Goal: Task Accomplishment & Management: Manage account settings

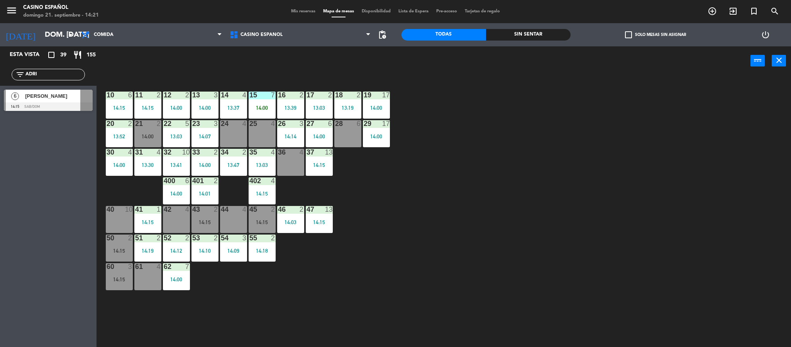
type input "ADRI"
click at [49, 97] on span "[PERSON_NAME]" at bounding box center [52, 96] width 55 height 8
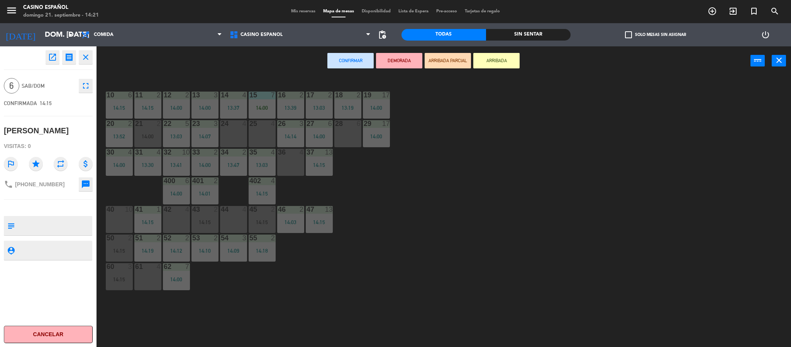
click at [118, 218] on div "40 10" at bounding box center [119, 219] width 27 height 27
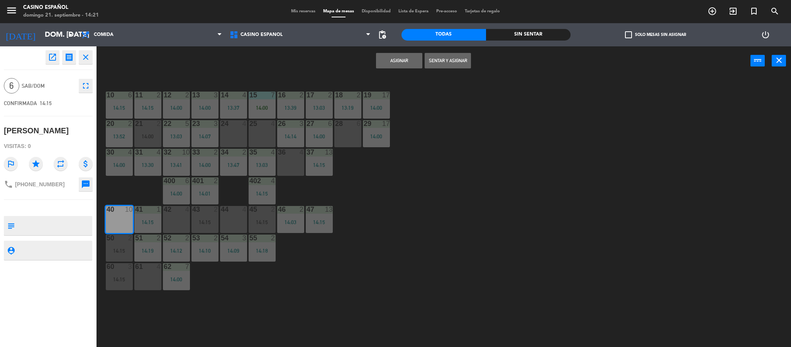
click at [460, 59] on button "Sentar y Asignar" at bounding box center [448, 60] width 46 height 15
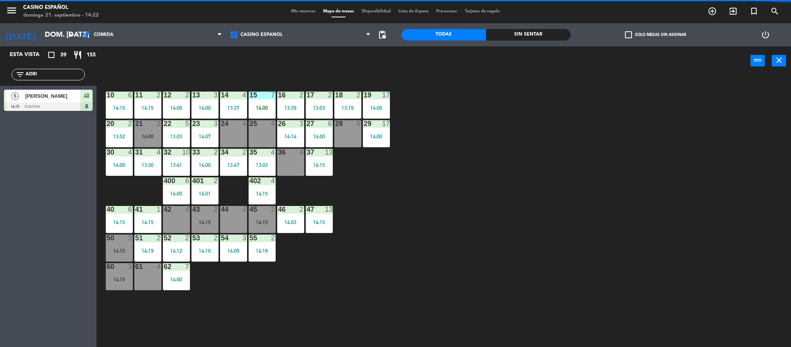
click at [57, 71] on input "ADRI" at bounding box center [55, 74] width 60 height 8
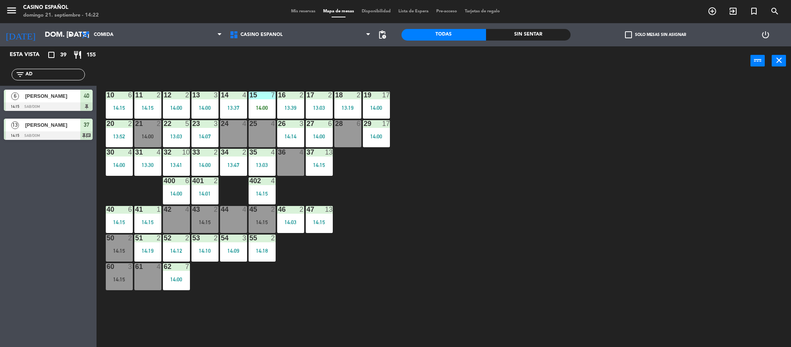
type input "A"
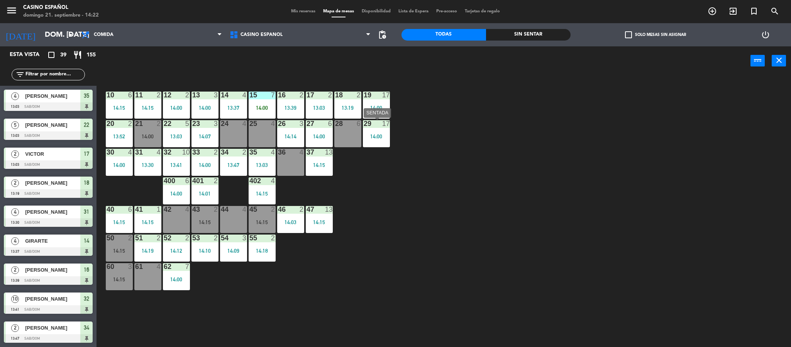
click at [368, 136] on div "14:00" at bounding box center [376, 136] width 27 height 5
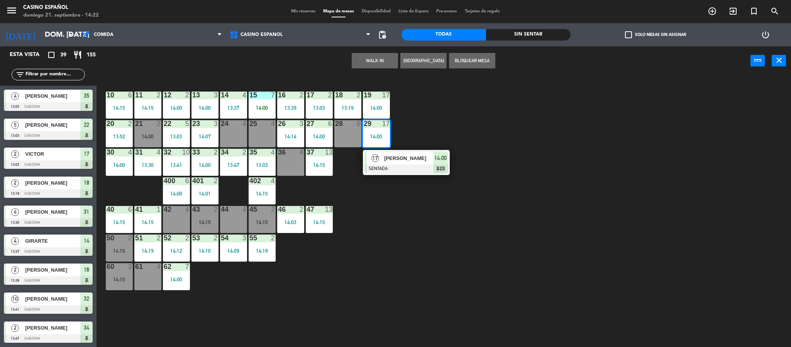
click at [424, 287] on div "10 6 14:15 11 2 14:15 12 2 14:00 13 3 14:00 14 4 13:37 15 7 14:00 16 2 13:39 17…" at bounding box center [447, 213] width 687 height 271
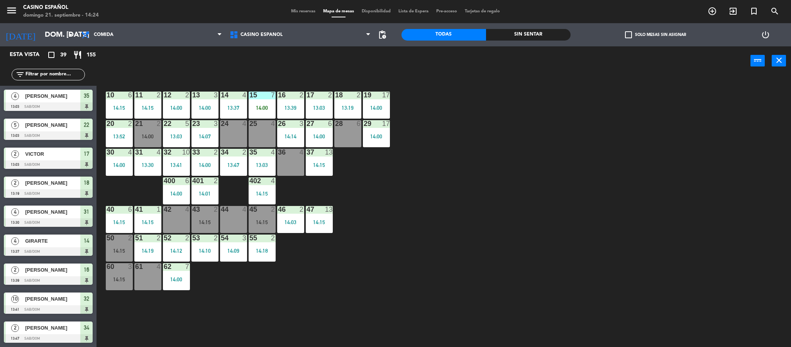
click at [64, 71] on input "text" at bounding box center [55, 74] width 60 height 8
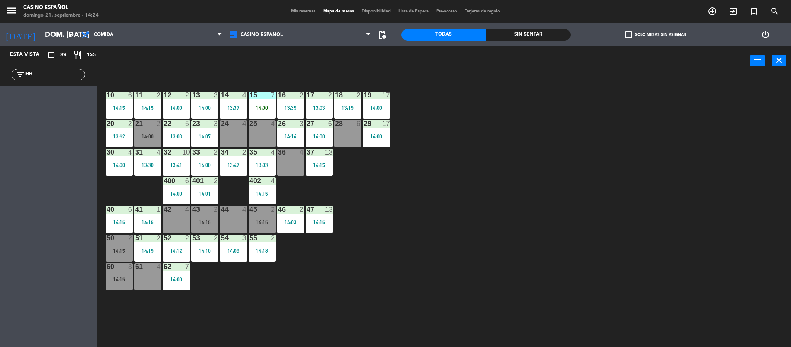
type input "H"
type input "C"
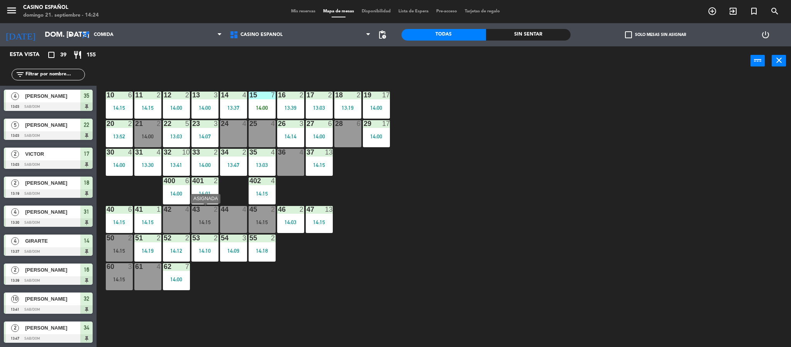
click at [203, 214] on div "43 2 14:15" at bounding box center [205, 219] width 27 height 27
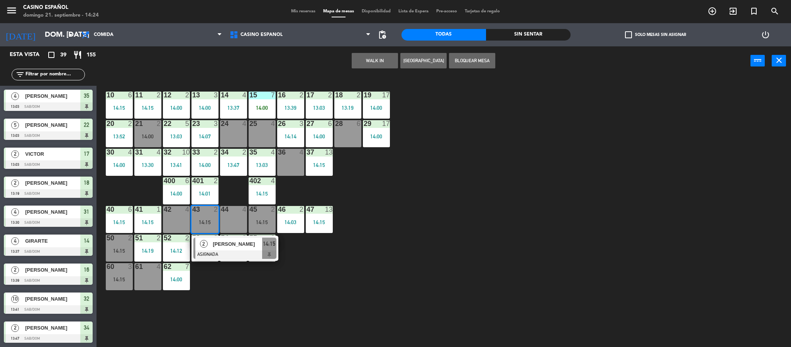
click at [173, 212] on div at bounding box center [176, 209] width 13 height 7
click at [334, 59] on button "Mover" at bounding box center [350, 60] width 46 height 15
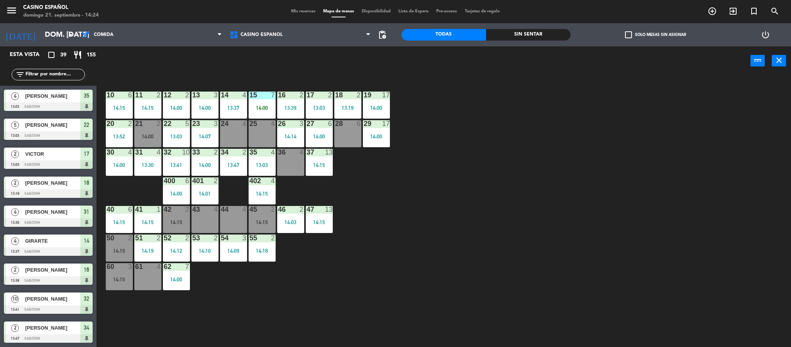
click at [205, 223] on div "43 4" at bounding box center [205, 219] width 27 height 27
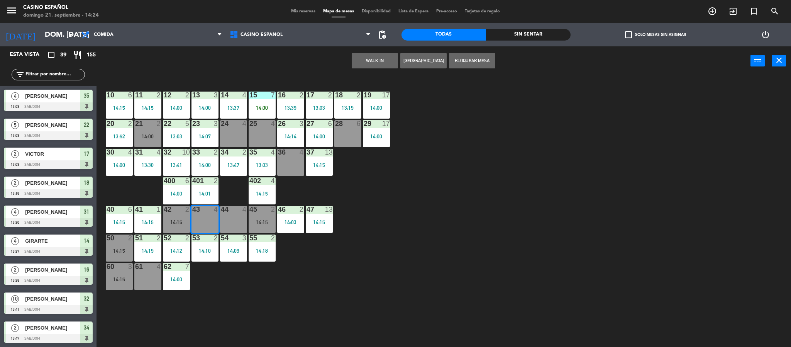
click at [363, 59] on button "WALK IN" at bounding box center [375, 60] width 46 height 15
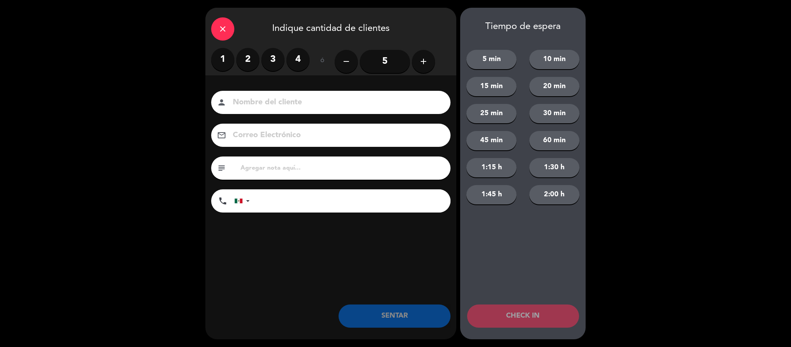
click at [295, 59] on label "4" at bounding box center [298, 59] width 23 height 23
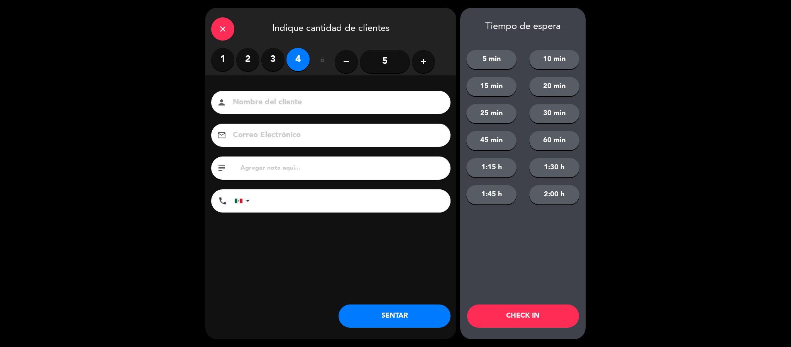
click at [246, 97] on input at bounding box center [336, 103] width 209 height 14
type input "[PERSON_NAME]"
click at [365, 321] on button "SENTAR" at bounding box center [395, 315] width 112 height 23
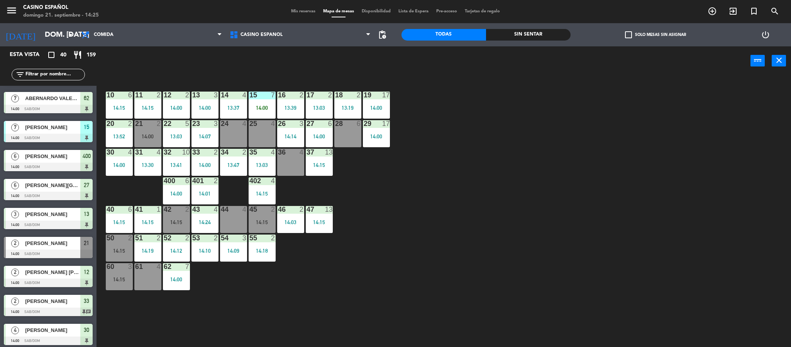
scroll to position [348, 0]
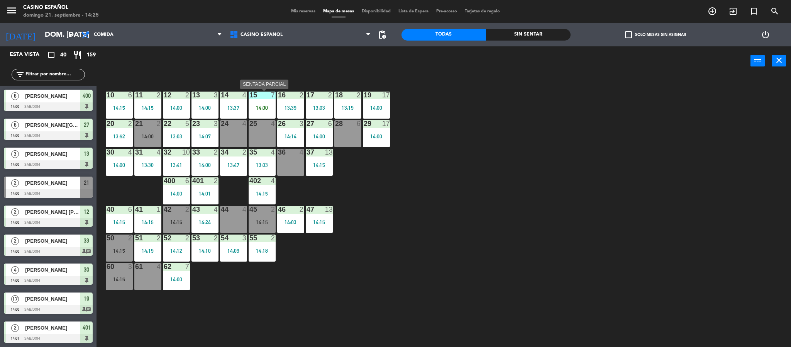
click at [254, 102] on div "15 7 14:00" at bounding box center [262, 105] width 27 height 27
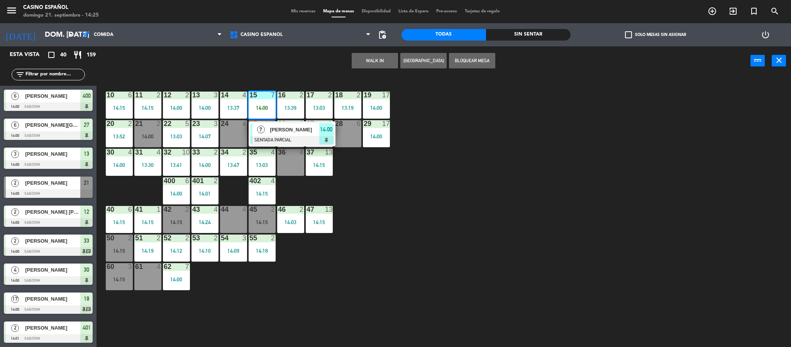
click at [254, 102] on div "15 7 14:00" at bounding box center [262, 105] width 27 height 27
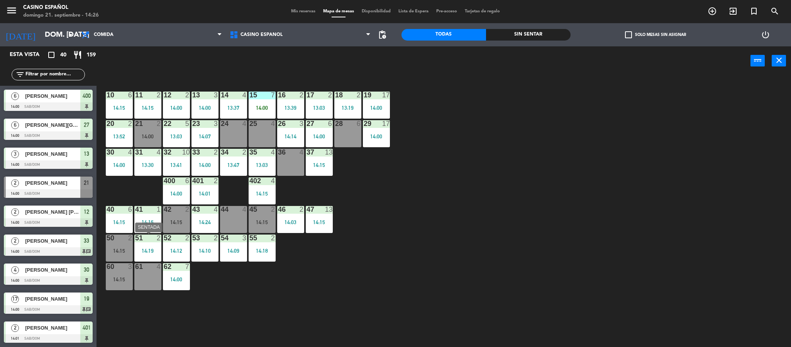
click at [137, 249] on div "14:19" at bounding box center [147, 250] width 27 height 5
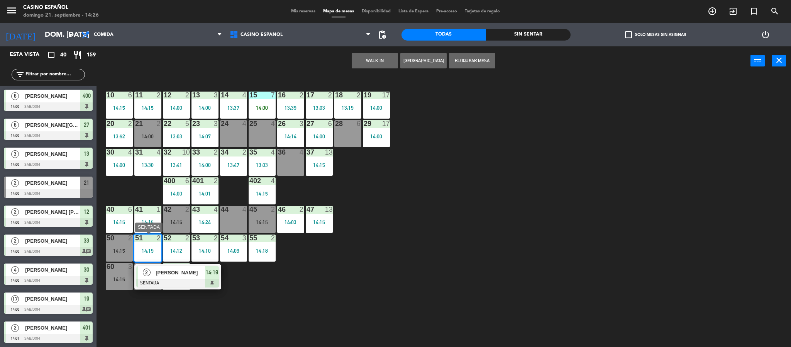
click at [157, 277] on div "[PERSON_NAME]" at bounding box center [180, 272] width 50 height 13
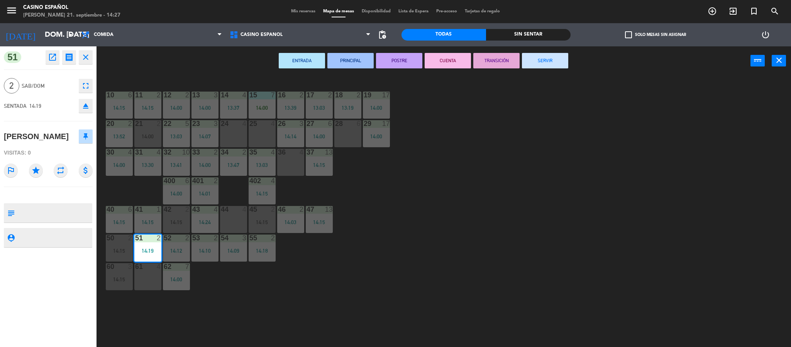
click at [81, 88] on icon "fullscreen" at bounding box center [85, 85] width 9 height 9
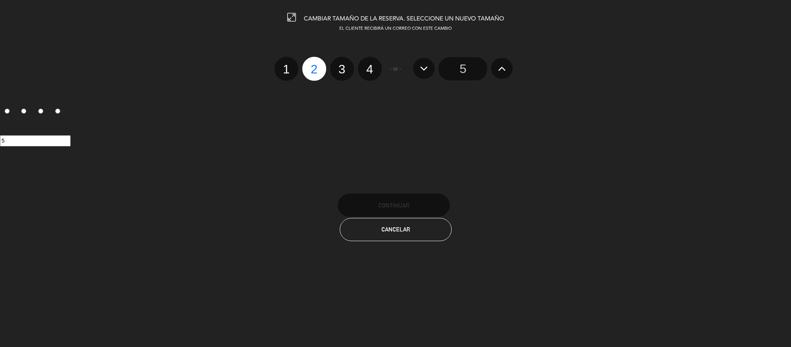
click at [349, 74] on label "3" at bounding box center [342, 69] width 24 height 24
click at [344, 65] on input "3" at bounding box center [341, 62] width 5 height 5
radio input "true"
radio input "false"
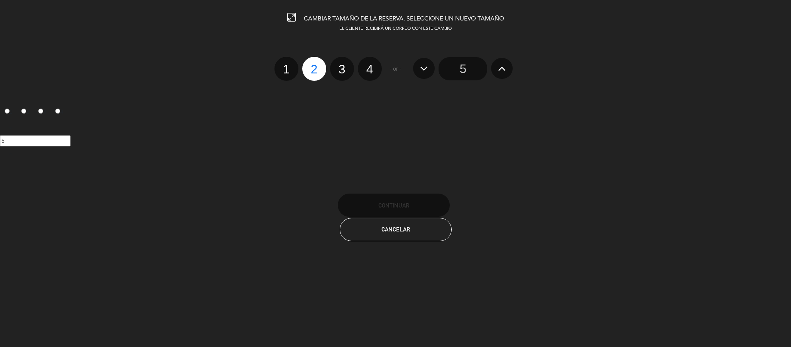
radio input "false"
radio input "true"
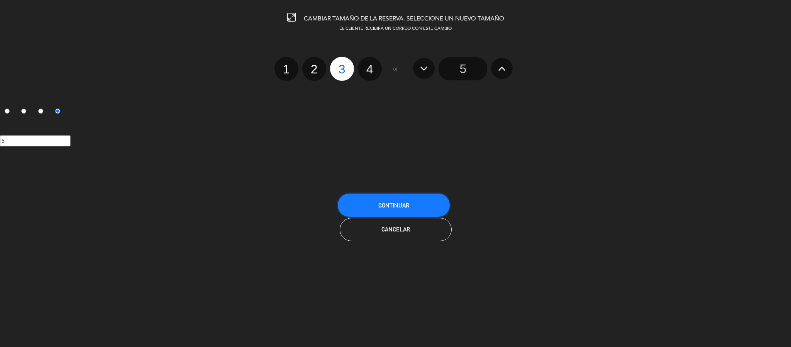
click at [363, 210] on button "Continuar" at bounding box center [394, 204] width 112 height 23
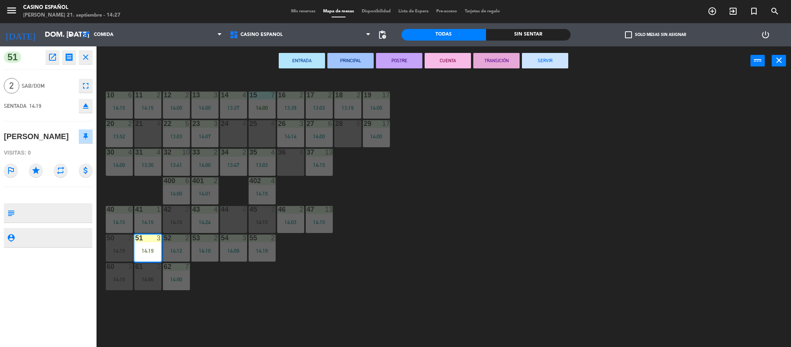
click at [85, 55] on icon "close" at bounding box center [85, 57] width 9 height 9
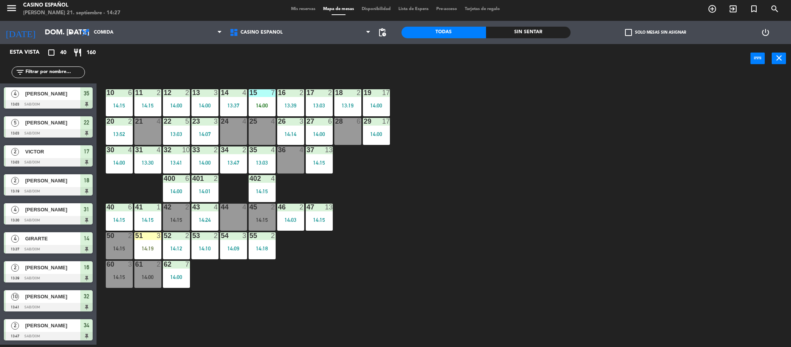
scroll to position [350, 0]
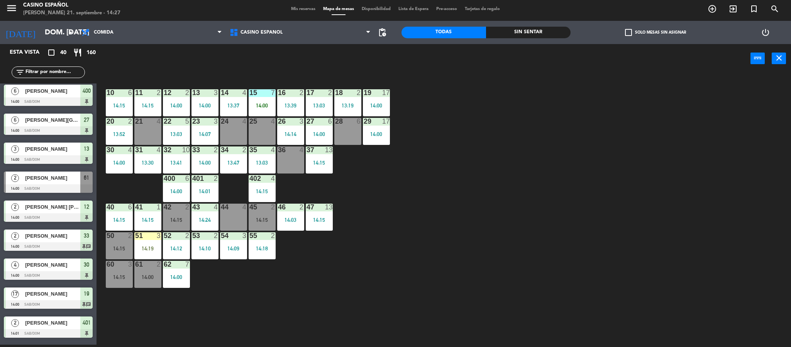
click at [137, 246] on div "14:19" at bounding box center [147, 248] width 27 height 5
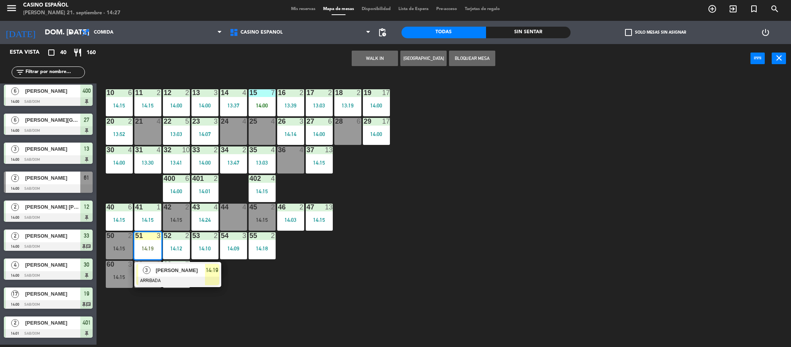
click at [171, 283] on div at bounding box center [177, 280] width 83 height 8
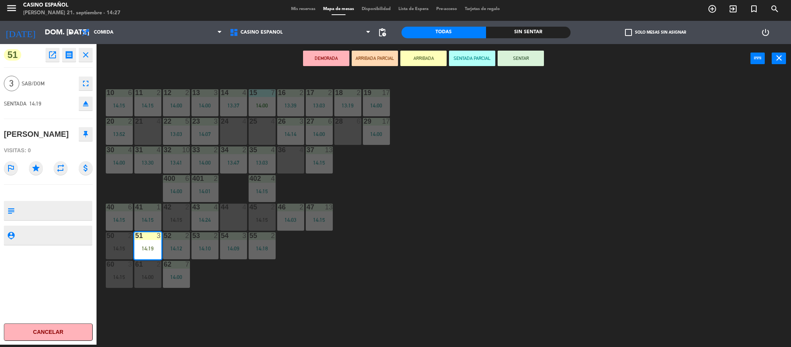
click at [528, 60] on button "SENTAR" at bounding box center [521, 58] width 46 height 15
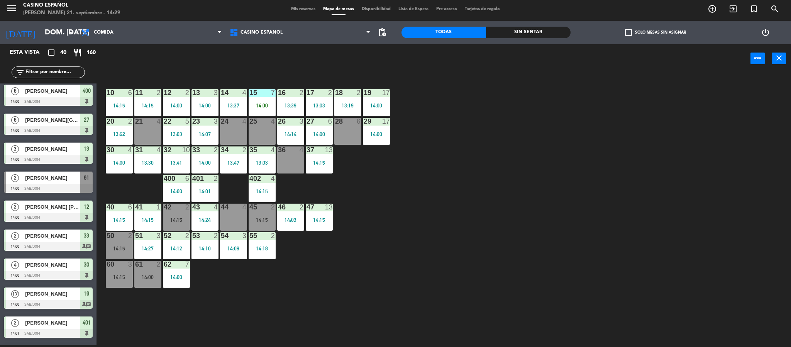
click at [44, 71] on input "text" at bounding box center [55, 72] width 60 height 8
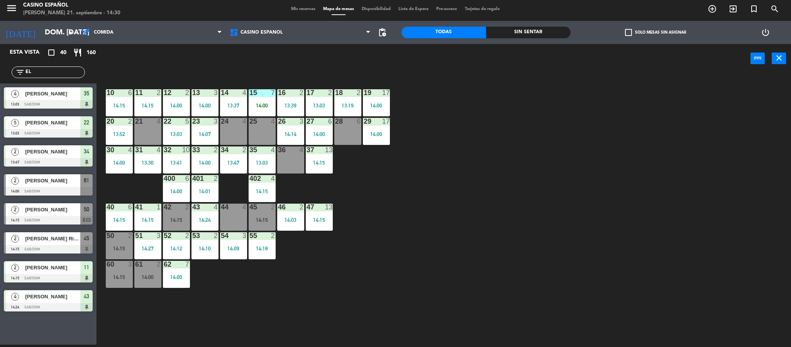
type input "EL"
click at [58, 327] on div "Esta vista crop_square 40 restaurant 160 filter_list EL 4 [PERSON_NAME] 13:03 S…" at bounding box center [48, 194] width 97 height 300
click at [29, 216] on div at bounding box center [48, 220] width 89 height 8
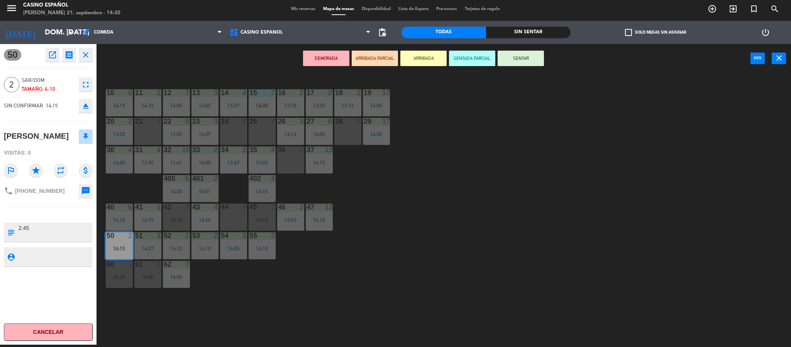
click at [87, 104] on icon "eject" at bounding box center [85, 105] width 9 height 9
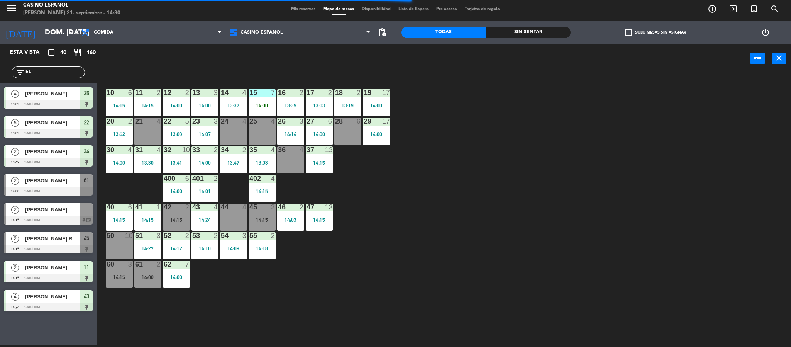
click at [43, 219] on div at bounding box center [48, 220] width 89 height 8
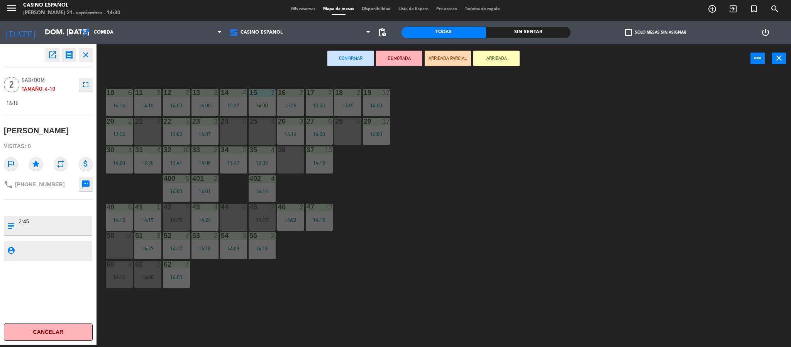
click at [85, 53] on icon "close" at bounding box center [85, 54] width 9 height 9
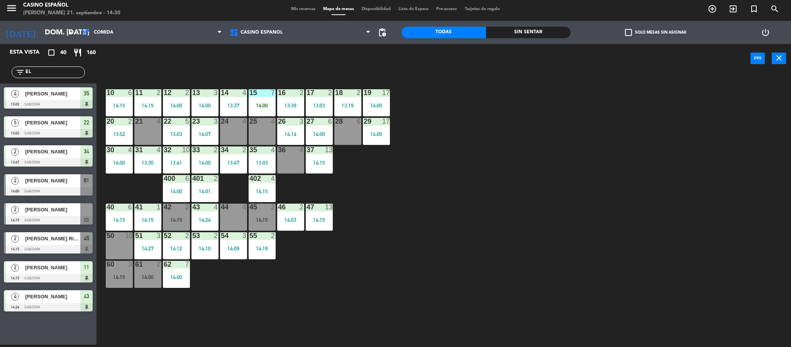
click at [43, 72] on input "EL" at bounding box center [55, 72] width 60 height 8
type input "E"
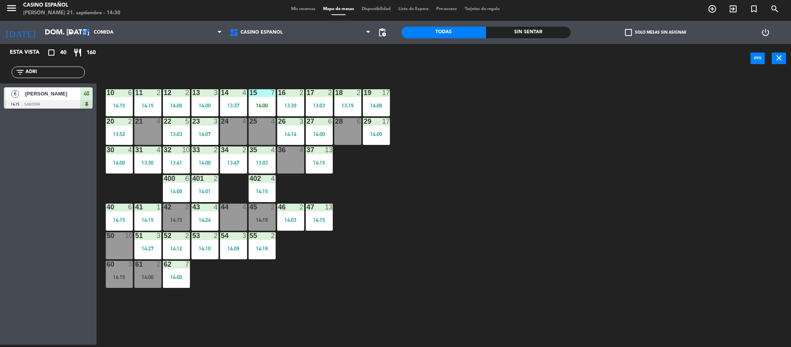
type input "ADRI"
click at [45, 103] on div at bounding box center [48, 104] width 89 height 8
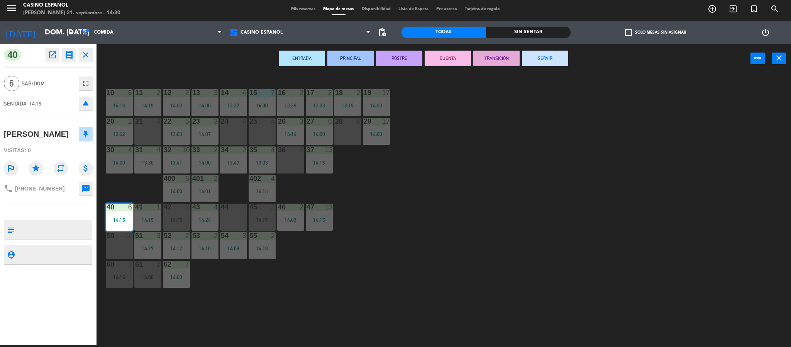
click at [90, 55] on icon "close" at bounding box center [85, 54] width 9 height 9
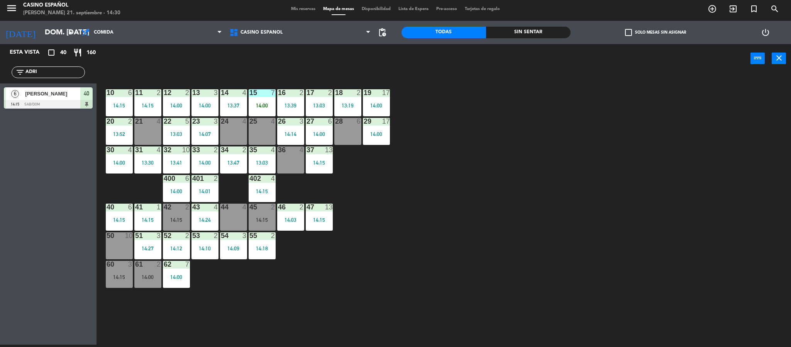
click at [43, 73] on input "ADRI" at bounding box center [55, 72] width 60 height 8
type input "A"
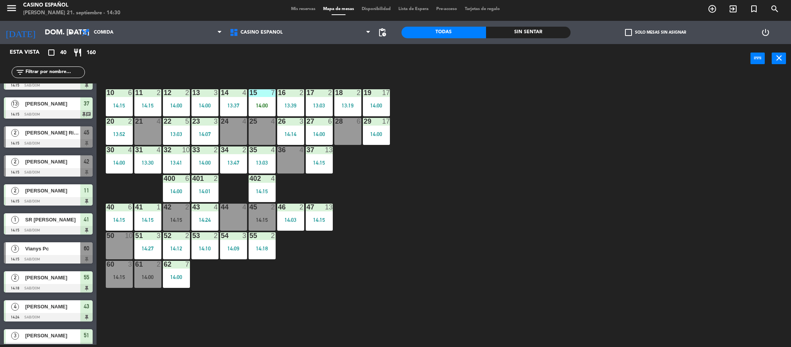
scroll to position [898, 0]
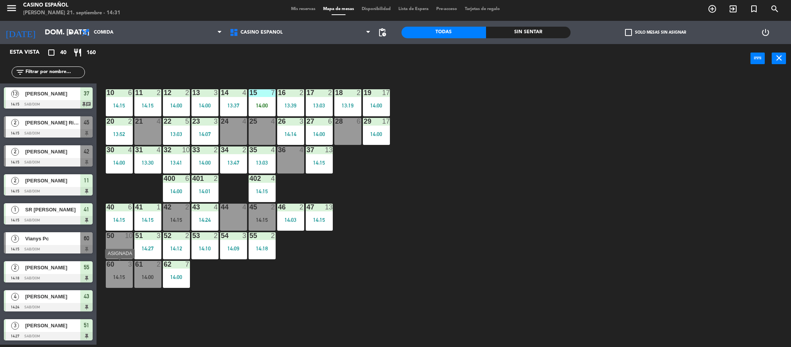
click at [109, 271] on div "60 3 14:15" at bounding box center [119, 274] width 27 height 27
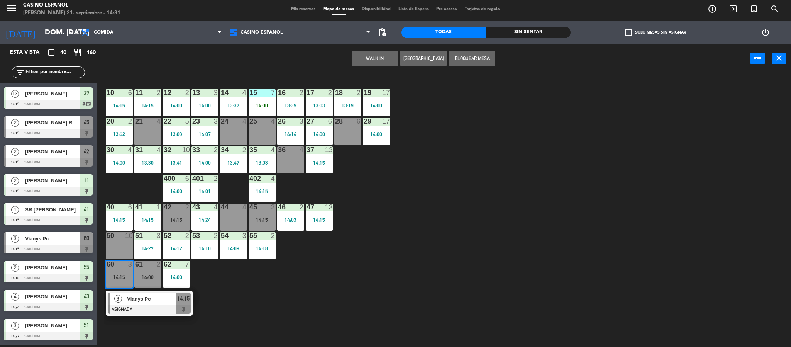
click at [108, 240] on div "50 10" at bounding box center [119, 245] width 27 height 27
click at [343, 57] on button "Mover" at bounding box center [350, 58] width 46 height 15
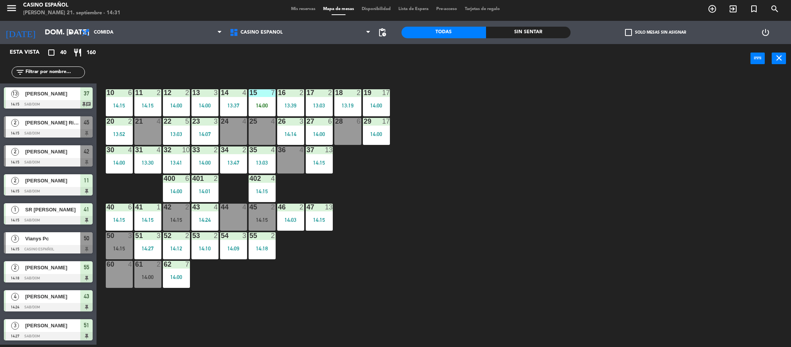
click at [114, 273] on div "60 4" at bounding box center [119, 274] width 27 height 27
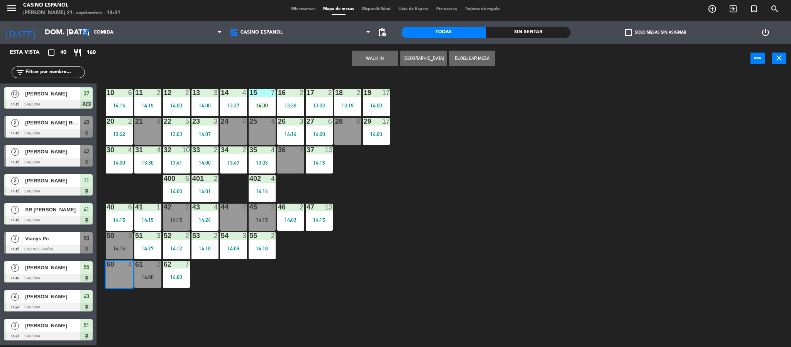
click at [363, 60] on button "WALK IN" at bounding box center [375, 58] width 46 height 15
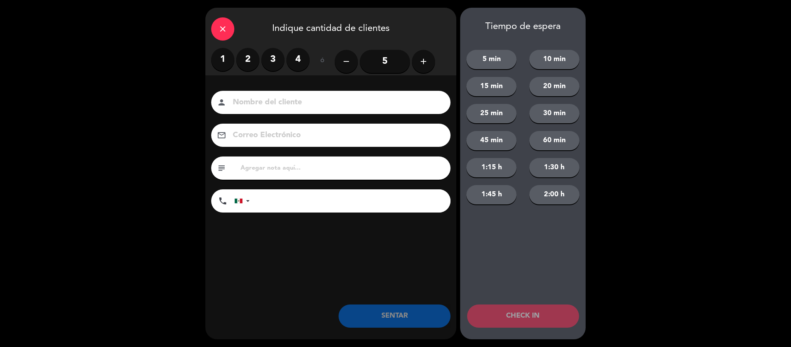
click at [247, 64] on label "2" at bounding box center [247, 59] width 23 height 23
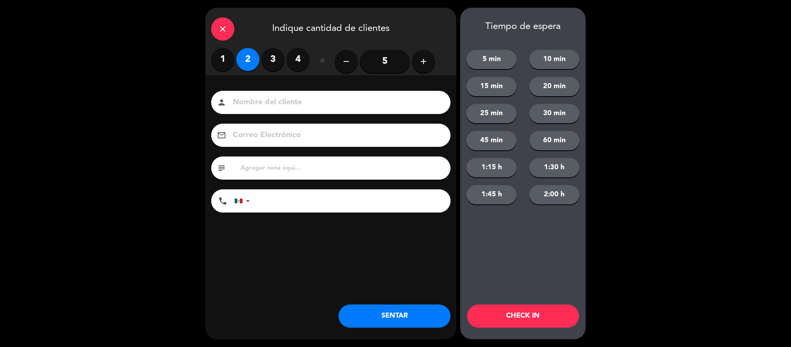
click at [243, 102] on input at bounding box center [336, 103] width 209 height 14
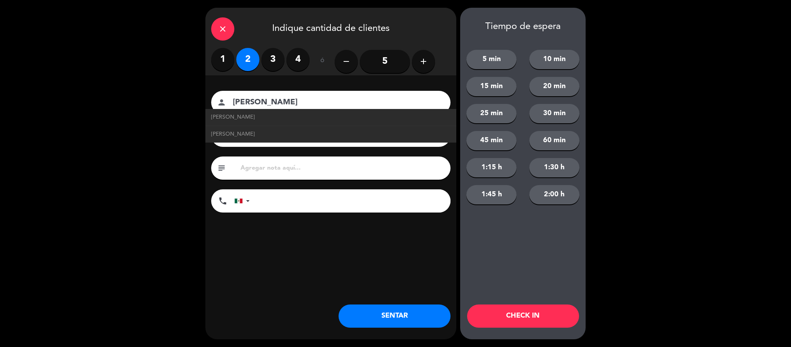
click at [232, 96] on input "[PERSON_NAME]" at bounding box center [336, 103] width 209 height 14
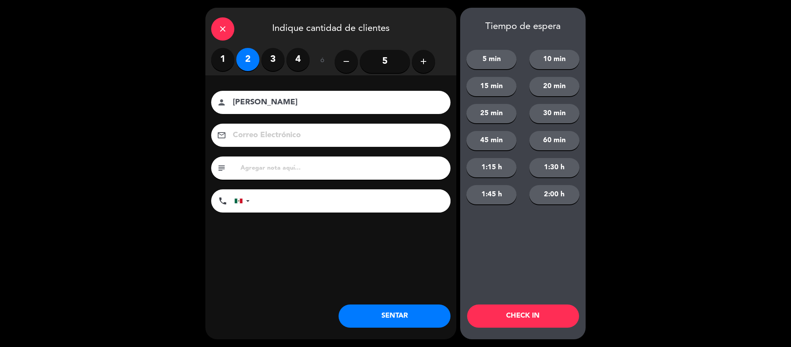
type input "[PERSON_NAME]"
click at [390, 322] on button "SENTAR" at bounding box center [395, 315] width 112 height 23
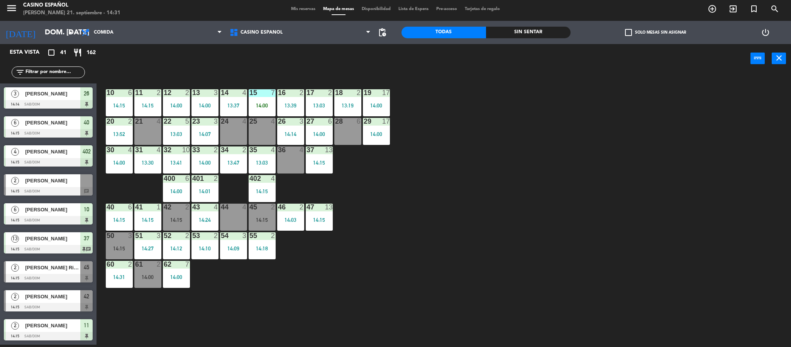
scroll to position [927, 0]
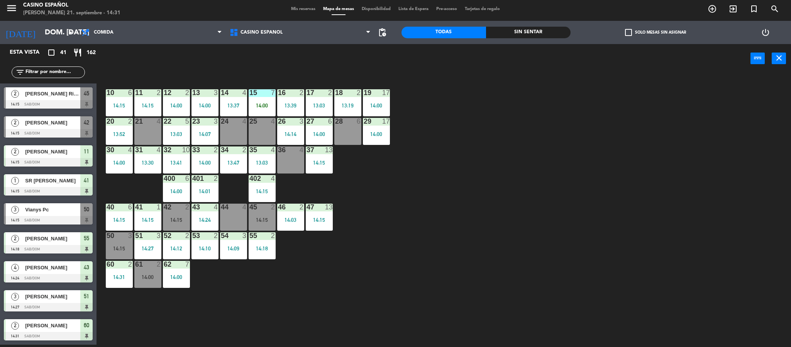
click at [41, 72] on input "text" at bounding box center [55, 72] width 60 height 8
click at [237, 62] on div "power_input close" at bounding box center [424, 58] width 654 height 29
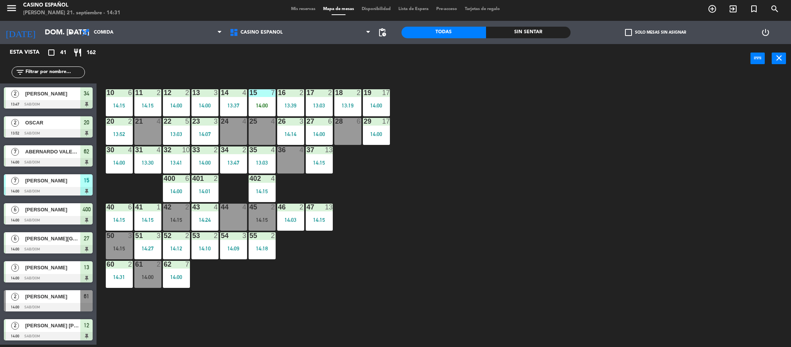
scroll to position [0, 0]
click at [39, 72] on input "text" at bounding box center [55, 72] width 60 height 8
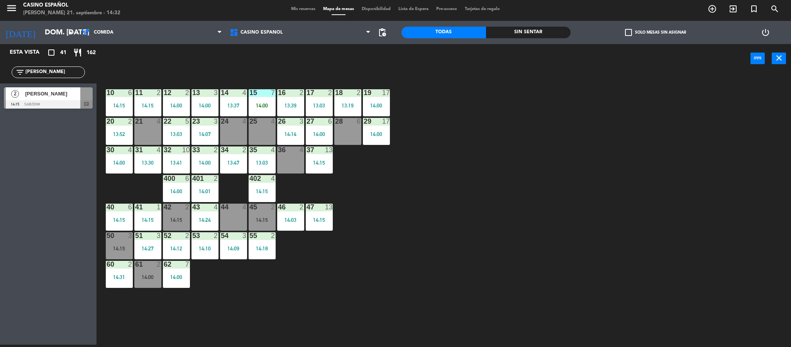
type input "[PERSON_NAME]"
click at [15, 93] on div "2 [PERSON_NAME] 14:15 Sab/Dom chat 2 [PERSON_NAME] 14:15 Sab/Dom chat" at bounding box center [48, 98] width 97 height 31
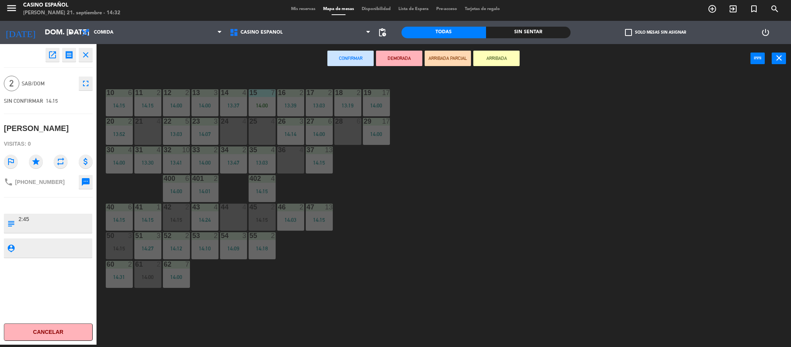
click at [269, 126] on div "25 4" at bounding box center [262, 131] width 27 height 27
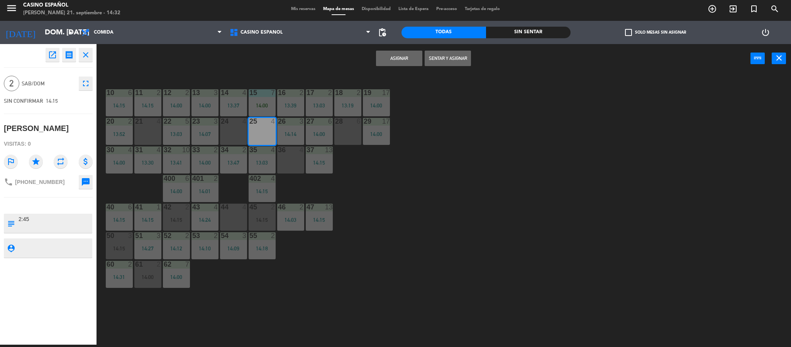
click at [432, 56] on button "Sentar y Asignar" at bounding box center [448, 58] width 46 height 15
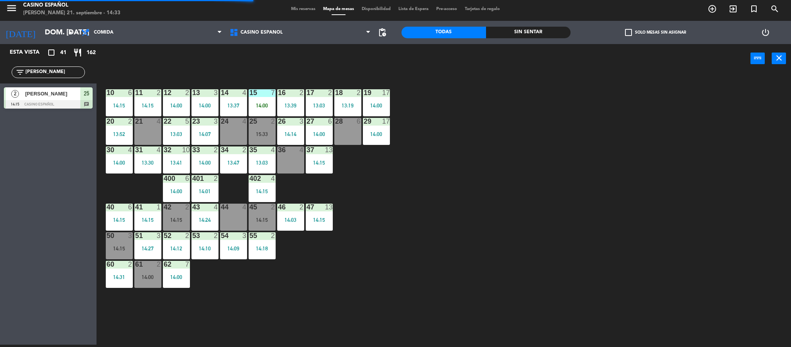
click at [41, 72] on input "[PERSON_NAME]" at bounding box center [55, 72] width 60 height 8
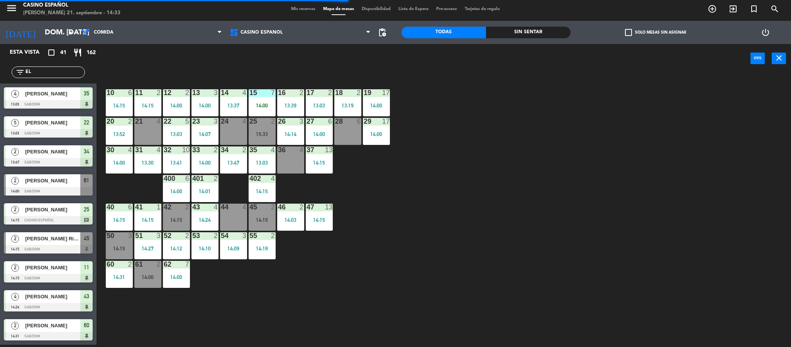
type input "E"
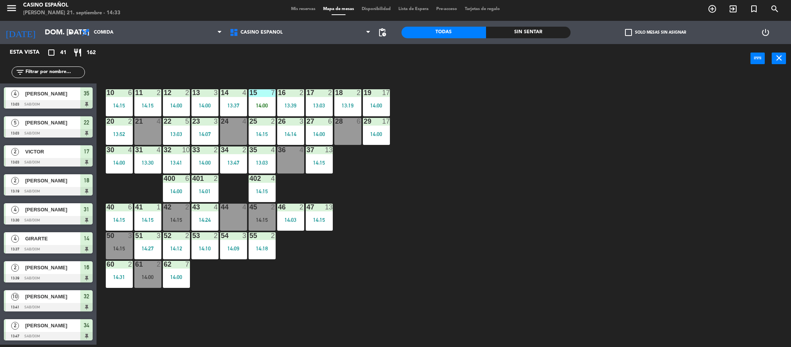
click at [29, 73] on input "text" at bounding box center [55, 72] width 60 height 8
type input "W"
click at [177, 217] on div "14:15" at bounding box center [176, 219] width 27 height 5
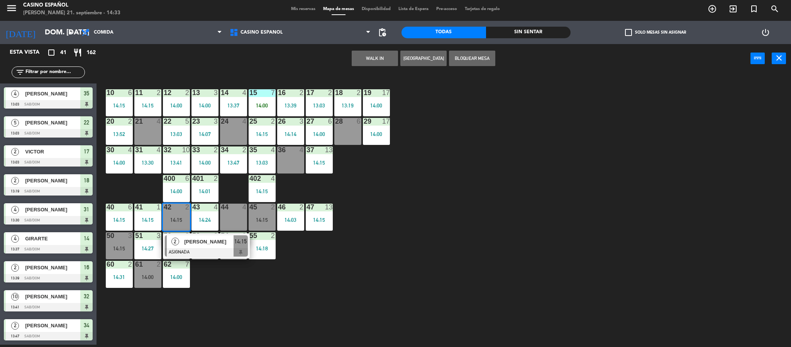
click at [228, 213] on div "44 4" at bounding box center [233, 217] width 27 height 27
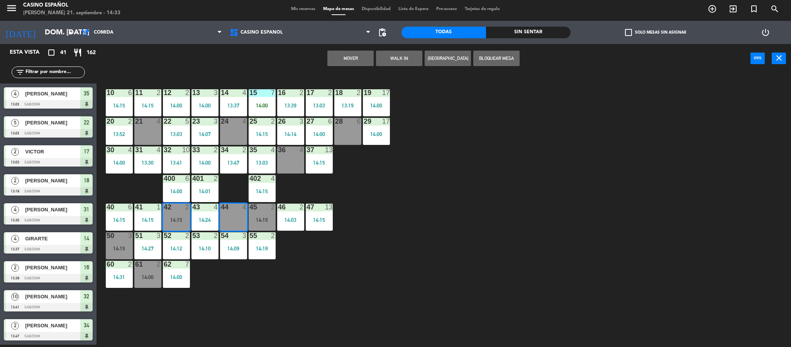
click at [354, 50] on div "Mover WALK IN [GEOGRAPHIC_DATA] Bloquear Mesa power_input close" at bounding box center [424, 58] width 654 height 29
click at [350, 54] on button "Mover" at bounding box center [350, 58] width 46 height 15
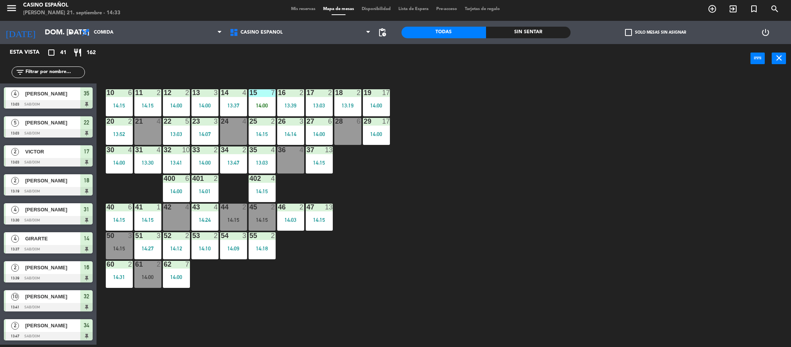
click at [166, 211] on div "42 4" at bounding box center [176, 217] width 27 height 27
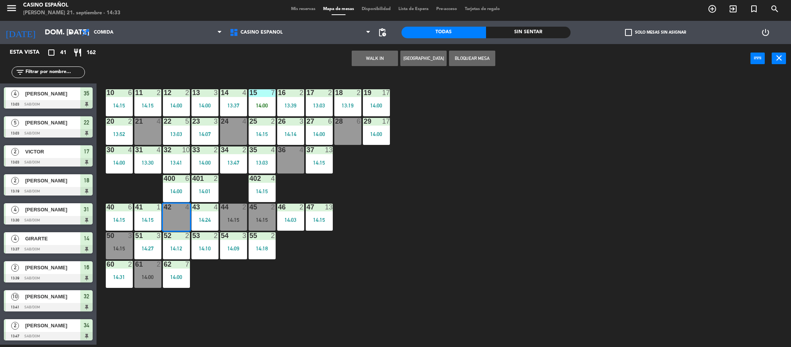
click at [369, 58] on button "WALK IN" at bounding box center [375, 58] width 46 height 15
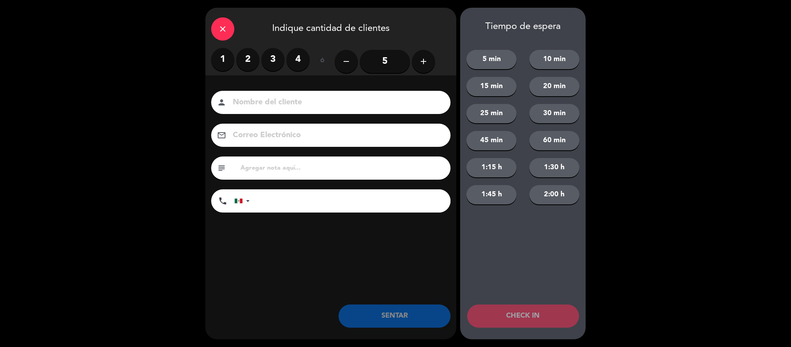
click at [243, 57] on label "2" at bounding box center [247, 59] width 23 height 23
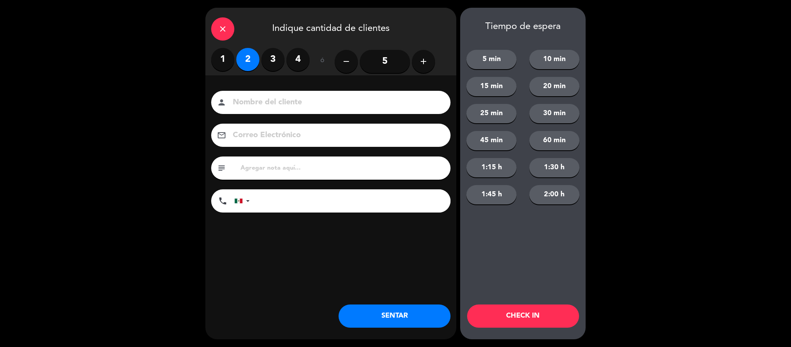
click at [237, 103] on input at bounding box center [336, 103] width 209 height 14
type input "[PERSON_NAME]"
click at [365, 307] on button "SENTAR" at bounding box center [395, 315] width 112 height 23
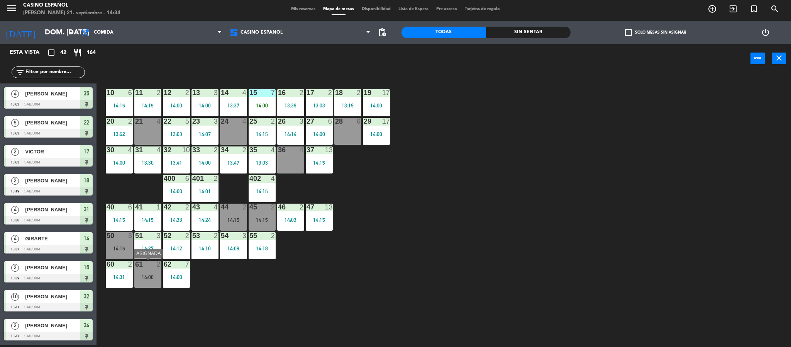
click at [145, 270] on div "61 2 14:00" at bounding box center [147, 274] width 27 height 27
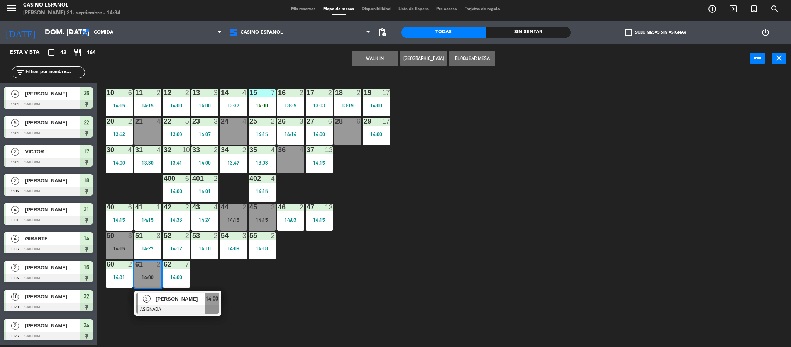
click at [136, 118] on div "21" at bounding box center [135, 121] width 0 height 7
click at [341, 57] on button "Mover" at bounding box center [350, 58] width 46 height 15
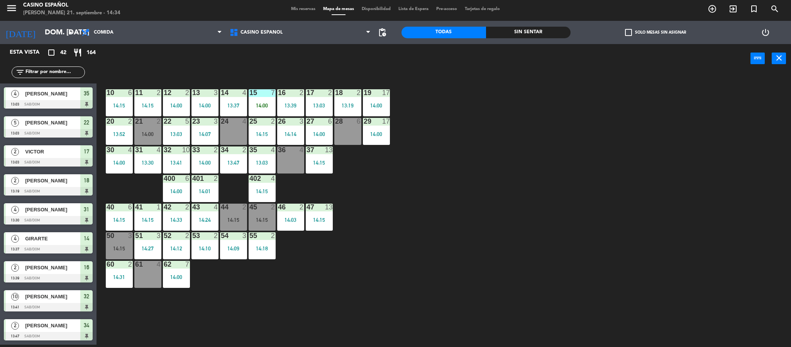
click at [145, 270] on div "61 4" at bounding box center [147, 274] width 27 height 27
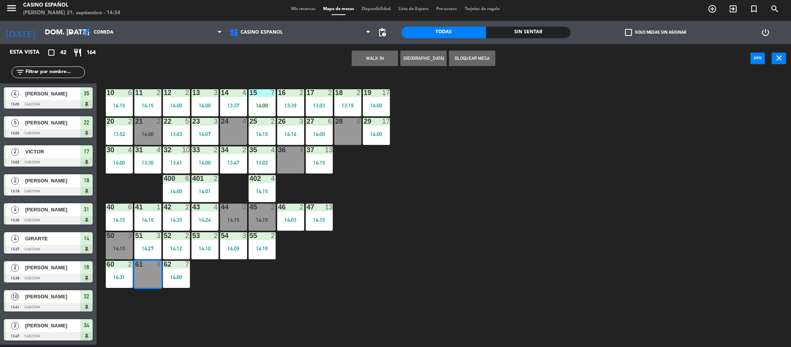
click at [367, 61] on button "WALK IN" at bounding box center [375, 58] width 46 height 15
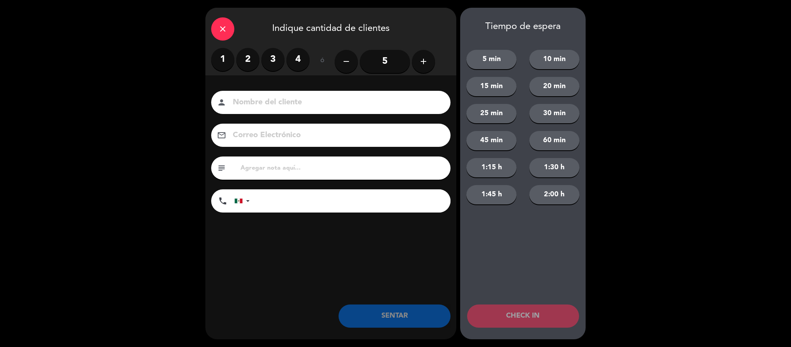
click at [289, 58] on label "4" at bounding box center [298, 59] width 23 height 23
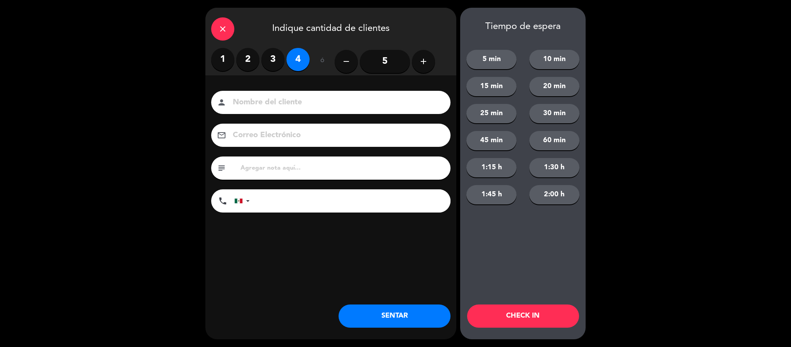
click at [256, 93] on div "person" at bounding box center [330, 102] width 239 height 23
click at [249, 101] on input at bounding box center [336, 103] width 209 height 14
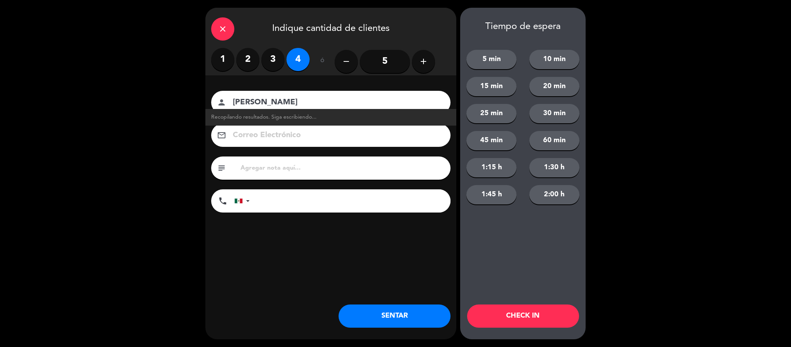
type input "[PERSON_NAME]"
click at [226, 29] on icon "close" at bounding box center [222, 28] width 9 height 9
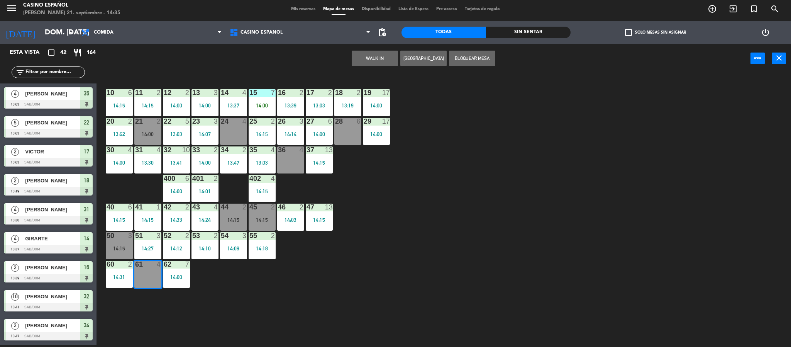
click at [376, 62] on button "WALK IN" at bounding box center [375, 58] width 46 height 15
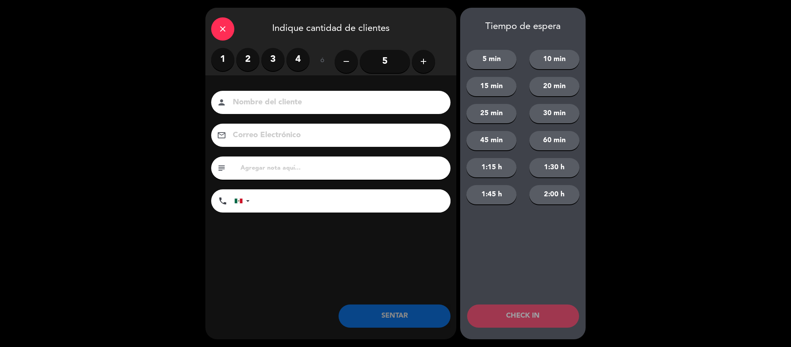
click at [303, 56] on label "4" at bounding box center [298, 59] width 23 height 23
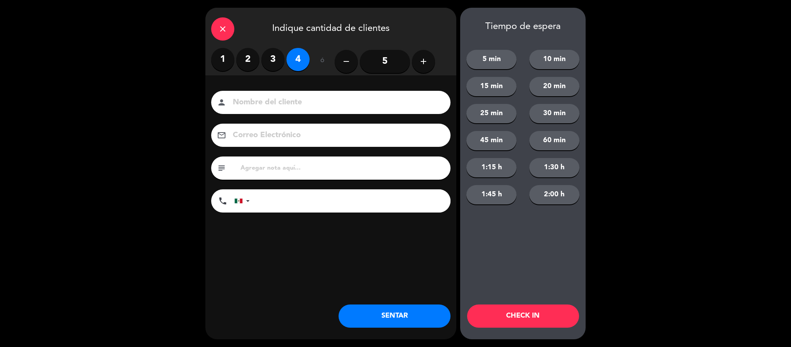
click at [256, 106] on input at bounding box center [336, 103] width 209 height 14
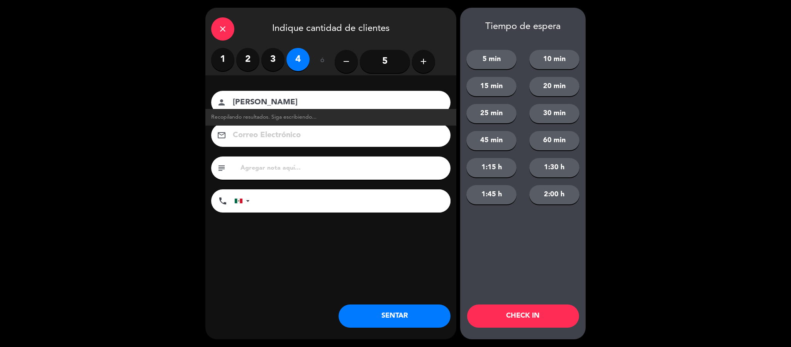
type input "[PERSON_NAME]"
click at [372, 327] on button "SENTAR" at bounding box center [395, 315] width 112 height 23
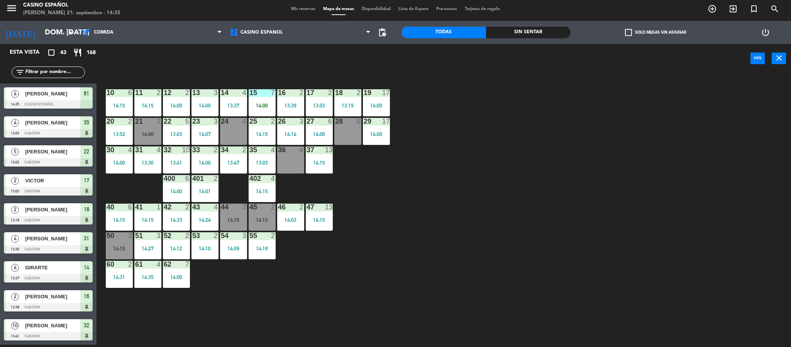
click at [319, 107] on div "13:03" at bounding box center [319, 105] width 27 height 5
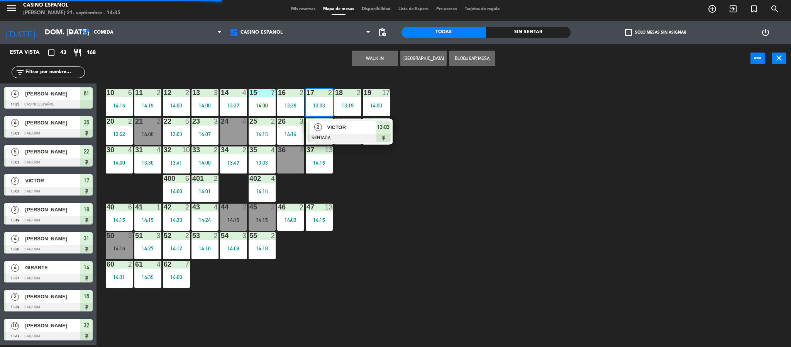
click at [333, 130] on span "VICTOR" at bounding box center [351, 127] width 49 height 8
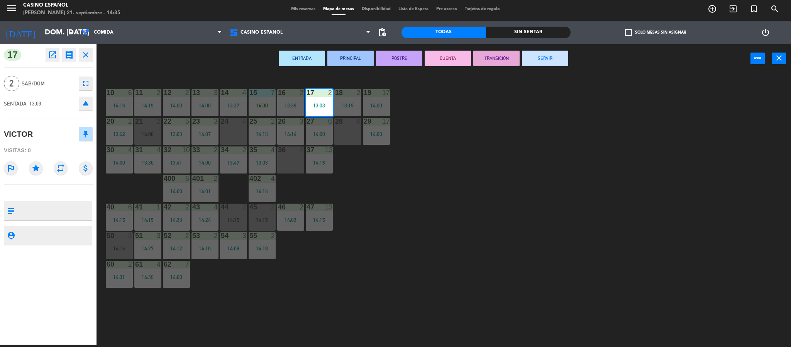
click at [549, 61] on button "SERVIR" at bounding box center [545, 58] width 46 height 15
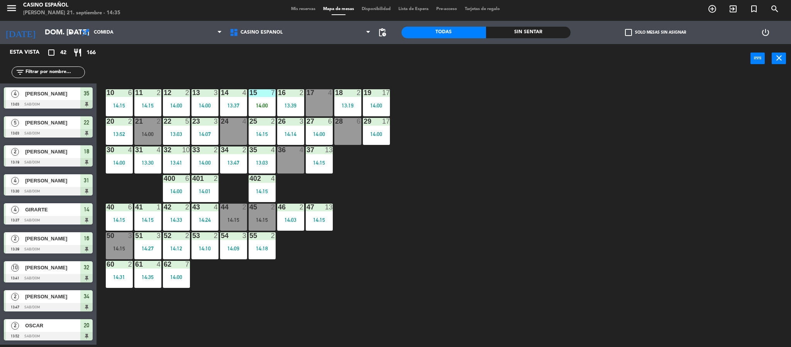
click at [39, 69] on input "text" at bounding box center [55, 72] width 60 height 8
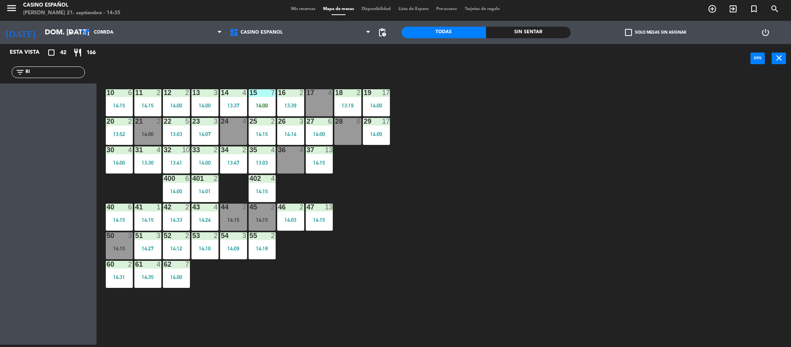
type input "R"
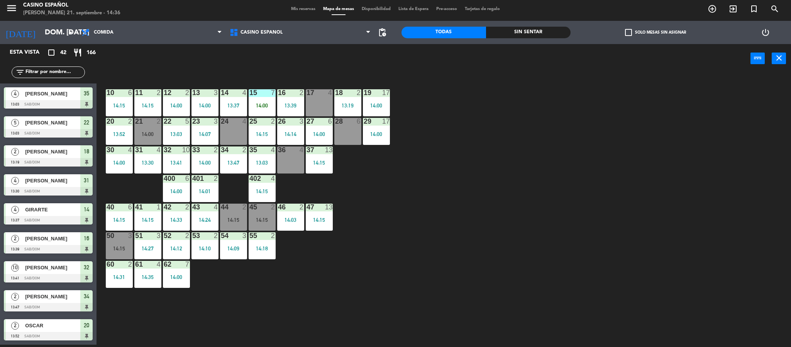
click at [337, 127] on div "28 6" at bounding box center [347, 131] width 27 height 27
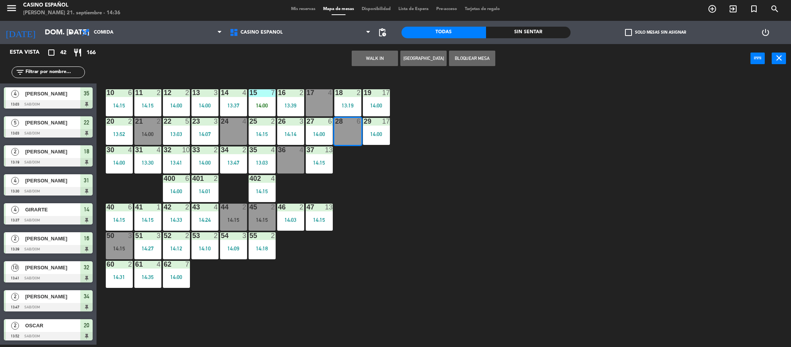
click at [364, 58] on button "WALK IN" at bounding box center [375, 58] width 46 height 15
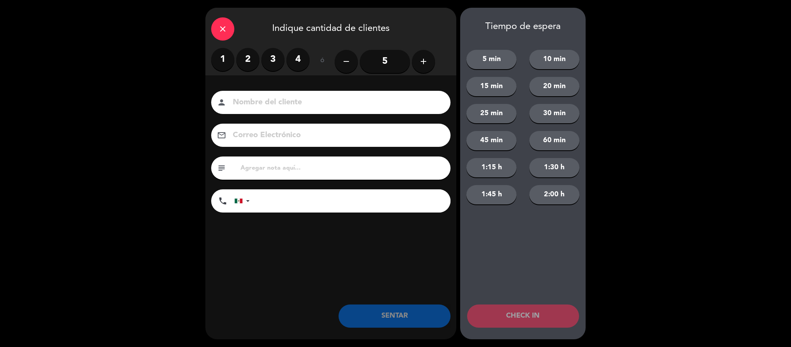
click at [293, 59] on label "4" at bounding box center [298, 59] width 23 height 23
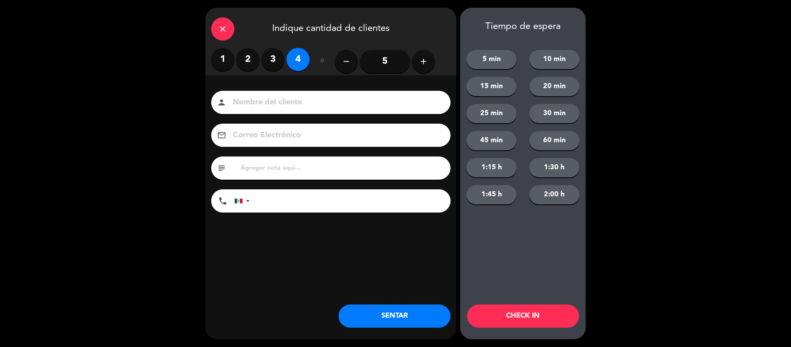
click at [241, 105] on input at bounding box center [336, 103] width 209 height 14
type input "[PERSON_NAME]"
click at [353, 313] on button "SENTAR" at bounding box center [395, 315] width 112 height 23
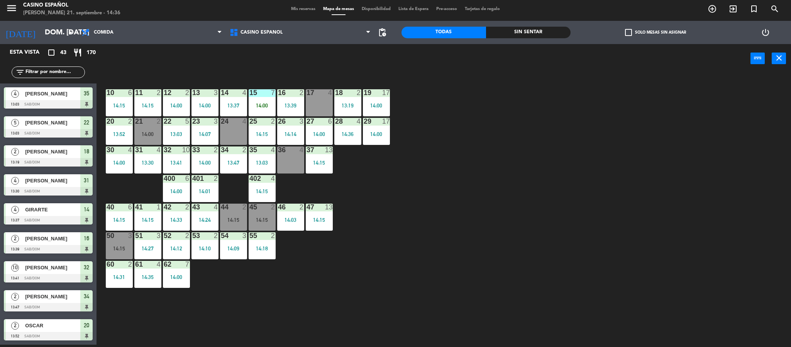
click at [32, 71] on input "text" at bounding box center [55, 72] width 60 height 8
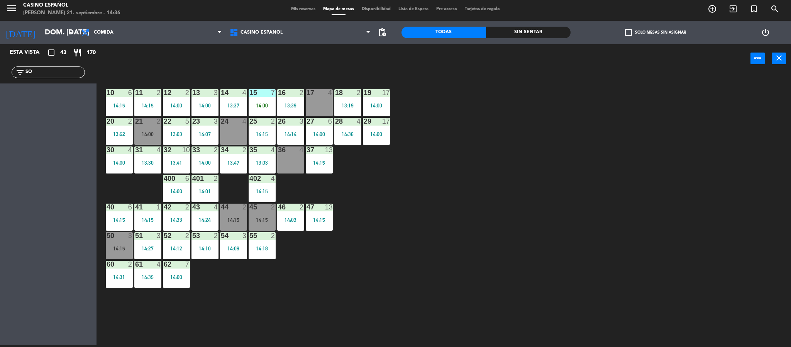
type input "S"
type input "F"
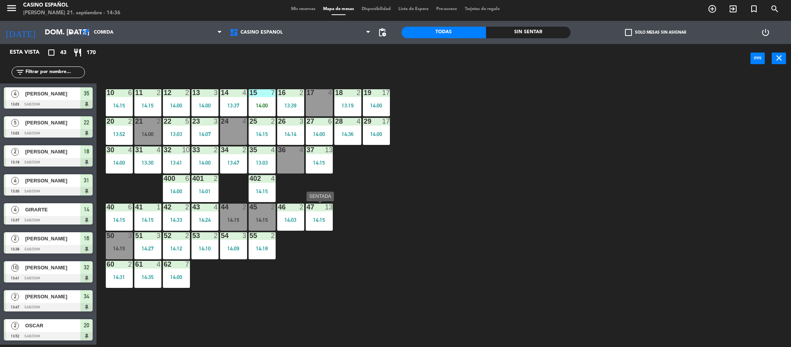
click at [329, 222] on div "14:15" at bounding box center [319, 219] width 27 height 5
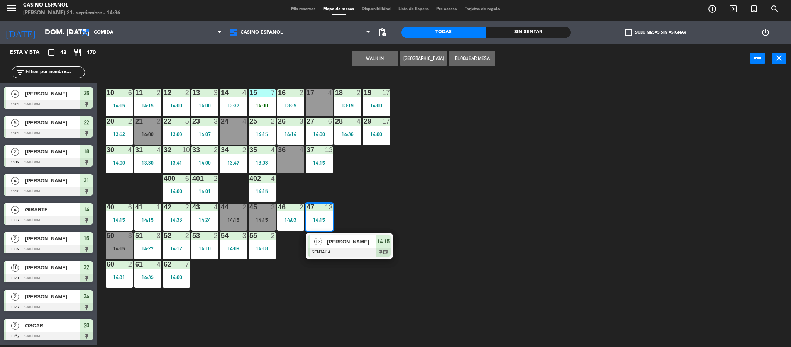
click at [336, 251] on div at bounding box center [349, 252] width 83 height 8
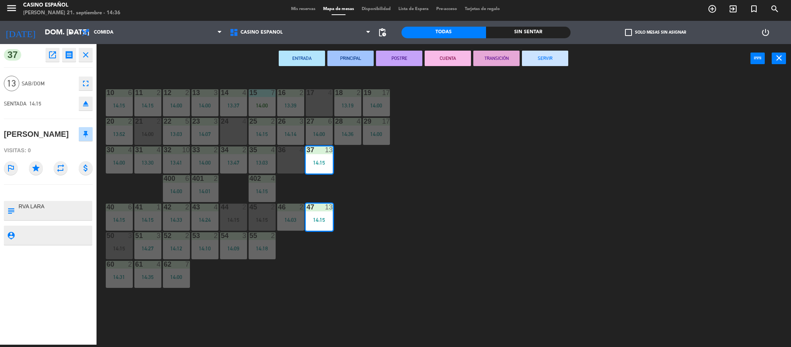
click at [85, 53] on icon "close" at bounding box center [85, 54] width 9 height 9
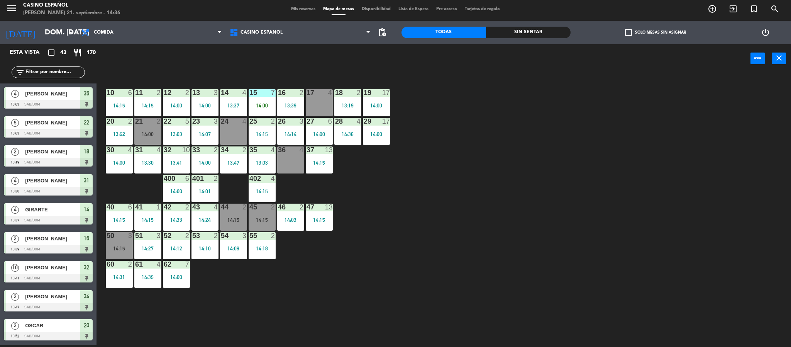
scroll to position [63, 0]
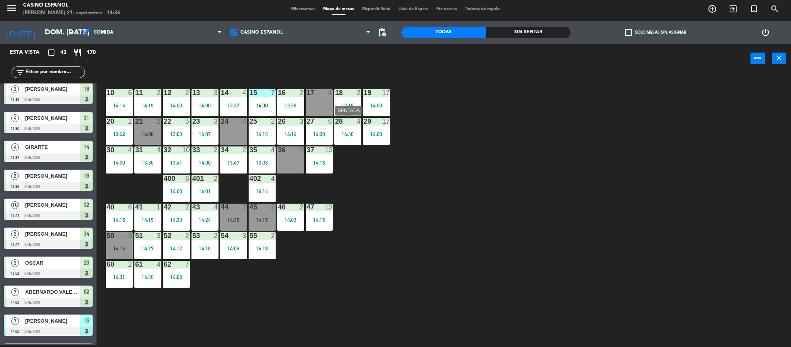
click at [349, 134] on div "14:36" at bounding box center [347, 133] width 27 height 5
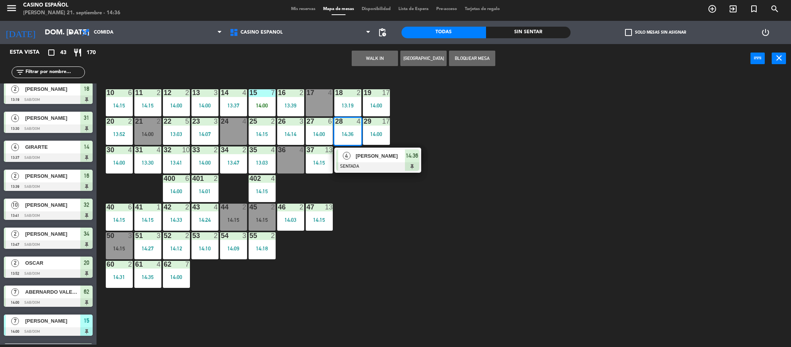
click at [313, 104] on div "17 4" at bounding box center [319, 102] width 27 height 27
click at [348, 54] on button "Mover" at bounding box center [350, 58] width 46 height 15
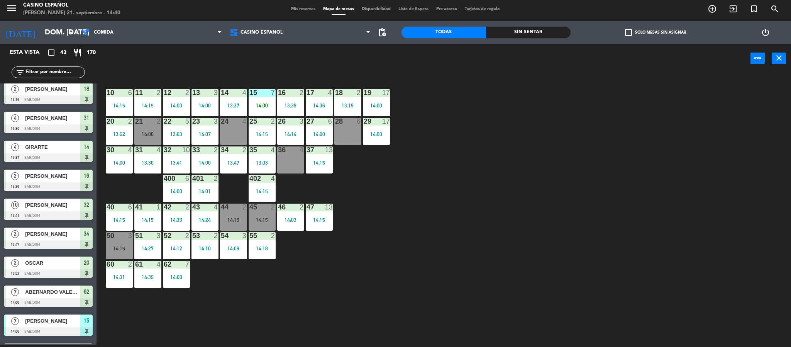
click at [53, 70] on input "text" at bounding box center [55, 72] width 60 height 8
click at [211, 63] on div "power_input close" at bounding box center [424, 58] width 654 height 29
click at [182, 105] on div "14:00" at bounding box center [176, 105] width 27 height 5
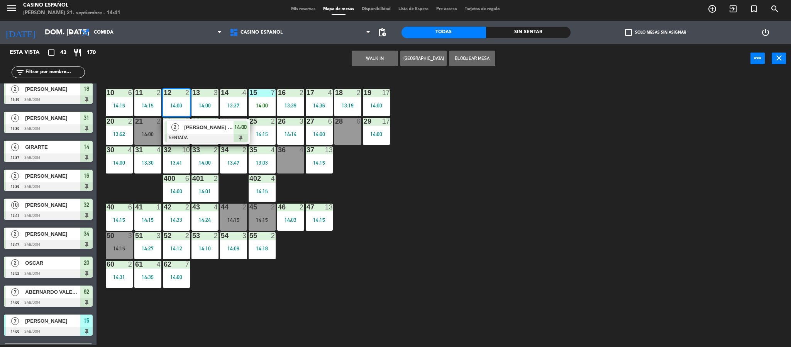
click at [182, 105] on div "14:00" at bounding box center [176, 105] width 27 height 5
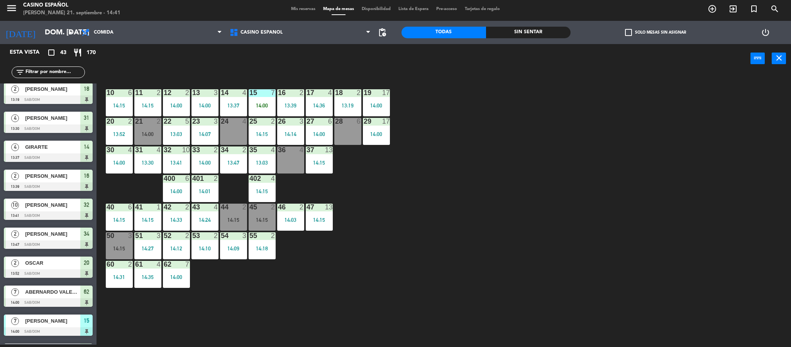
click at [42, 73] on input "text" at bounding box center [55, 72] width 60 height 8
click at [732, 10] on icon "exit_to_app" at bounding box center [733, 8] width 9 height 9
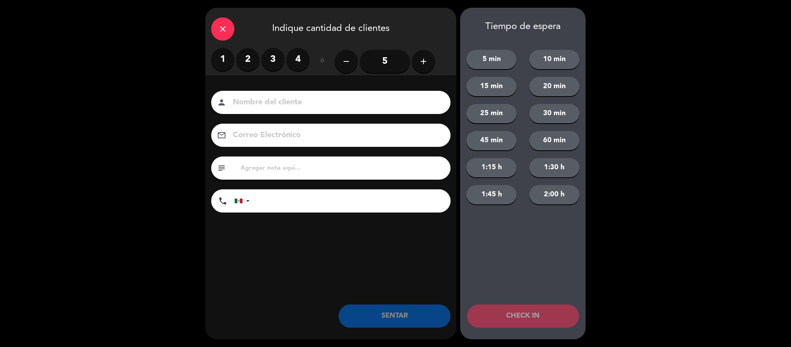
click at [230, 22] on div "close" at bounding box center [222, 28] width 23 height 23
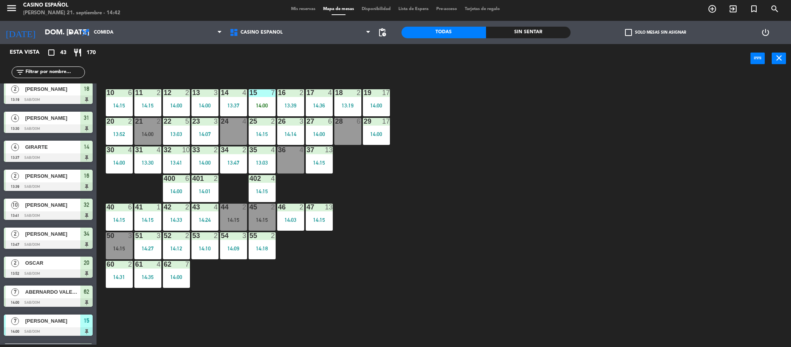
click at [344, 133] on div "28 6" at bounding box center [347, 131] width 27 height 27
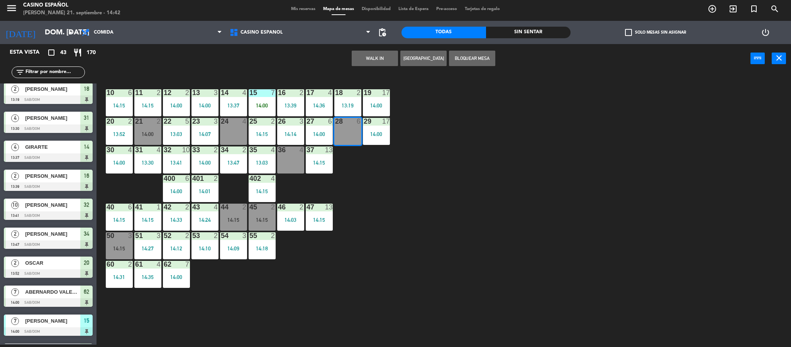
click at [356, 58] on button "WALK IN" at bounding box center [375, 58] width 46 height 15
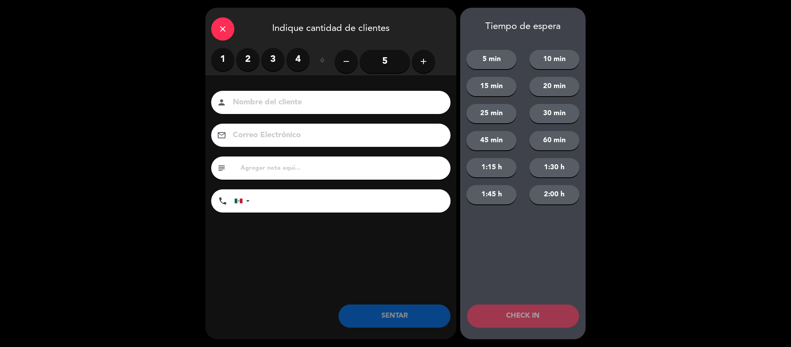
click at [273, 61] on label "3" at bounding box center [272, 59] width 23 height 23
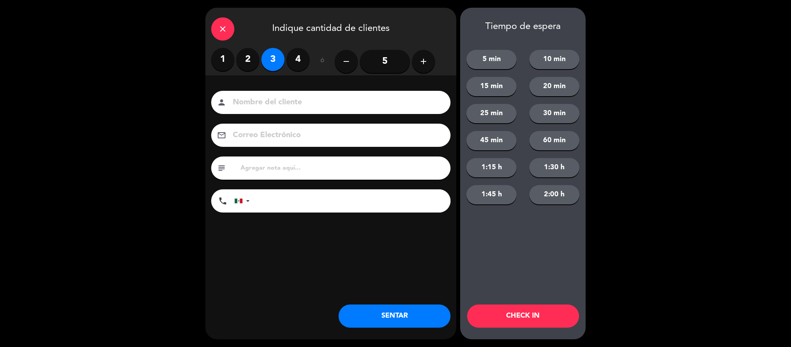
click at [253, 101] on input at bounding box center [336, 103] width 209 height 14
type input "[PERSON_NAME]"
click at [360, 328] on div "close Indique cantidad de clientes 1 2 3 4 ó remove 5 add Nombre del cliente pe…" at bounding box center [330, 173] width 251 height 331
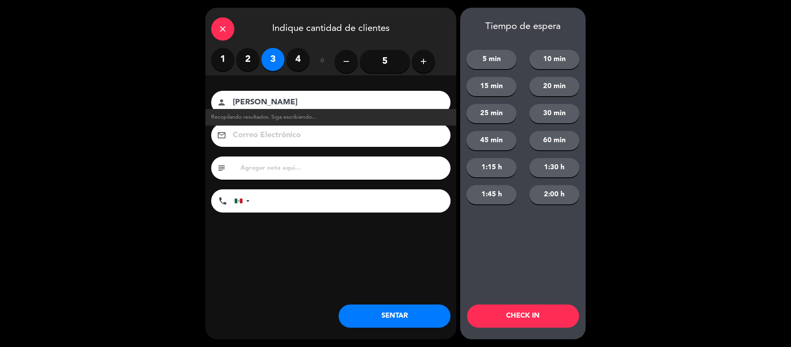
click at [356, 317] on button "SENTAR" at bounding box center [395, 315] width 112 height 23
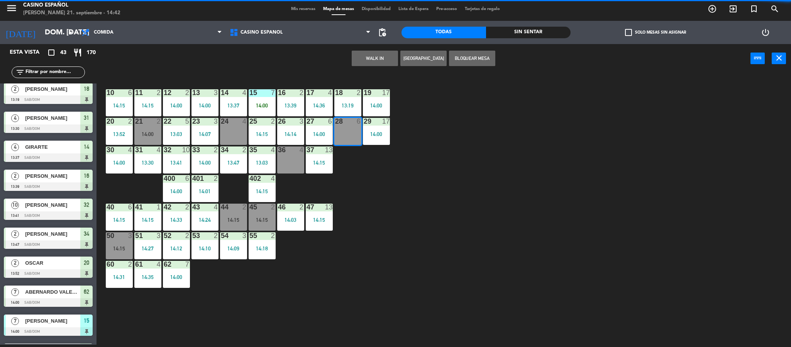
scroll to position [0, 0]
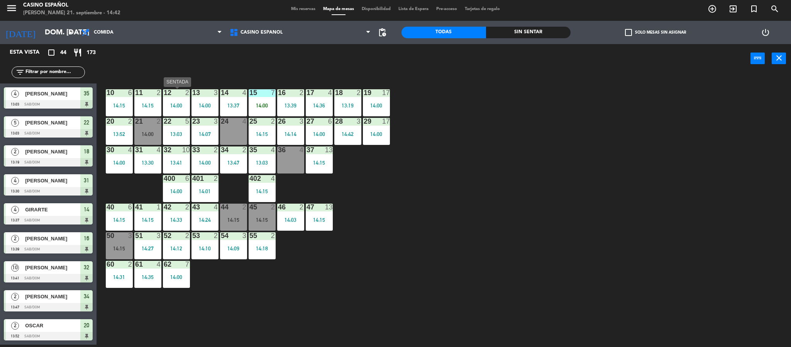
click at [172, 94] on div at bounding box center [176, 92] width 13 height 7
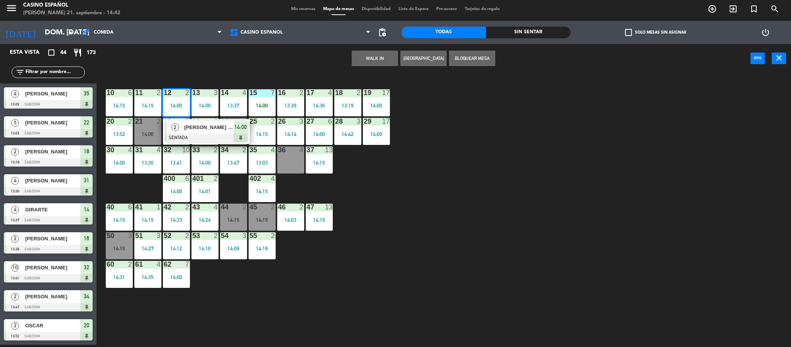
click at [175, 103] on div "14:00" at bounding box center [176, 105] width 27 height 5
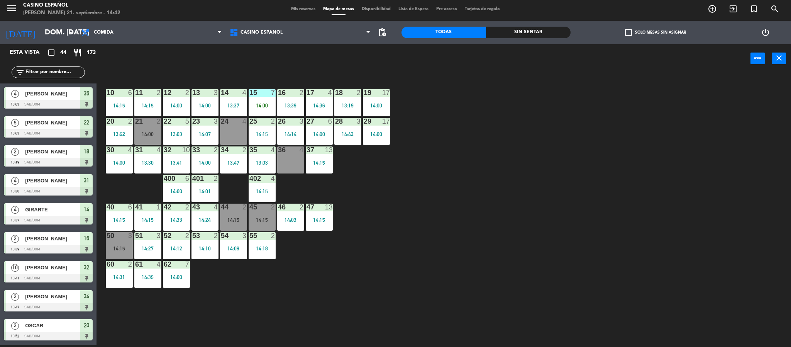
click at [169, 108] on div "12 2 14:00" at bounding box center [176, 102] width 27 height 27
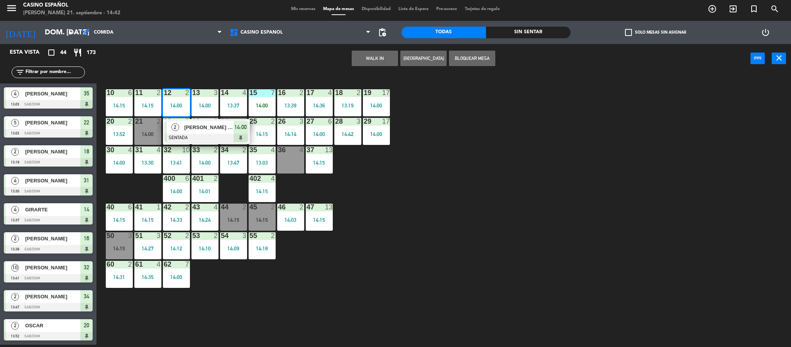
click at [217, 130] on span "[PERSON_NAME] [PERSON_NAME]" at bounding box center [208, 127] width 49 height 8
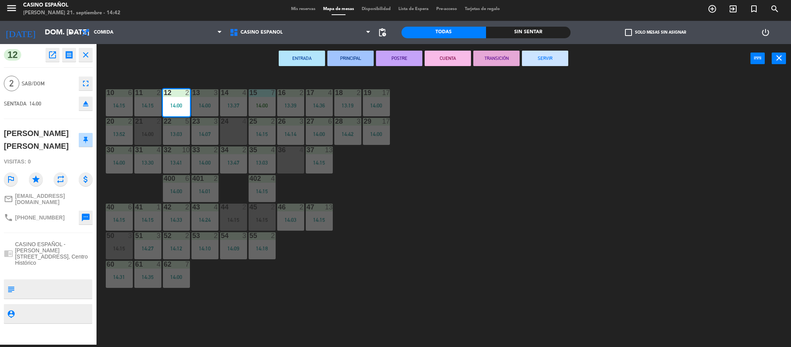
click at [536, 59] on button "SERVIR" at bounding box center [545, 58] width 46 height 15
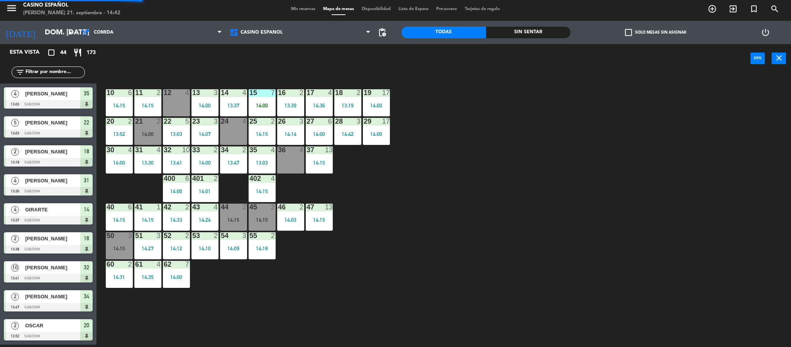
scroll to position [2, 0]
click at [54, 72] on input "text" at bounding box center [55, 72] width 60 height 8
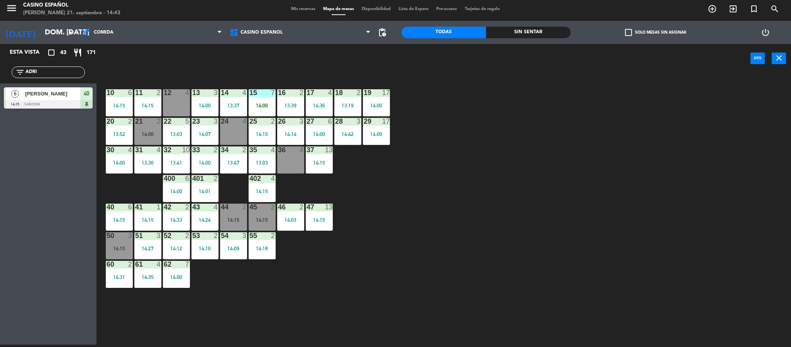
type input "ADRI"
click at [44, 97] on span "[PERSON_NAME]" at bounding box center [52, 94] width 55 height 8
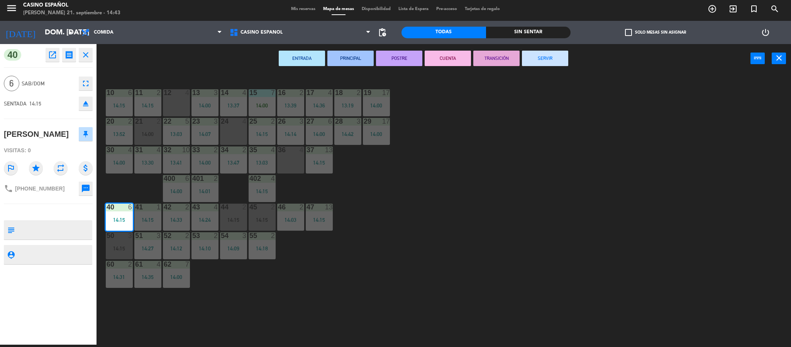
click at [88, 57] on icon "close" at bounding box center [85, 54] width 9 height 9
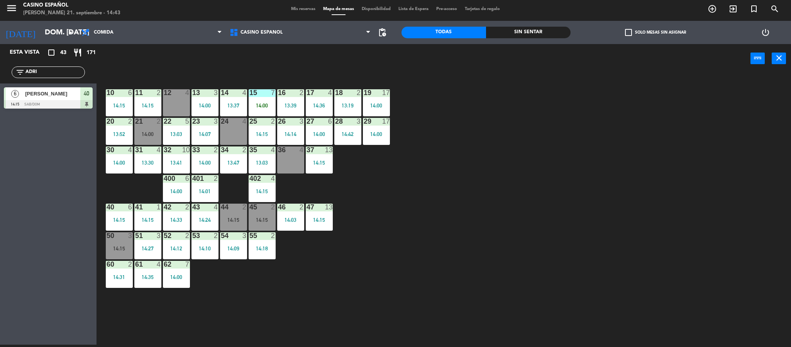
click at [44, 71] on input "ADRI" at bounding box center [55, 72] width 60 height 8
click at [63, 73] on input "ADRI" at bounding box center [55, 72] width 60 height 8
type input "A"
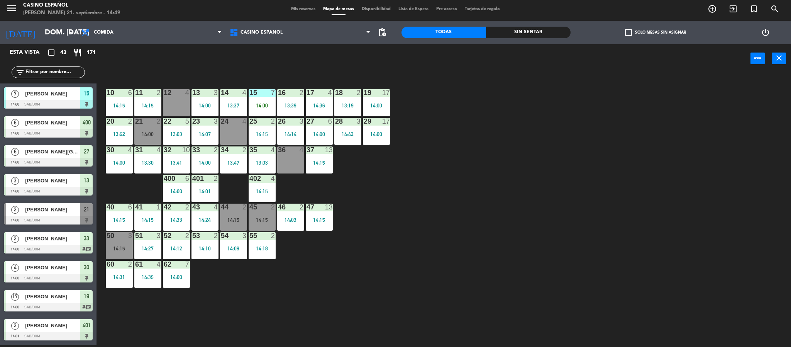
scroll to position [0, 0]
click at [327, 104] on div "14:36" at bounding box center [319, 105] width 27 height 5
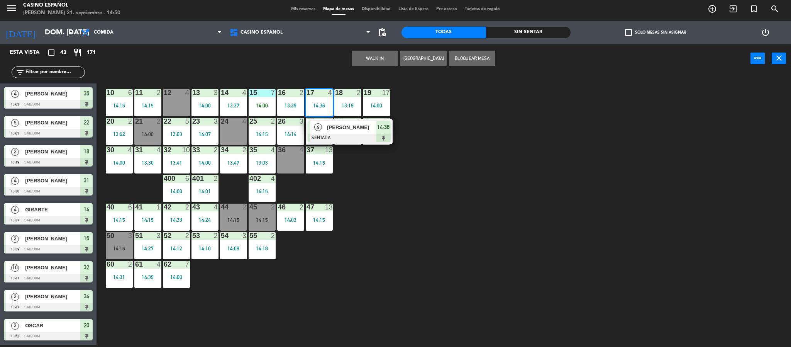
click at [327, 104] on div "14:36" at bounding box center [319, 105] width 27 height 5
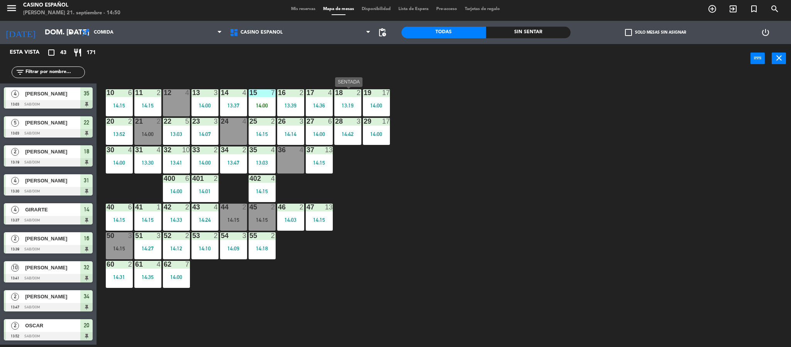
click at [342, 102] on div "13:19" at bounding box center [347, 105] width 27 height 6
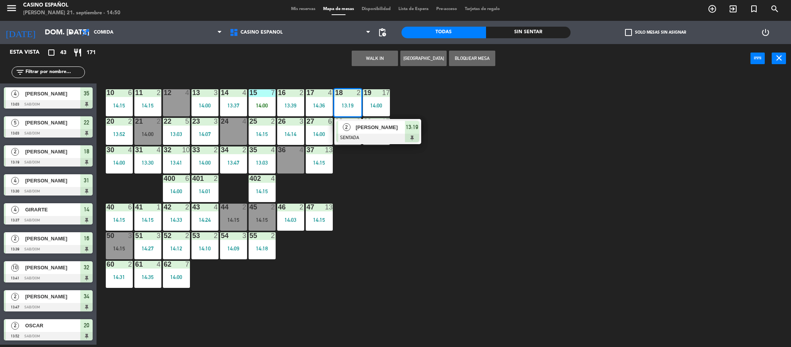
click at [342, 102] on div "13:19" at bounding box center [347, 105] width 27 height 6
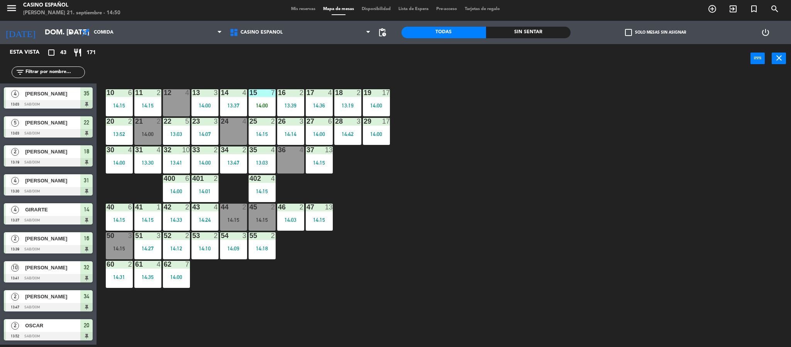
click at [321, 100] on div "17 4 14:36" at bounding box center [319, 102] width 27 height 27
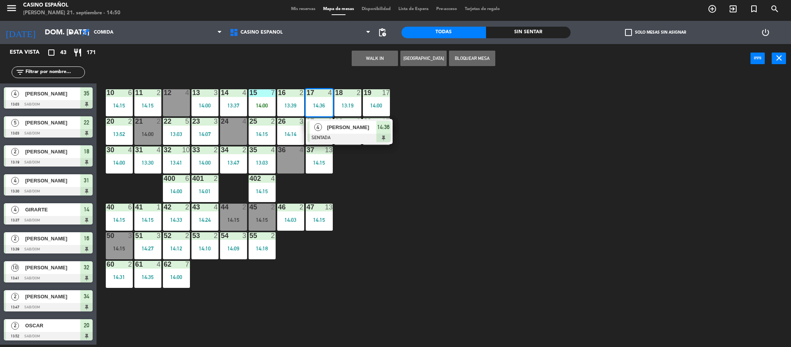
click at [343, 134] on div at bounding box center [349, 138] width 83 height 8
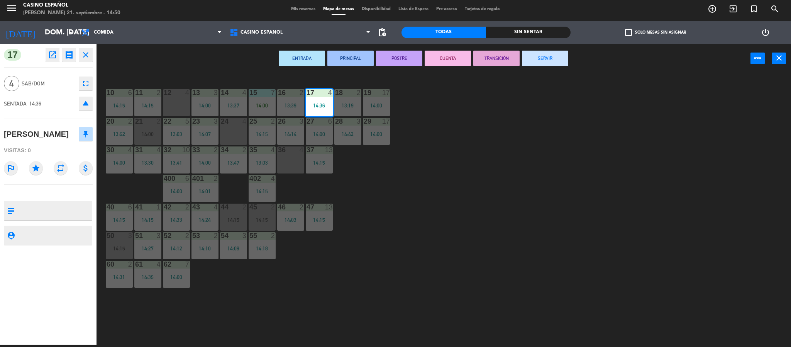
click at [541, 59] on button "SERVIR" at bounding box center [545, 58] width 46 height 15
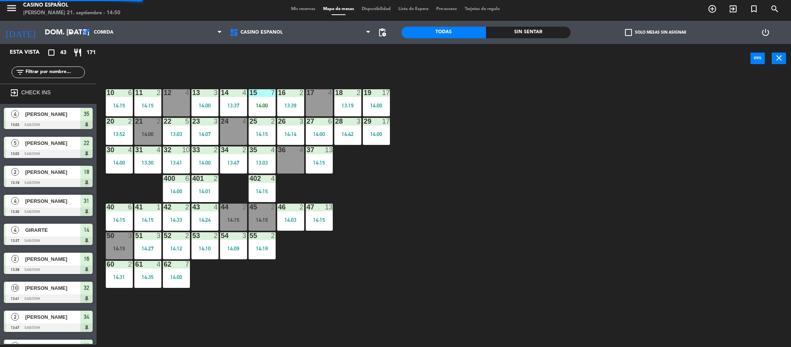
scroll to position [388, 0]
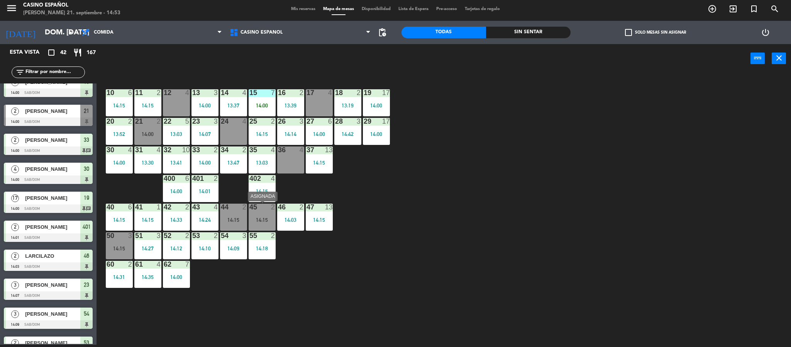
click at [258, 209] on div at bounding box center [262, 207] width 13 height 7
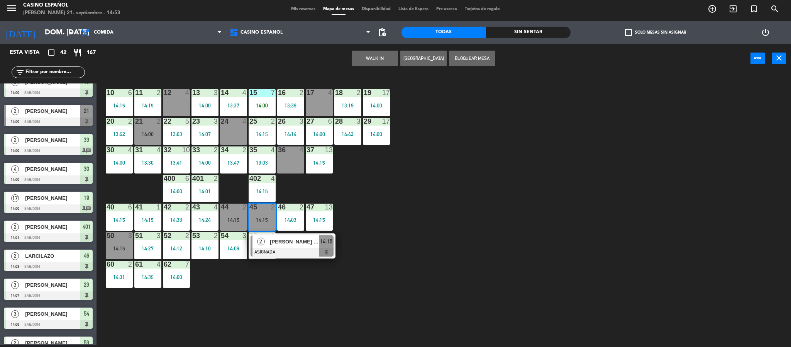
click at [281, 156] on div "36 4" at bounding box center [290, 159] width 27 height 27
click at [344, 58] on button "Mover" at bounding box center [350, 58] width 46 height 15
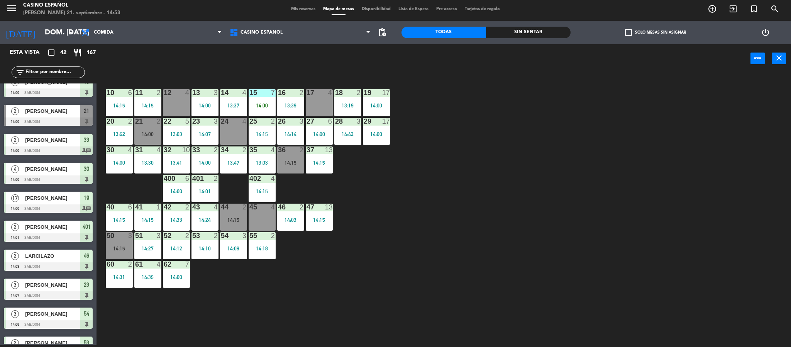
click at [270, 215] on div "45 4" at bounding box center [262, 217] width 27 height 27
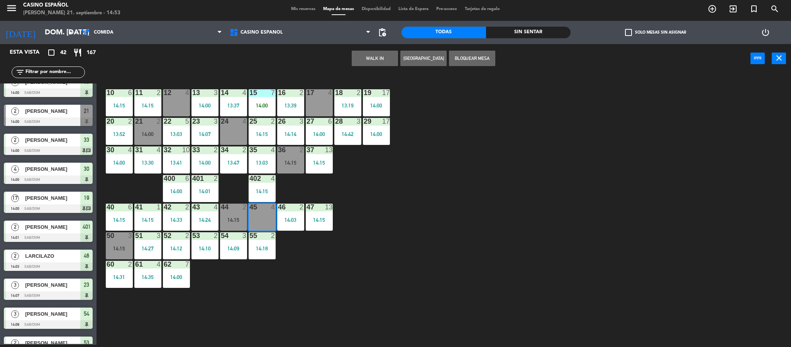
click at [354, 55] on button "WALK IN" at bounding box center [375, 58] width 46 height 15
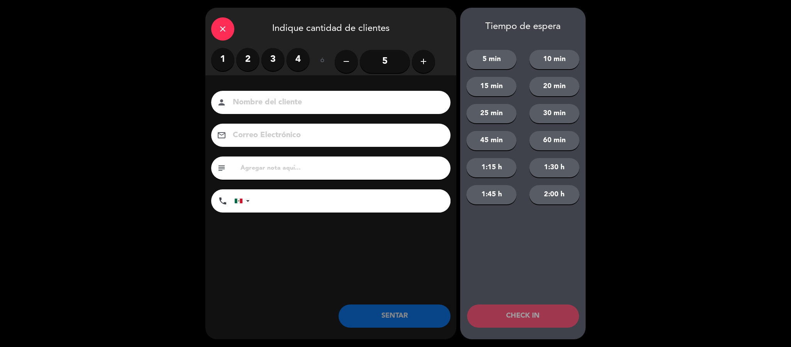
click at [378, 70] on input "5" at bounding box center [385, 61] width 50 height 23
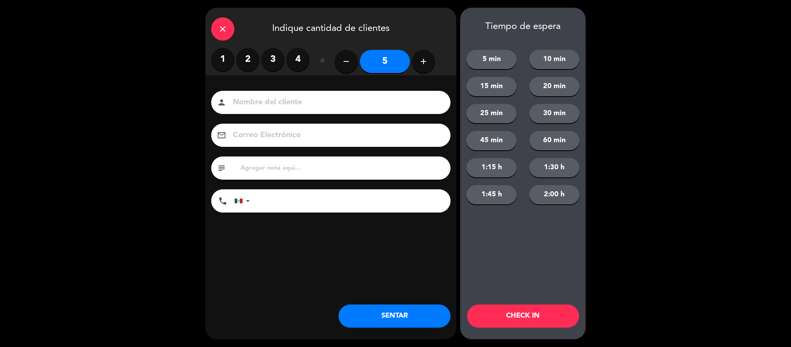
click at [294, 103] on input at bounding box center [336, 103] width 209 height 14
type input "IBERTA"
click at [366, 315] on button "SENTAR" at bounding box center [395, 315] width 112 height 23
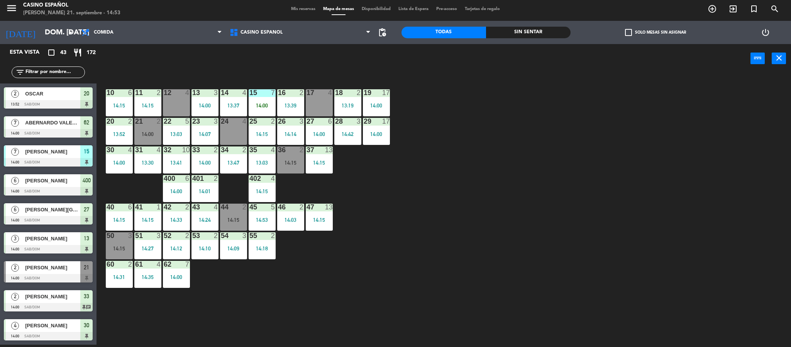
scroll to position [290, 0]
click at [33, 211] on span "[PERSON_NAME]" at bounding box center [52, 209] width 55 height 8
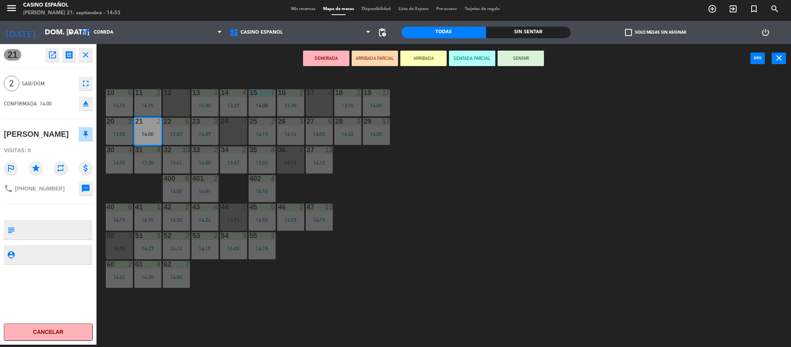
click at [85, 59] on icon "close" at bounding box center [85, 54] width 9 height 9
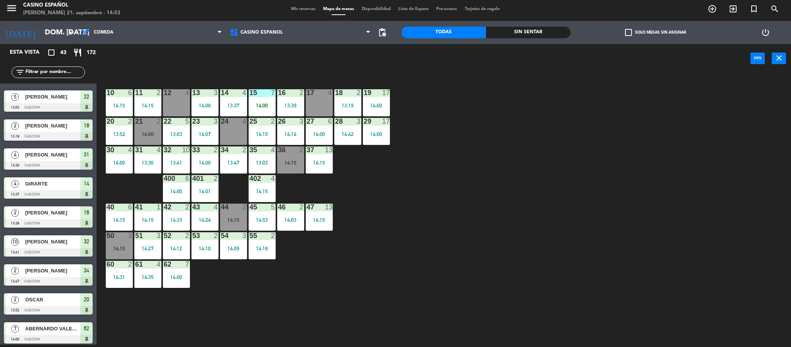
scroll to position [0, 0]
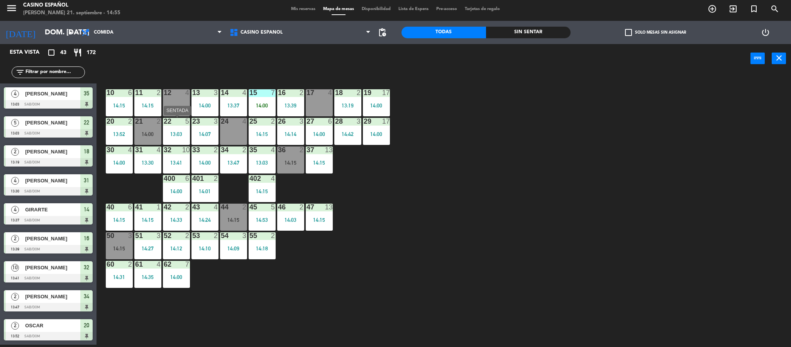
click at [183, 120] on div "5" at bounding box center [189, 121] width 13 height 7
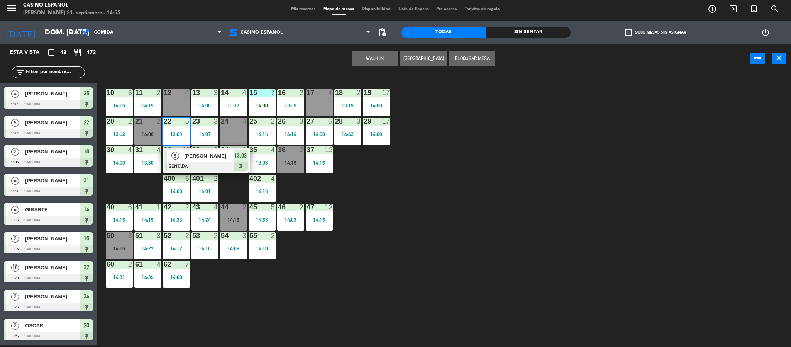
click at [192, 165] on div at bounding box center [206, 166] width 83 height 8
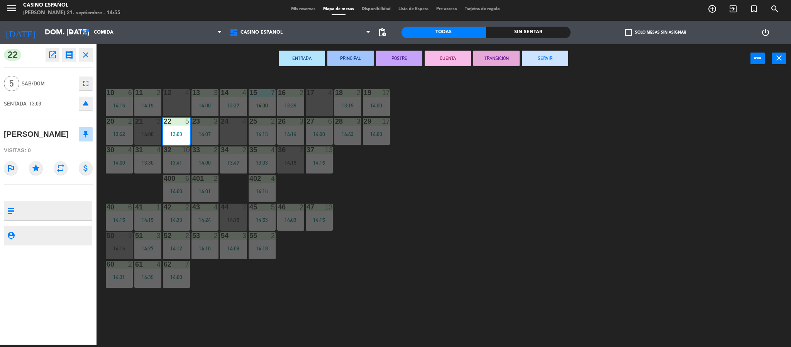
click at [532, 60] on button "SERVIR" at bounding box center [545, 58] width 46 height 15
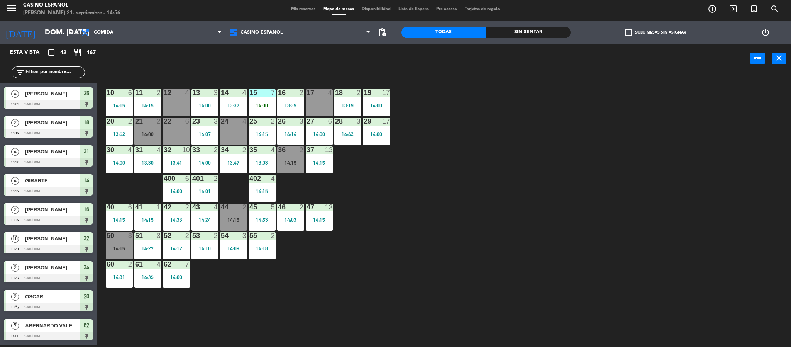
click at [32, 71] on input "text" at bounding box center [55, 72] width 60 height 8
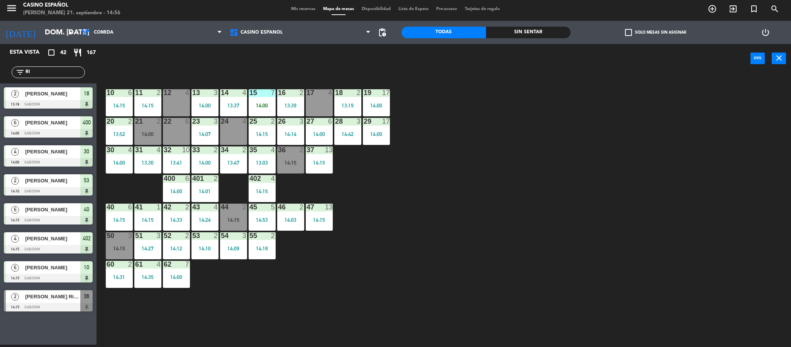
type input "R"
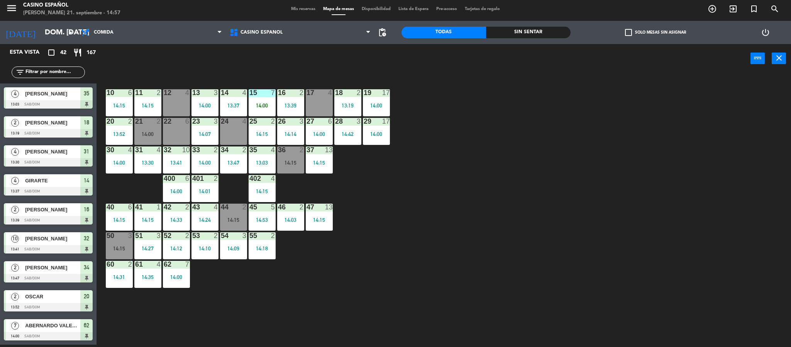
click at [298, 11] on span "Mis reservas" at bounding box center [303, 9] width 32 height 4
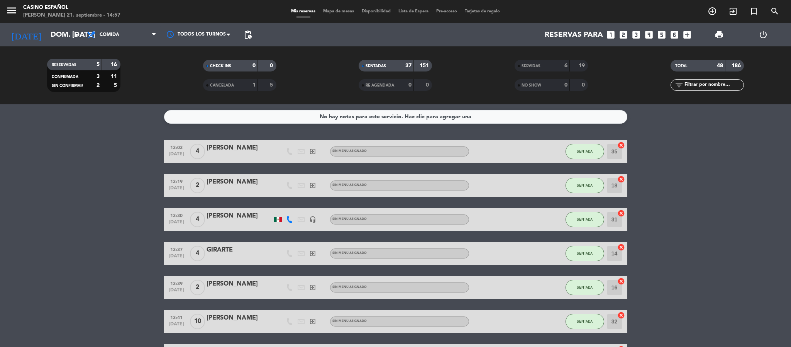
click at [334, 10] on span "Mapa de mesas" at bounding box center [338, 11] width 39 height 4
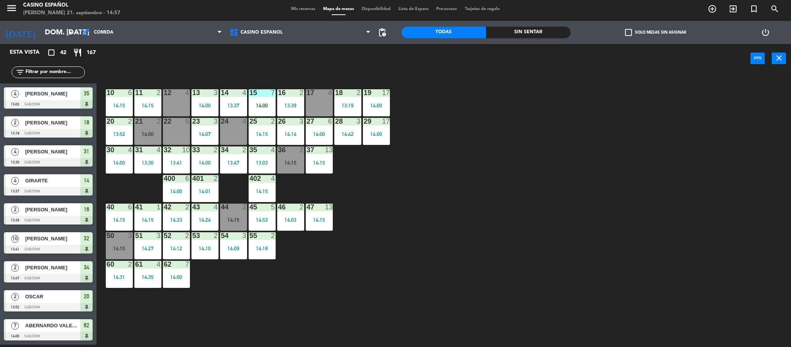
click at [42, 70] on input "text" at bounding box center [55, 72] width 60 height 8
click at [280, 281] on div "10 6 14:15 11 2 14:15 12 4 13 3 14:00 14 4 13:37 15 7 14:00 16 2 13:39 17 4 18 …" at bounding box center [447, 210] width 687 height 271
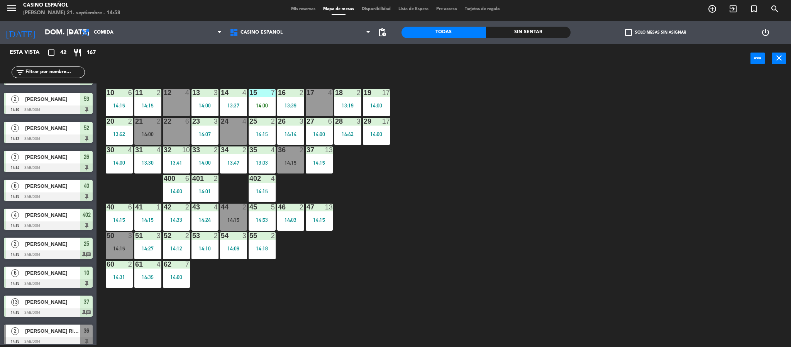
scroll to position [753, 0]
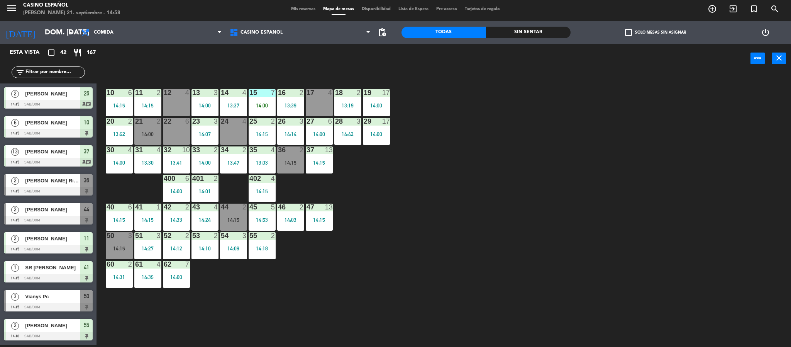
click at [300, 10] on span "Mis reservas" at bounding box center [303, 9] width 32 height 4
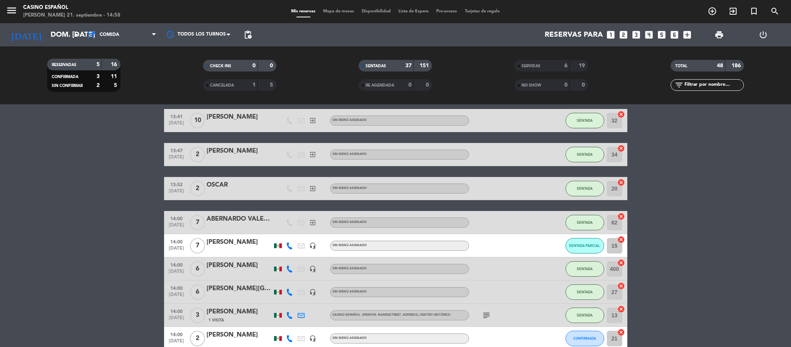
scroll to position [290, 0]
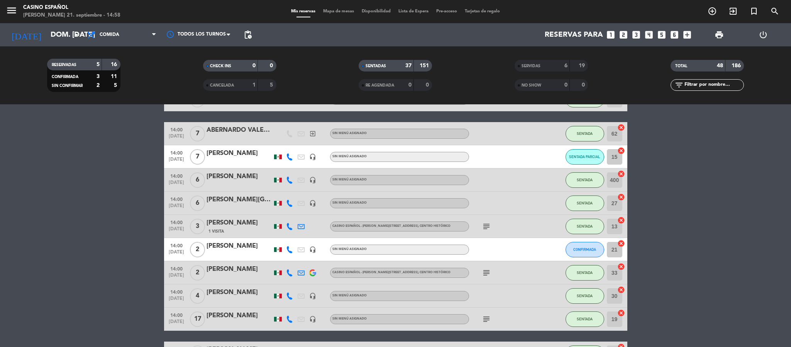
click at [289, 248] on icon at bounding box center [289, 249] width 7 height 7
click at [281, 237] on span "Copiar" at bounding box center [284, 236] width 16 height 8
click at [220, 250] on div "[PERSON_NAME]" at bounding box center [240, 246] width 66 height 10
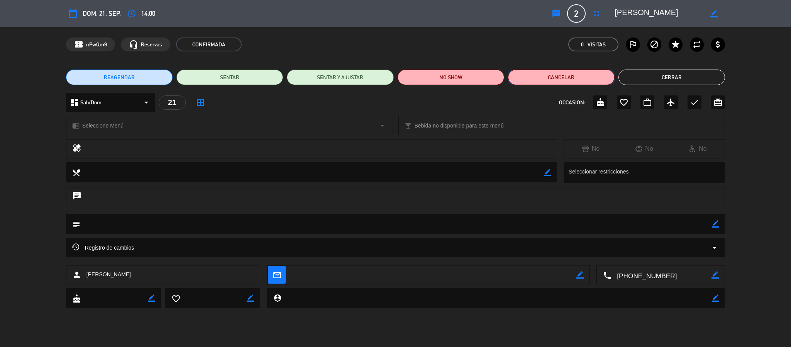
click at [540, 74] on button "Cancelar" at bounding box center [561, 77] width 107 height 15
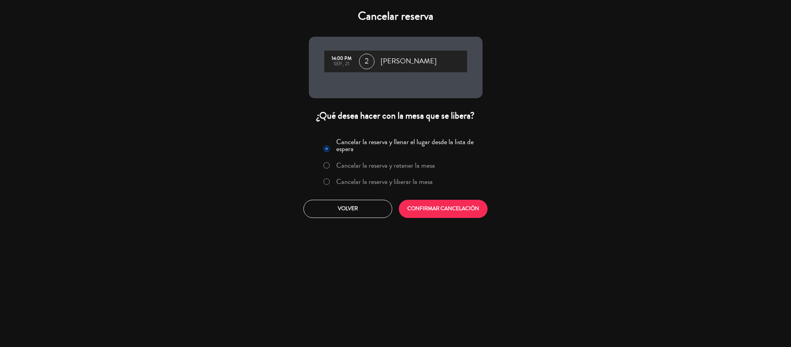
click at [361, 185] on label "Cancelar la reserva y liberar la mesa" at bounding box center [384, 181] width 97 height 7
click at [422, 215] on button "CONFIRMAR CANCELACIÓN" at bounding box center [443, 209] width 89 height 18
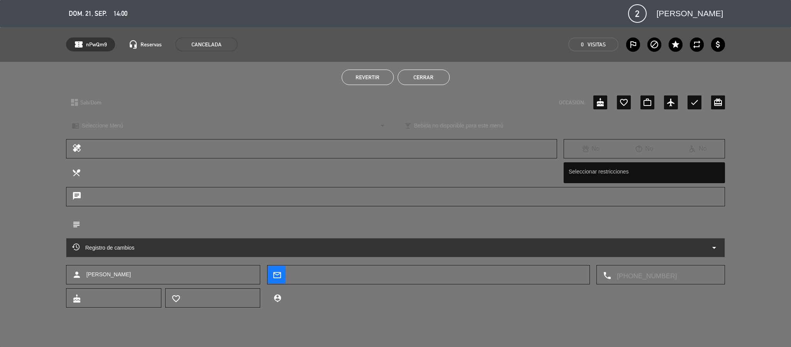
click at [402, 79] on button "Cerrar" at bounding box center [424, 77] width 52 height 15
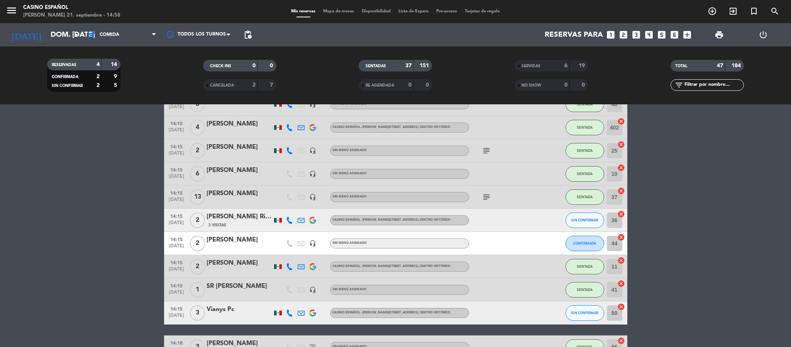
scroll to position [811, 0]
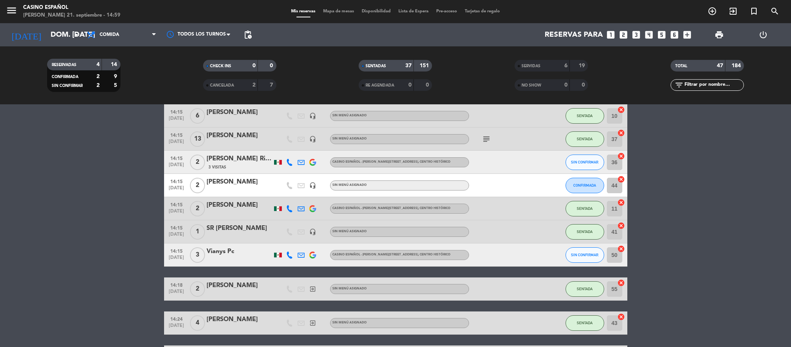
click at [489, 166] on div at bounding box center [504, 162] width 70 height 23
click at [256, 162] on div "[PERSON_NAME] Rioja" at bounding box center [240, 159] width 66 height 10
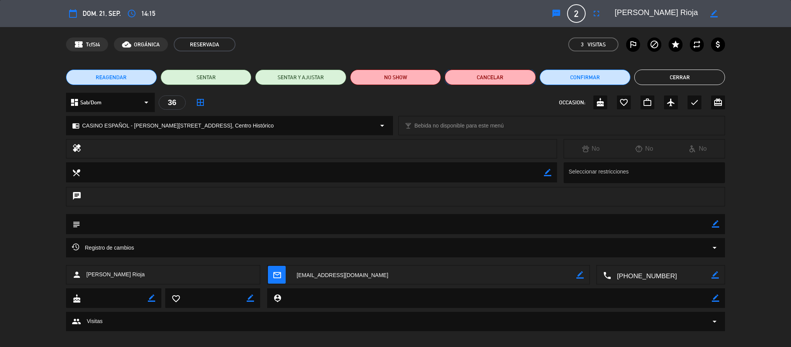
click at [468, 76] on button "Cancelar" at bounding box center [490, 77] width 91 height 15
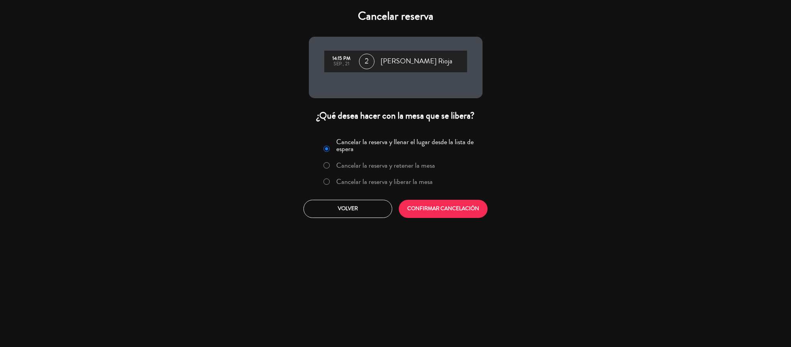
click at [324, 183] on div at bounding box center [327, 181] width 6 height 7
click at [414, 201] on button "CONFIRMAR CANCELACIÓN" at bounding box center [443, 209] width 89 height 18
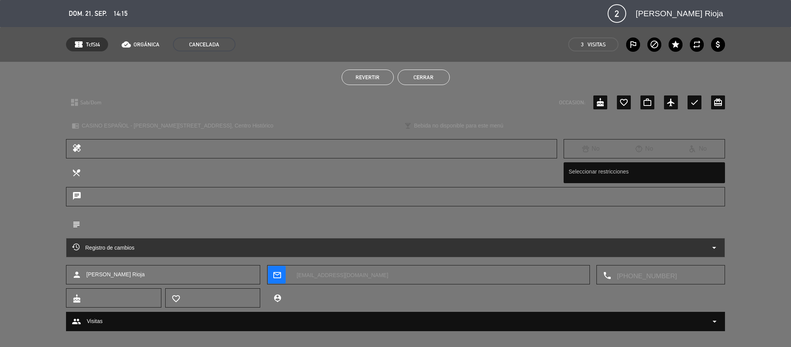
click at [419, 75] on button "Cerrar" at bounding box center [424, 77] width 52 height 15
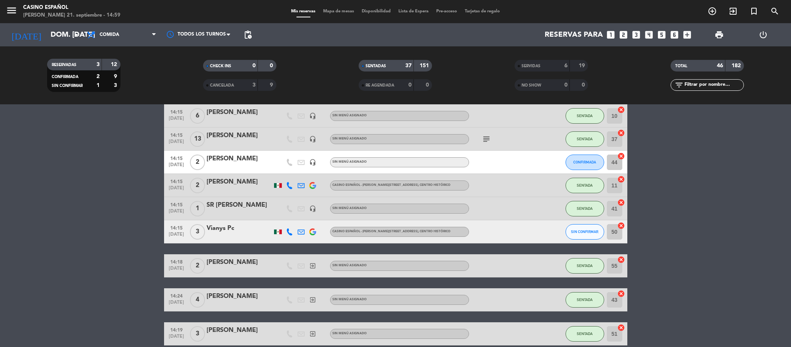
click at [236, 162] on div "[PERSON_NAME]" at bounding box center [240, 159] width 66 height 10
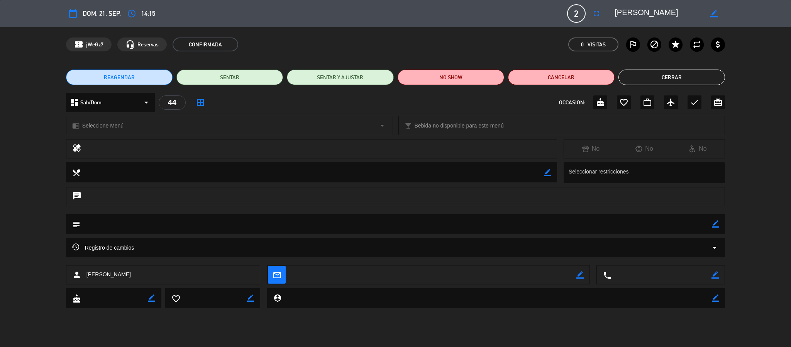
click at [631, 74] on button "Cerrar" at bounding box center [672, 77] width 107 height 15
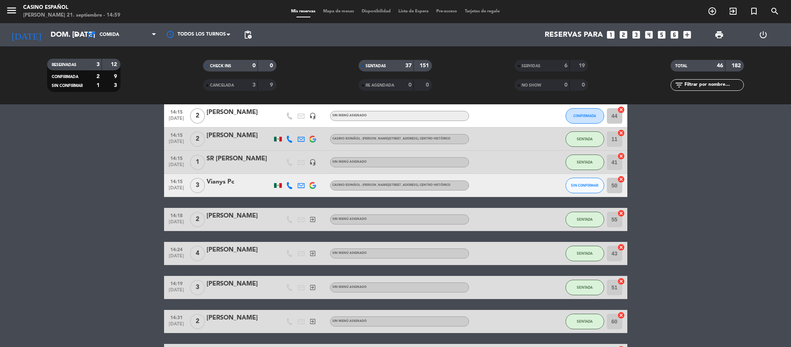
scroll to position [844, 0]
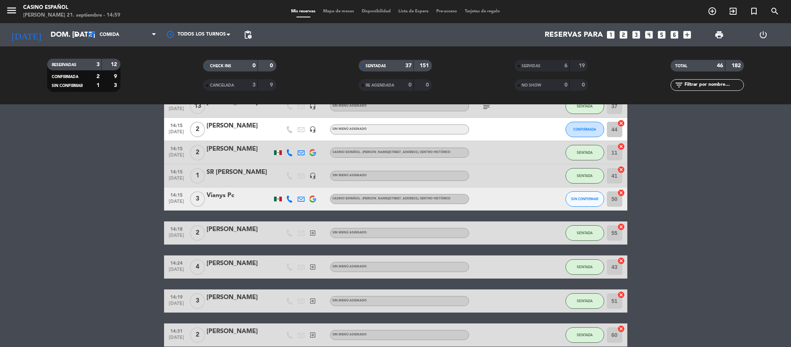
click at [233, 201] on div at bounding box center [240, 204] width 66 height 6
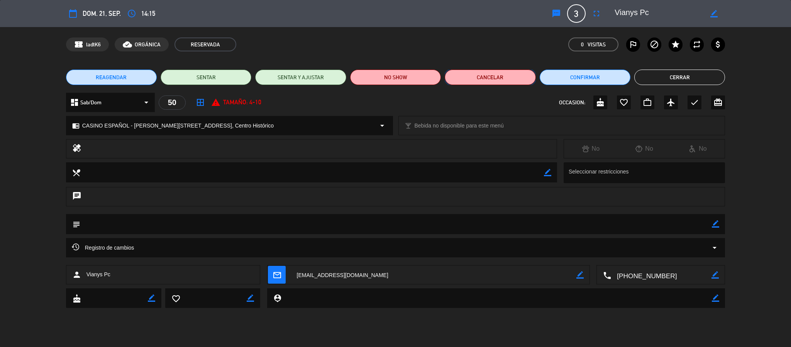
click at [463, 72] on button "Cancelar" at bounding box center [490, 77] width 91 height 15
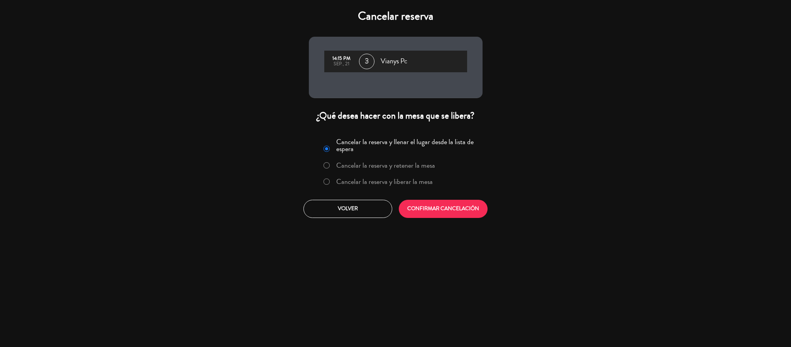
click at [326, 180] on input "Cancelar la reserva y liberar la mesa" at bounding box center [326, 180] width 5 height 5
radio input "true"
click at [430, 207] on button "CONFIRMAR CANCELACIÓN" at bounding box center [443, 209] width 89 height 18
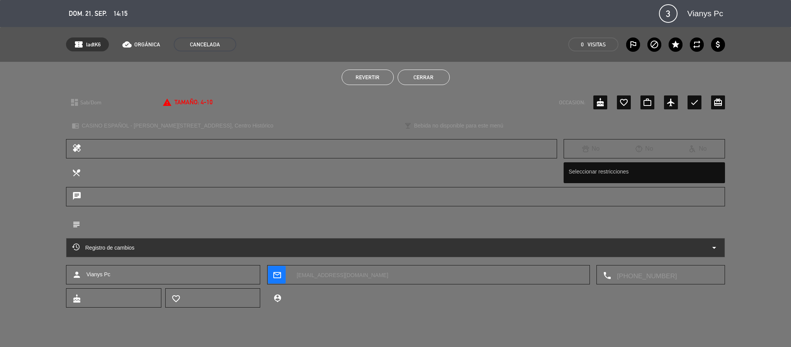
click at [403, 79] on button "Cerrar" at bounding box center [424, 77] width 52 height 15
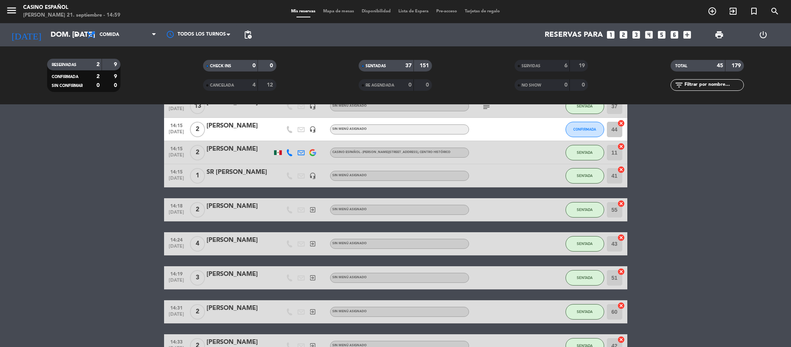
click at [231, 123] on div "[PERSON_NAME]" at bounding box center [240, 126] width 66 height 10
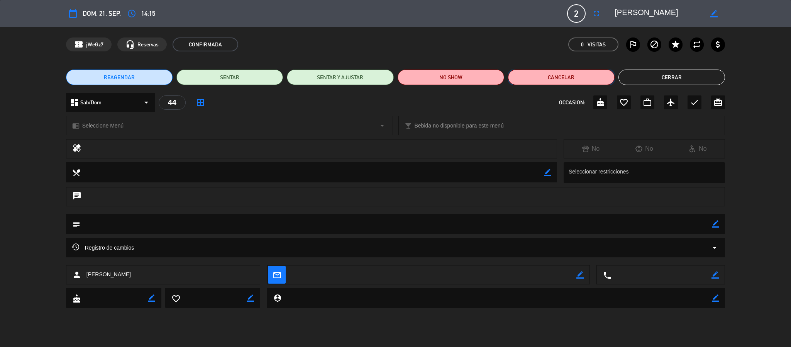
click at [533, 72] on button "Cancelar" at bounding box center [561, 77] width 107 height 15
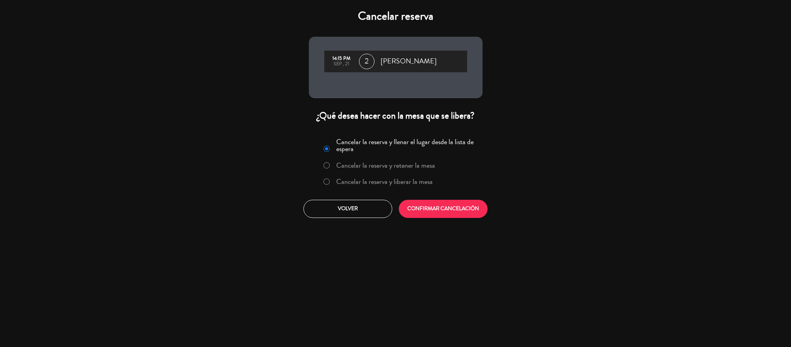
click at [344, 178] on label "Cancelar la reserva y liberar la mesa" at bounding box center [384, 181] width 97 height 7
click at [454, 217] on button "CONFIRMAR CANCELACIÓN" at bounding box center [443, 209] width 89 height 18
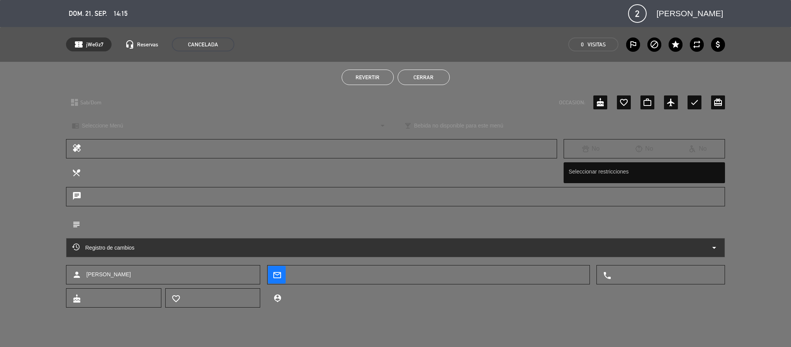
click at [418, 75] on button "Cerrar" at bounding box center [424, 77] width 52 height 15
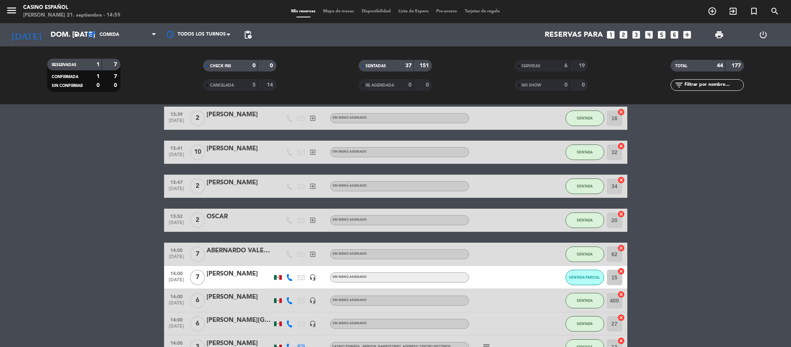
scroll to position [232, 0]
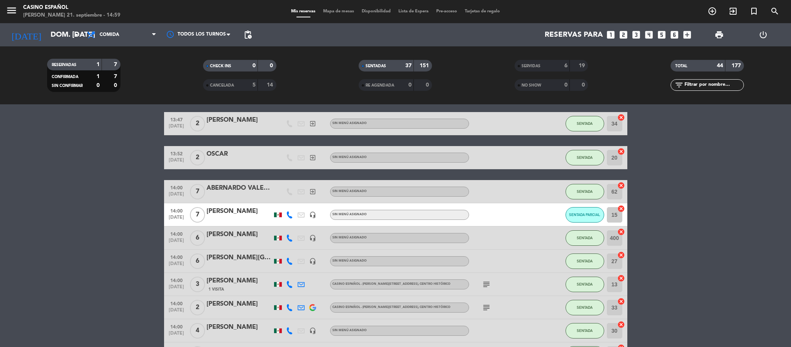
click at [220, 215] on div "[PERSON_NAME]" at bounding box center [240, 211] width 66 height 10
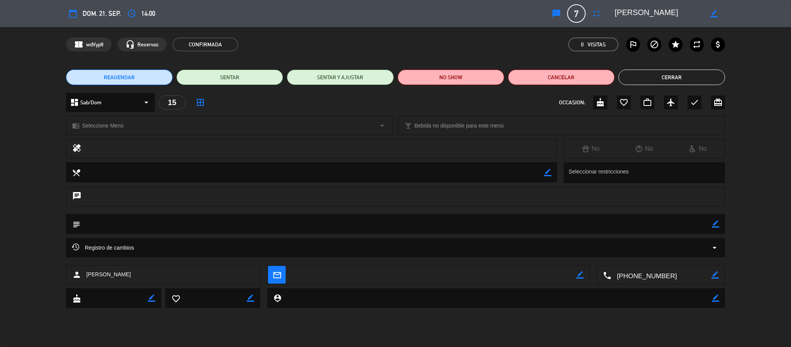
click at [668, 78] on button "Cerrar" at bounding box center [672, 77] width 107 height 15
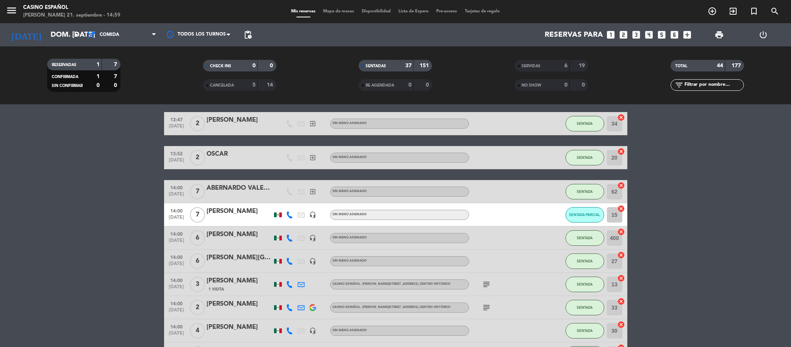
click at [288, 212] on icon at bounding box center [289, 214] width 7 height 7
click at [278, 200] on span "Copiar" at bounding box center [284, 201] width 16 height 8
click at [230, 187] on div "ABERNARDO VALENCIA" at bounding box center [240, 188] width 66 height 10
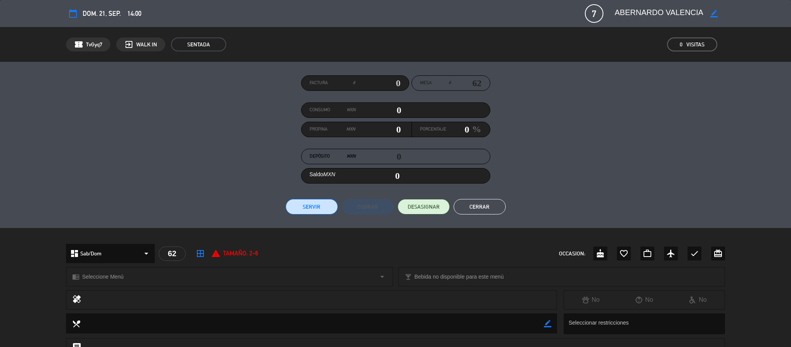
click at [494, 207] on button "Cerrar" at bounding box center [480, 206] width 52 height 15
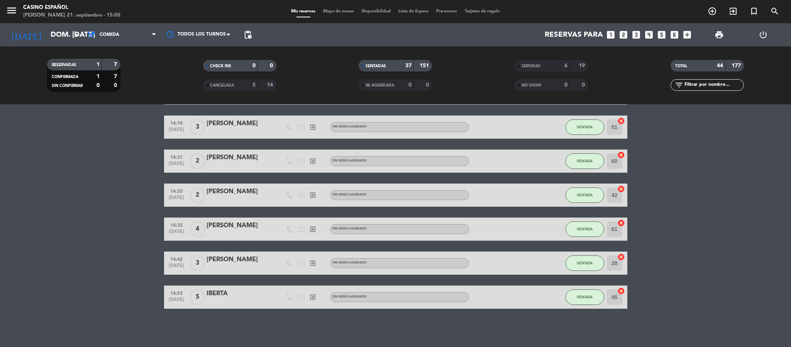
scroll to position [739, 0]
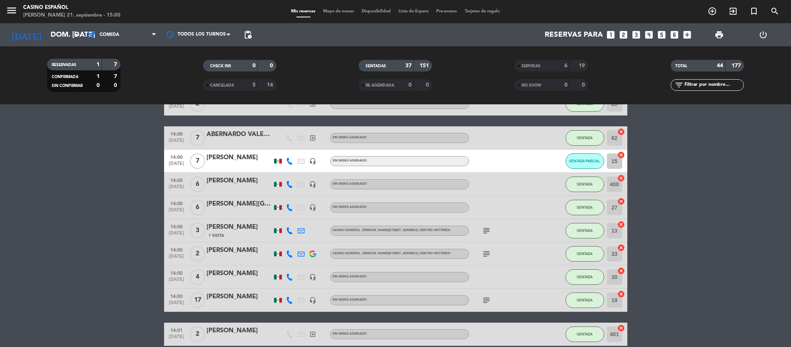
scroll to position [232, 0]
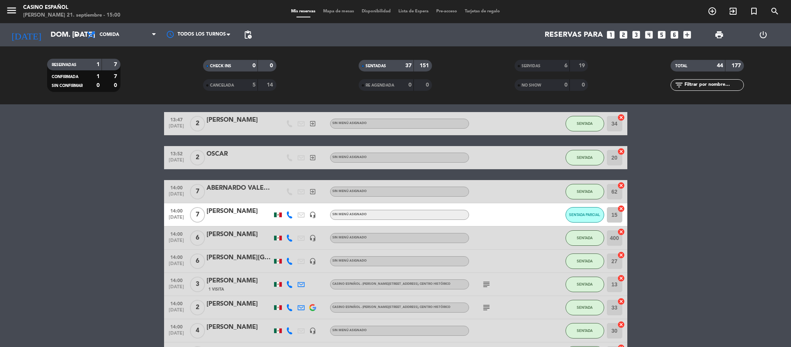
click at [224, 215] on div "[PERSON_NAME]" at bounding box center [240, 211] width 66 height 10
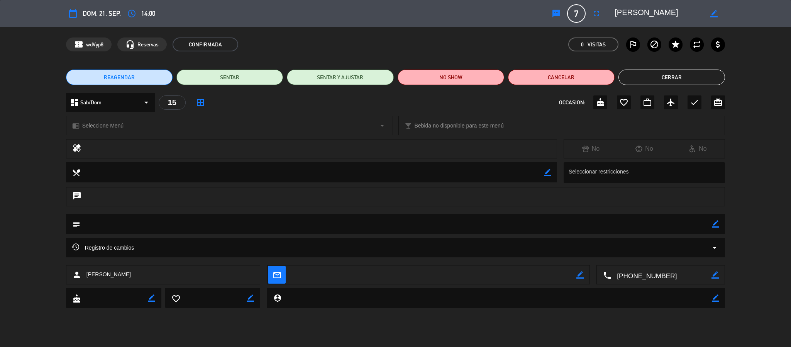
click at [644, 80] on button "Cerrar" at bounding box center [672, 77] width 107 height 15
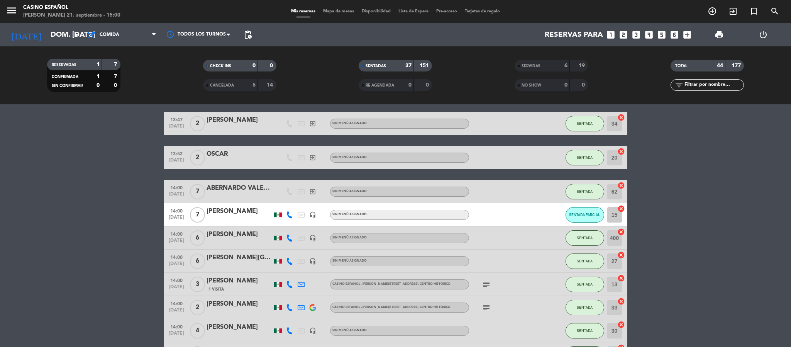
click at [231, 212] on div "[PERSON_NAME]" at bounding box center [240, 211] width 66 height 10
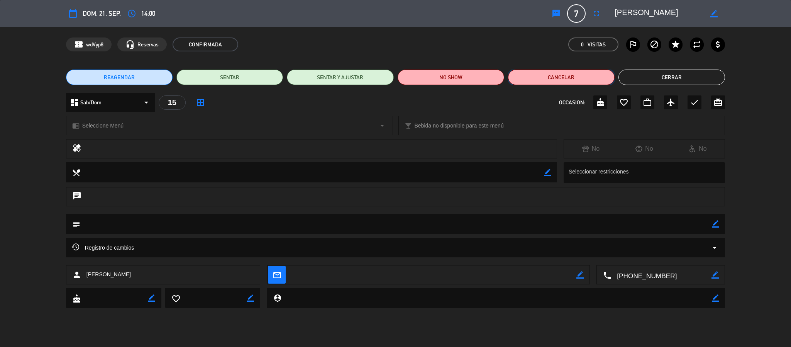
click at [548, 83] on button "Cancelar" at bounding box center [561, 77] width 107 height 15
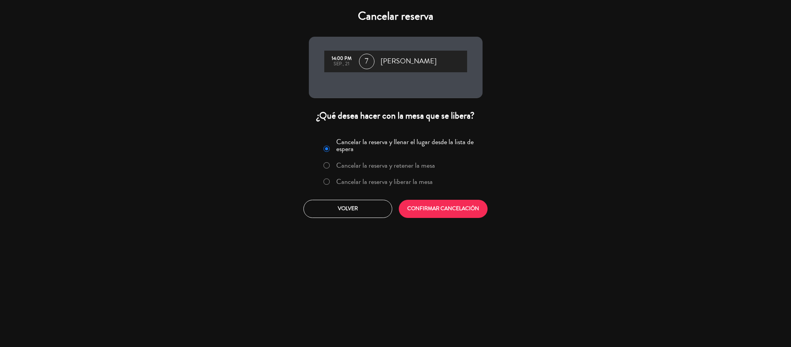
click at [386, 183] on label "Cancelar la reserva y liberar la mesa" at bounding box center [384, 181] width 97 height 7
click at [428, 204] on button "CONFIRMAR CANCELACIÓN" at bounding box center [443, 209] width 89 height 18
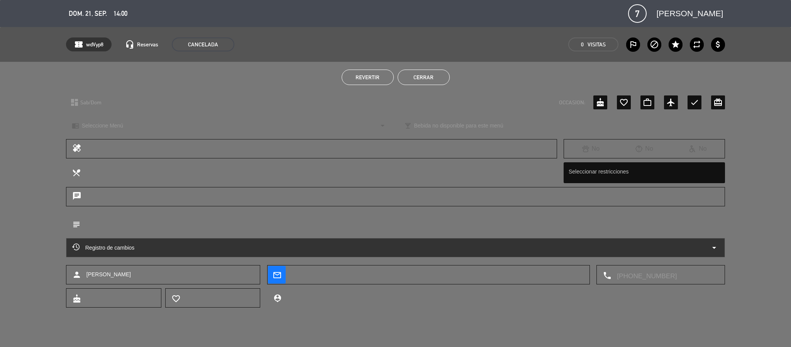
click at [424, 77] on button "Cerrar" at bounding box center [424, 77] width 52 height 15
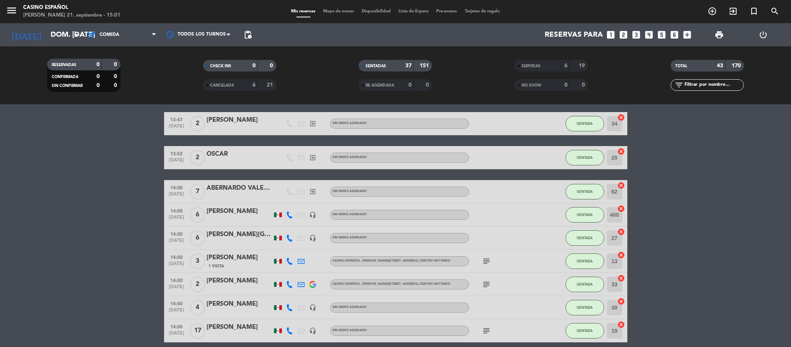
click at [331, 9] on span "Mapa de mesas" at bounding box center [338, 11] width 39 height 4
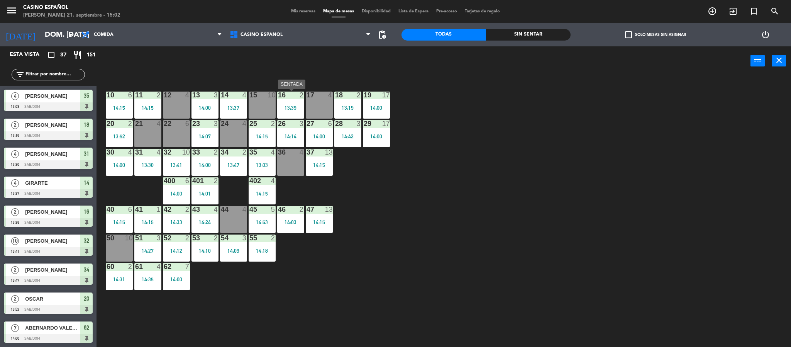
click at [297, 97] on div at bounding box center [290, 95] width 13 height 7
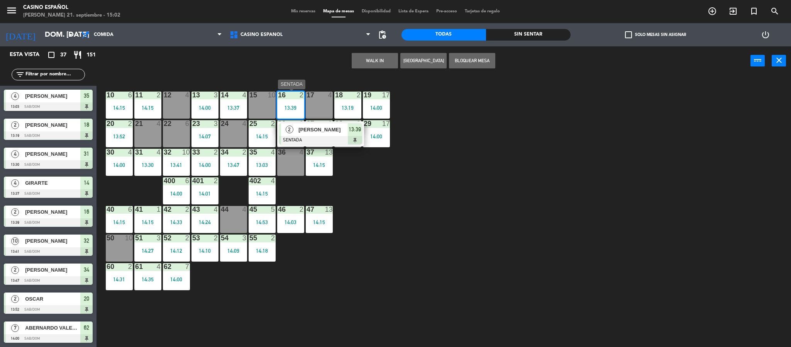
click at [321, 139] on div at bounding box center [320, 140] width 83 height 8
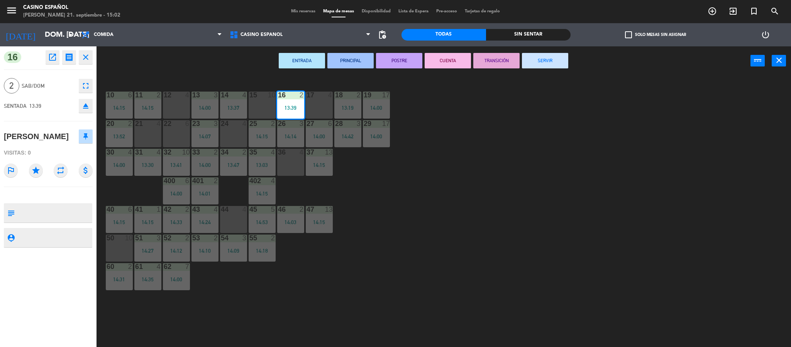
click at [558, 59] on button "SERVIR" at bounding box center [545, 60] width 46 height 15
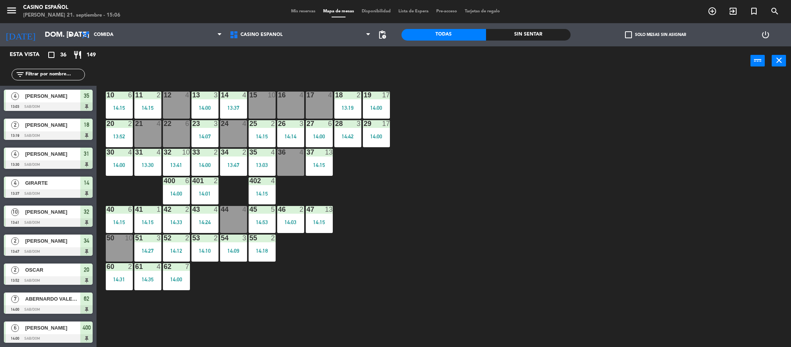
click at [59, 75] on input "text" at bounding box center [55, 74] width 60 height 8
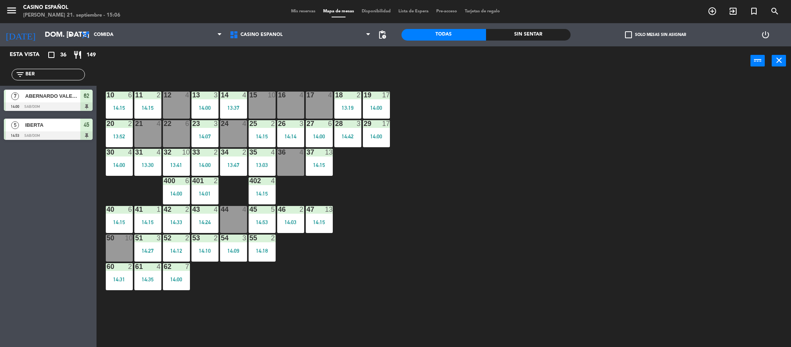
click at [39, 88] on div "Esta vista crop_square 36 restaurant 149 filter_list BER 7 ABERNARDO VALENCIA 1…" at bounding box center [48, 94] width 97 height 97
type input "BER"
click at [48, 101] on div "ABERNARDO VALENCIA" at bounding box center [52, 96] width 56 height 13
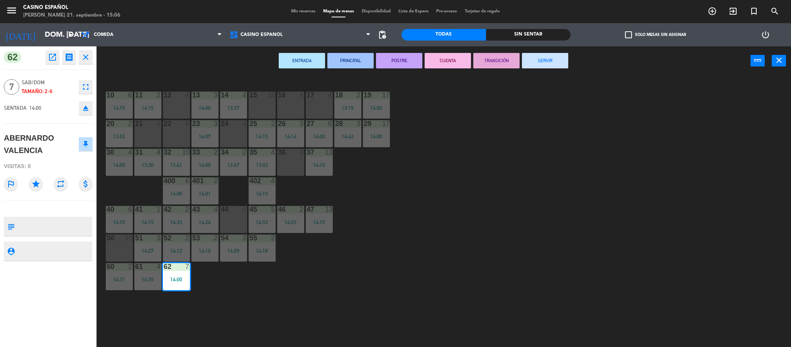
click at [86, 58] on icon "close" at bounding box center [85, 57] width 9 height 9
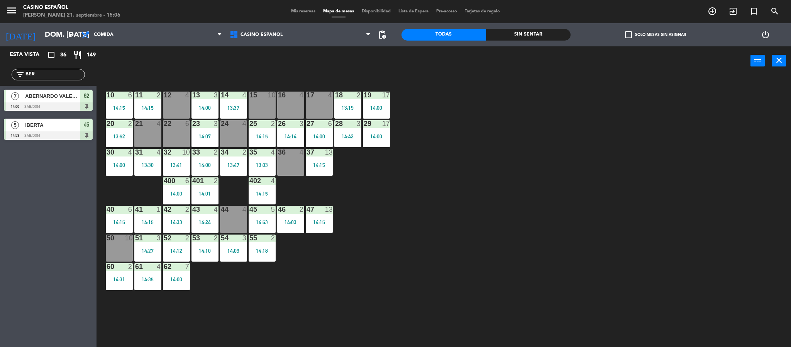
click at [43, 81] on div "filter_list BER" at bounding box center [48, 74] width 97 height 22
click at [43, 78] on input "BER" at bounding box center [55, 74] width 60 height 8
type input "B"
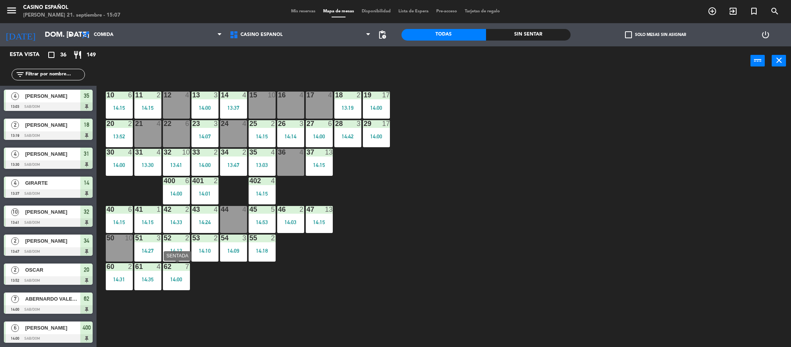
click at [175, 280] on div "14:00" at bounding box center [176, 278] width 27 height 5
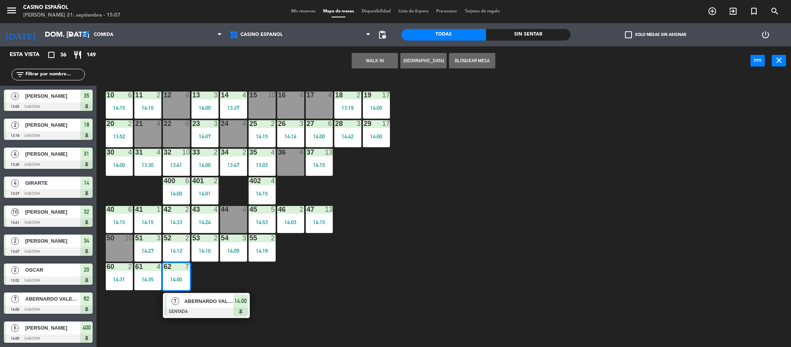
click at [175, 280] on div "14:00" at bounding box center [176, 278] width 27 height 5
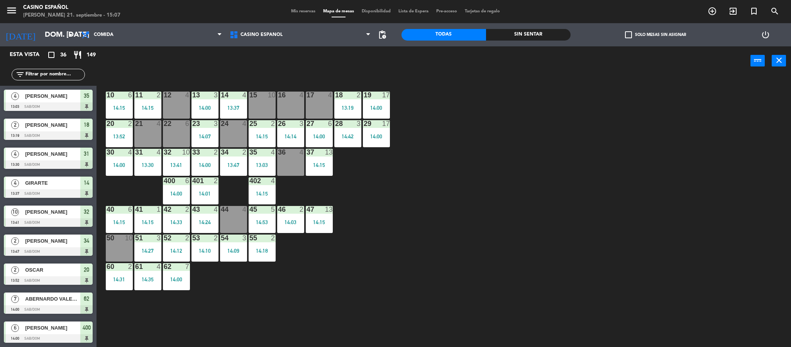
click at [289, 13] on span "Mis reservas" at bounding box center [303, 11] width 32 height 4
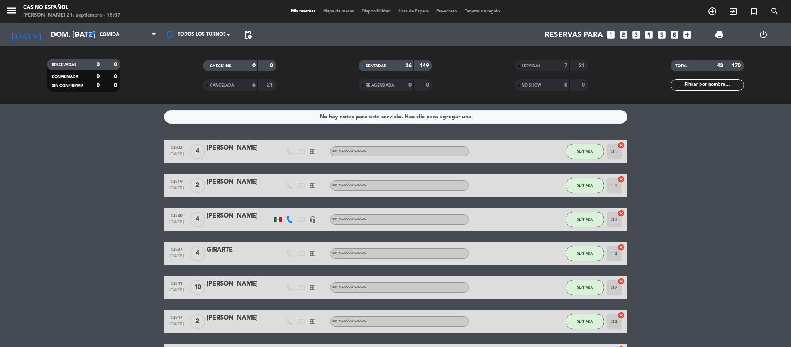
click at [243, 90] on div "CANCELADA 6 21" at bounding box center [239, 85] width 73 height 12
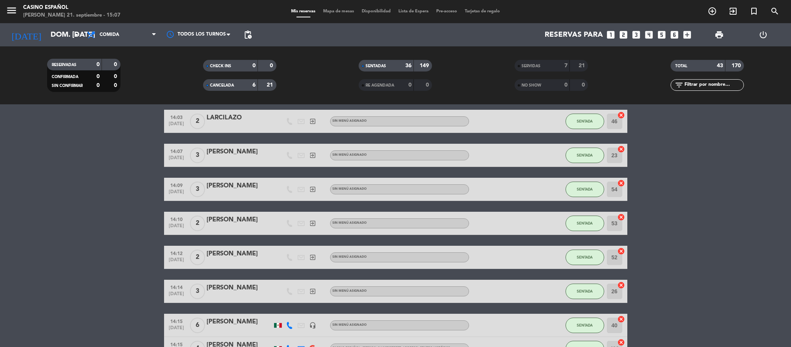
scroll to position [811, 0]
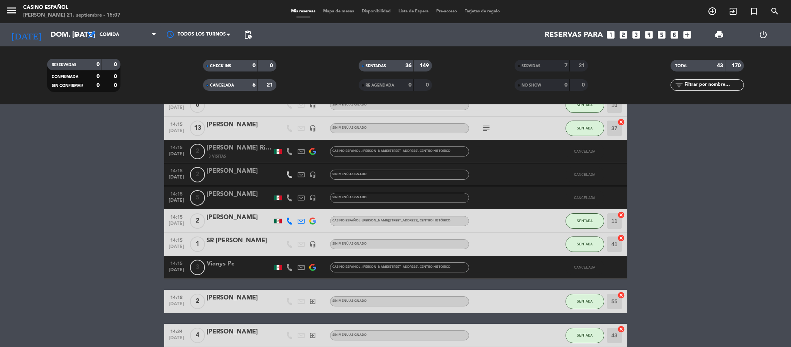
click at [324, 14] on div "Mis reservas Mapa de mesas Disponibilidad Lista de Espera Pre-acceso Tarjetas d…" at bounding box center [395, 11] width 217 height 7
click at [321, 10] on span "Mapa de mesas" at bounding box center [338, 11] width 39 height 4
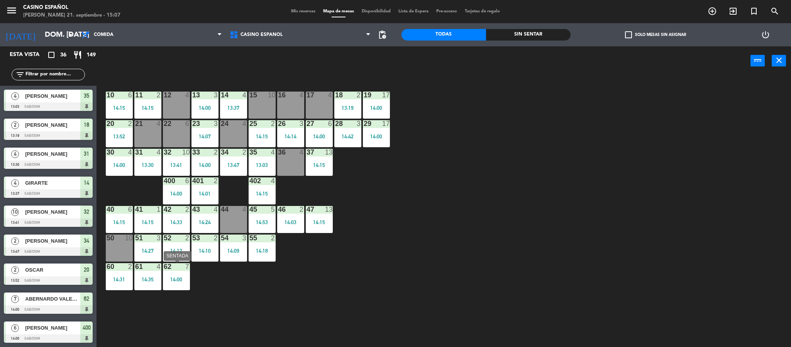
click at [182, 285] on div "62 7 14:00" at bounding box center [176, 276] width 27 height 27
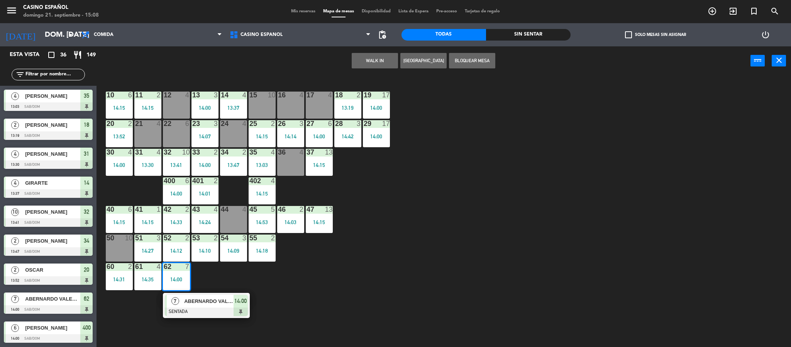
click at [189, 310] on div at bounding box center [206, 311] width 83 height 8
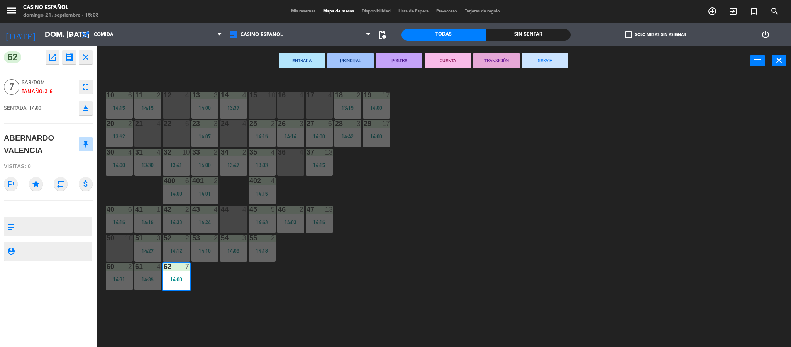
click at [86, 108] on icon "eject" at bounding box center [85, 107] width 9 height 9
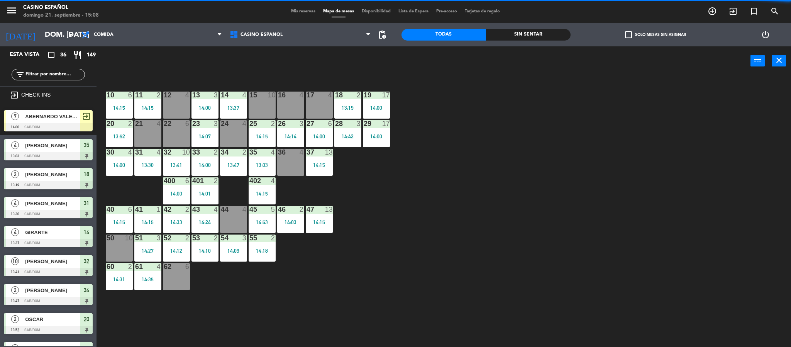
click at [294, 14] on div "Mis reservas Mapa de mesas Disponibilidad Lista de Espera Pre-acceso Tarjetas d…" at bounding box center [395, 11] width 217 height 7
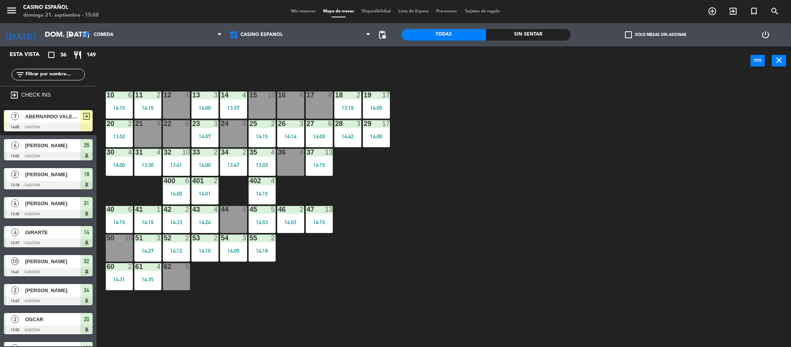
click at [294, 10] on span "Mis reservas" at bounding box center [303, 11] width 32 height 4
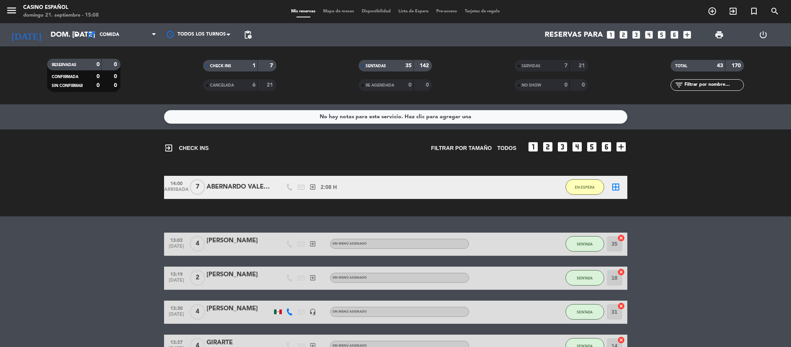
click at [217, 89] on div "CANCELADA" at bounding box center [223, 85] width 36 height 9
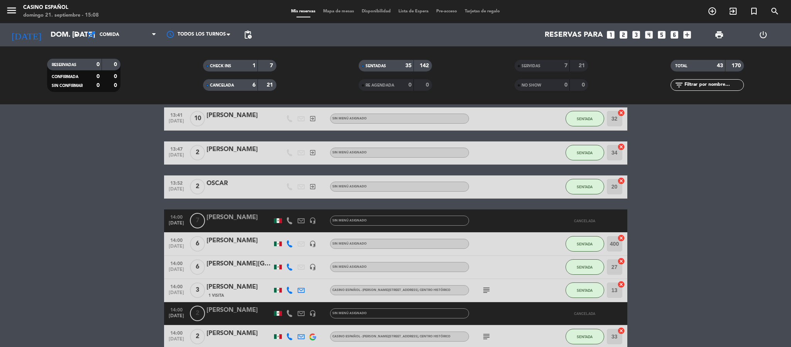
scroll to position [254, 0]
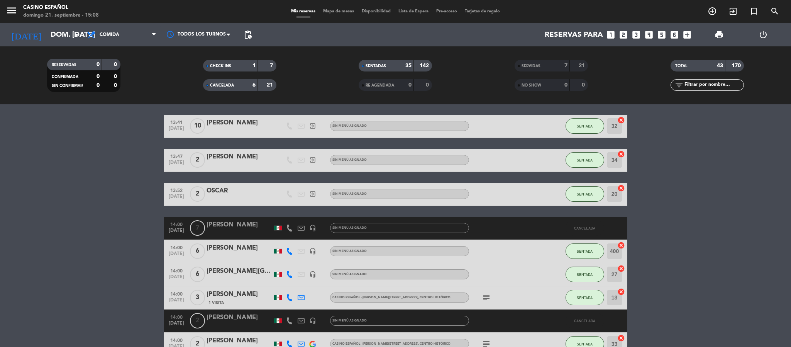
click at [239, 220] on div "[PERSON_NAME]" at bounding box center [240, 225] width 66 height 10
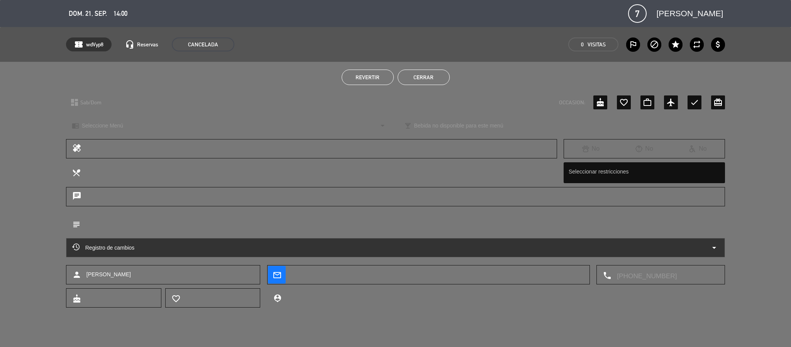
click at [372, 73] on button "Revertir" at bounding box center [368, 77] width 52 height 15
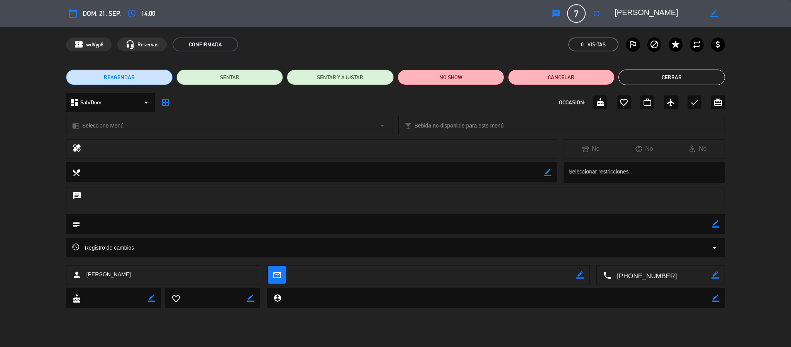
click at [665, 78] on button "Cerrar" at bounding box center [672, 77] width 107 height 15
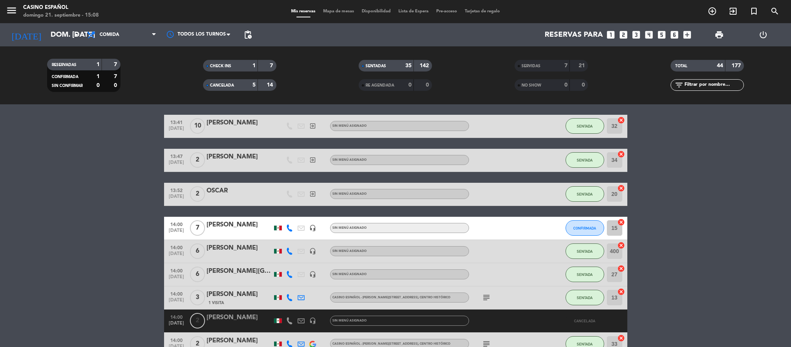
click at [336, 11] on span "Mapa de mesas" at bounding box center [338, 11] width 39 height 4
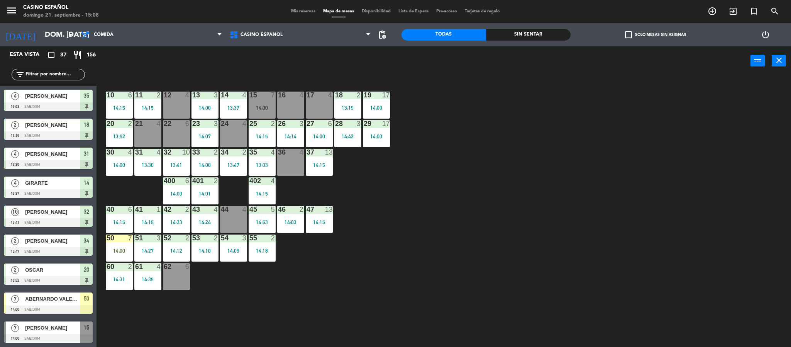
click at [59, 298] on span "ABERNARDO VALENCIA" at bounding box center [52, 299] width 55 height 8
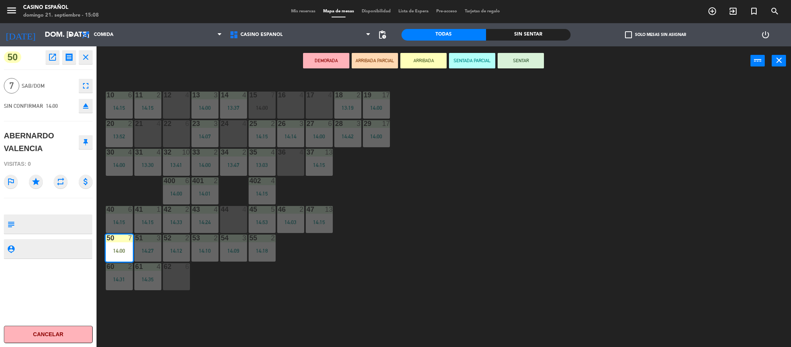
click at [181, 277] on div "62 6" at bounding box center [176, 276] width 27 height 27
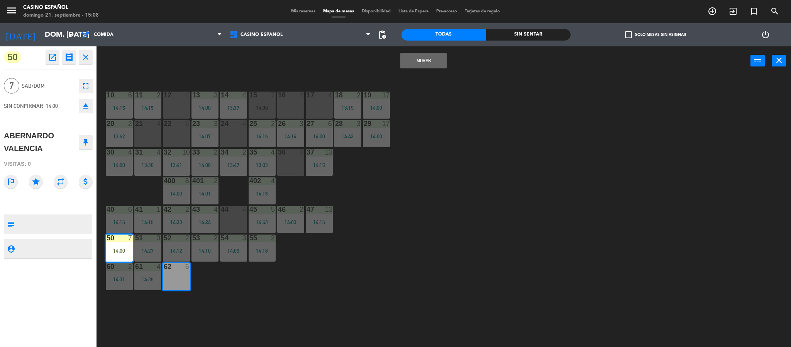
click at [412, 63] on button "Mover" at bounding box center [423, 60] width 46 height 15
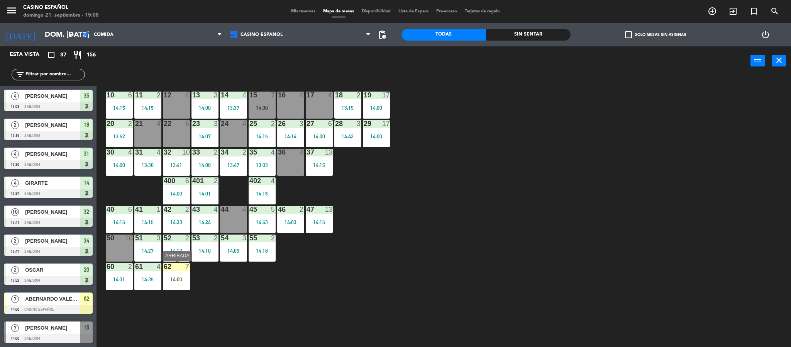
click at [179, 268] on div at bounding box center [176, 266] width 13 height 7
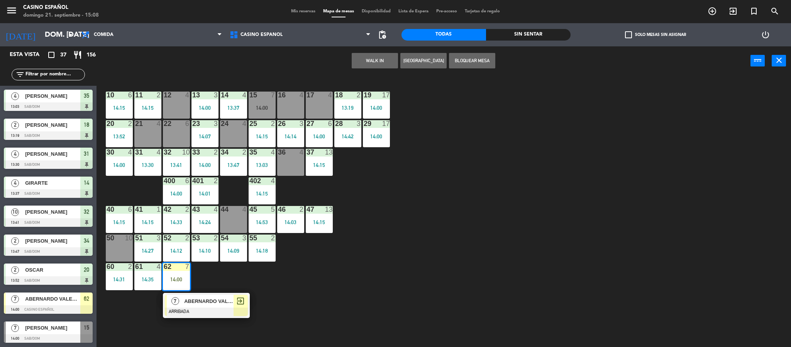
click at [179, 268] on div at bounding box center [176, 266] width 13 height 7
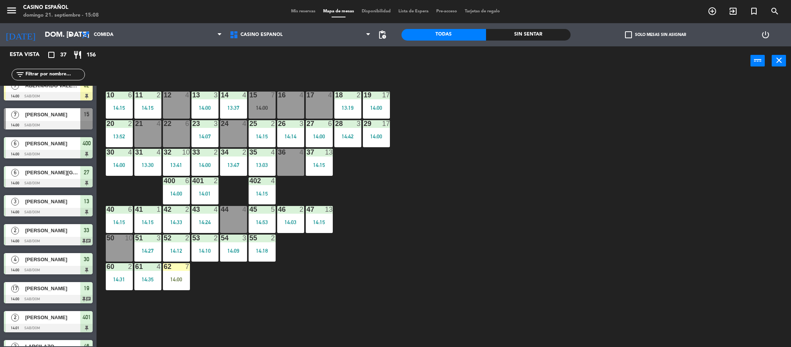
scroll to position [232, 0]
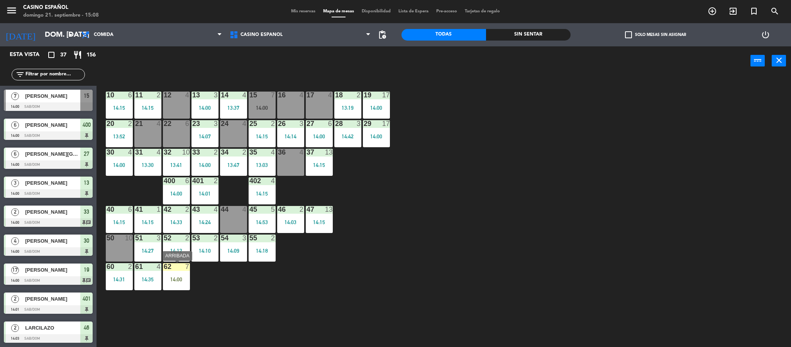
click at [174, 285] on div "62 7 14:00" at bounding box center [176, 276] width 27 height 27
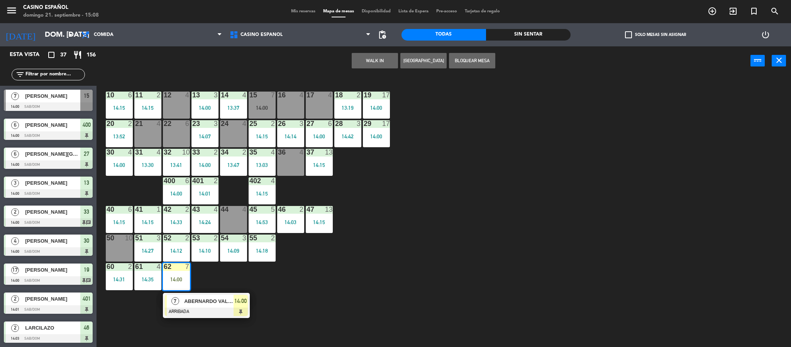
click at [164, 95] on div "12" at bounding box center [164, 95] width 0 height 7
click at [352, 55] on button "Mover" at bounding box center [350, 60] width 46 height 15
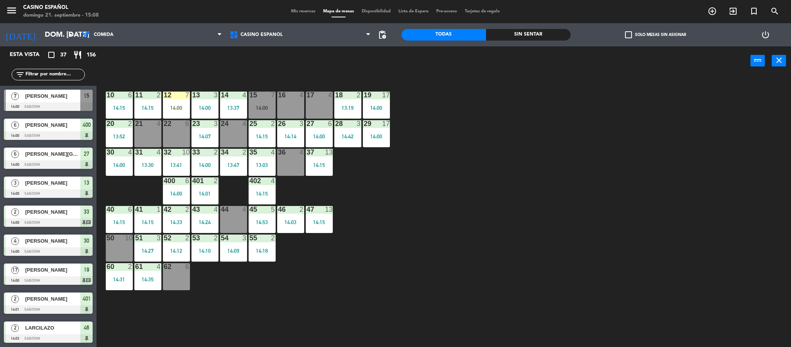
click at [34, 101] on div "[PERSON_NAME]" at bounding box center [52, 96] width 56 height 13
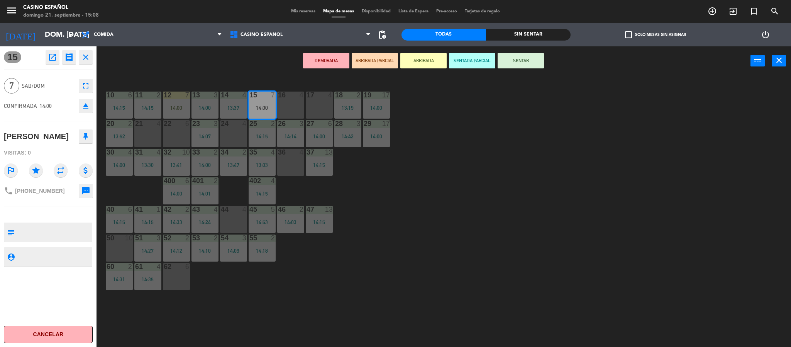
click at [188, 271] on div "62 6" at bounding box center [176, 276] width 27 height 27
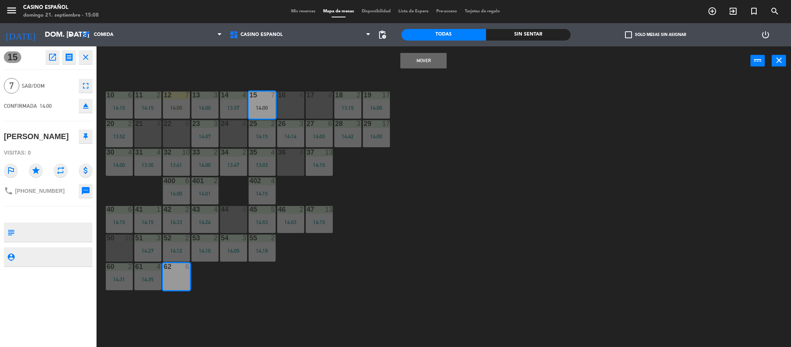
click at [421, 63] on button "Mover" at bounding box center [423, 60] width 46 height 15
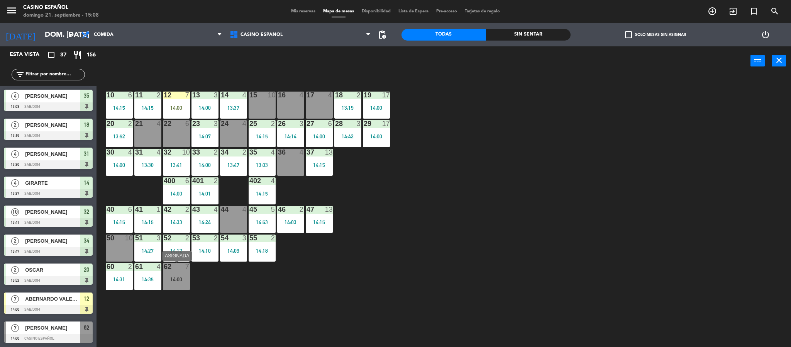
click at [183, 278] on div "14:00" at bounding box center [176, 278] width 27 height 5
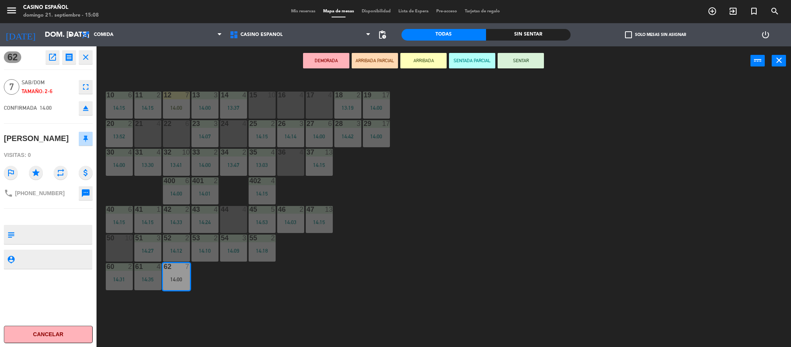
click at [512, 64] on button "SENTAR" at bounding box center [521, 60] width 46 height 15
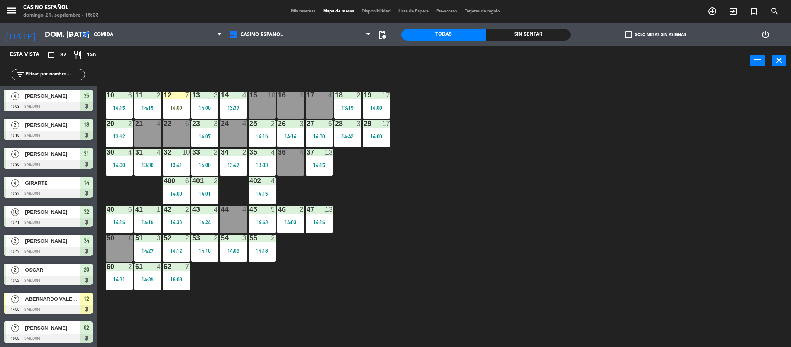
click at [171, 98] on div at bounding box center [176, 95] width 13 height 7
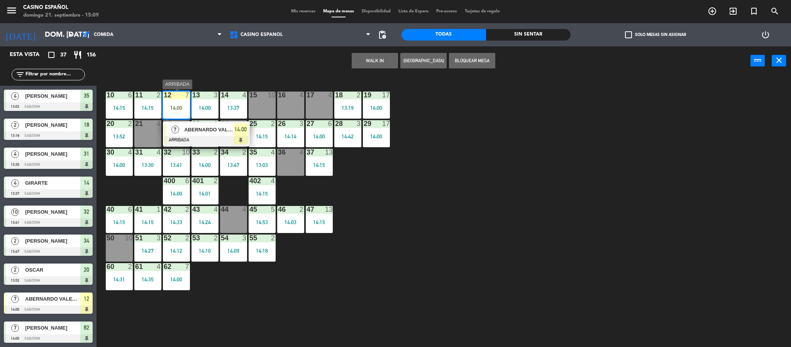
click at [195, 137] on div at bounding box center [206, 140] width 83 height 8
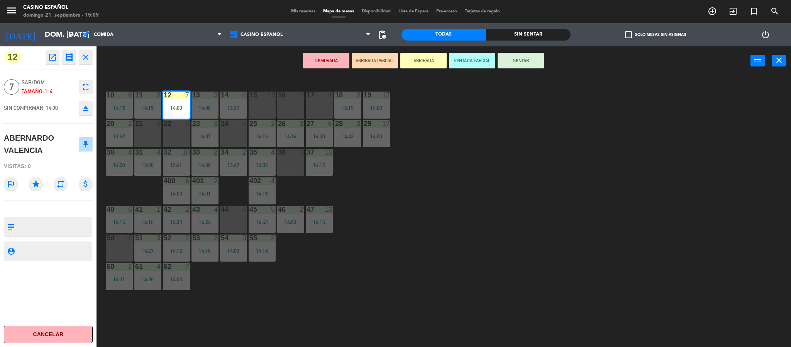
click at [85, 88] on icon "fullscreen" at bounding box center [85, 86] width 9 height 9
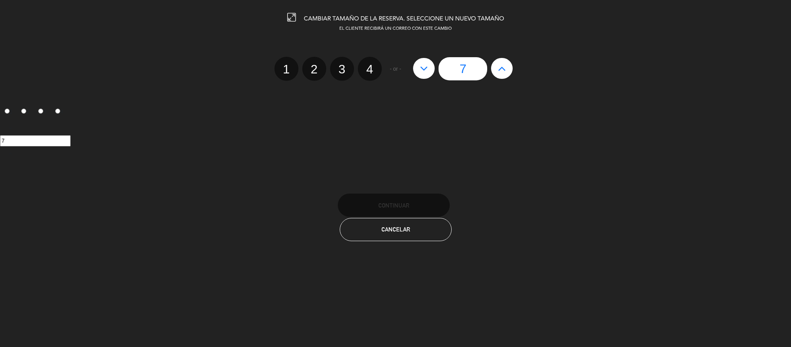
click at [314, 66] on label "2" at bounding box center [314, 69] width 24 height 24
click at [314, 65] on input "2" at bounding box center [313, 62] width 5 height 5
radio input "true"
radio input "false"
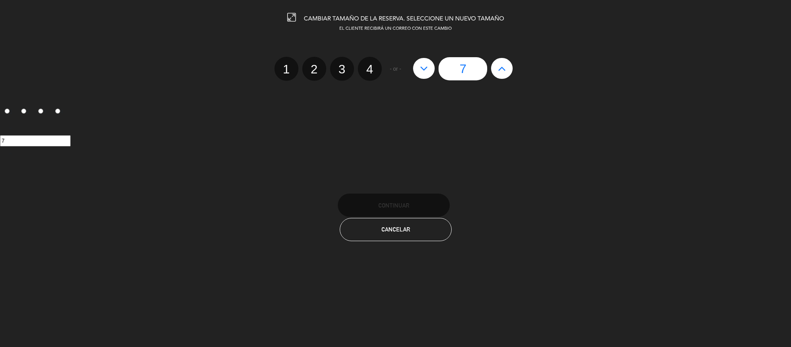
radio input "false"
radio input "true"
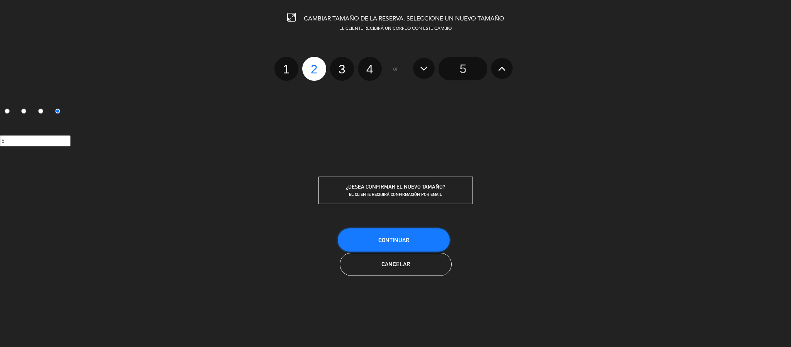
click at [369, 241] on button "Continuar" at bounding box center [394, 239] width 112 height 23
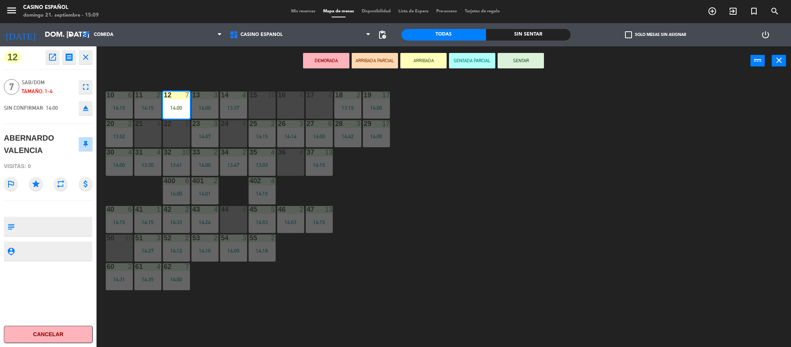
click at [52, 57] on icon "open_in_new" at bounding box center [52, 57] width 9 height 9
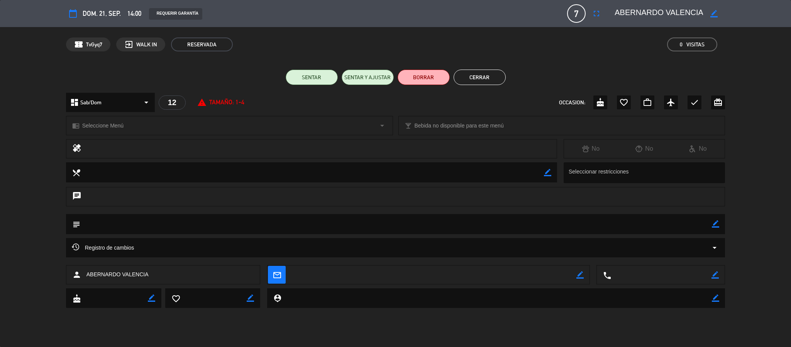
click at [717, 13] on icon "border_color" at bounding box center [714, 13] width 7 height 7
type textarea "A"
click at [711, 13] on icon at bounding box center [714, 13] width 7 height 7
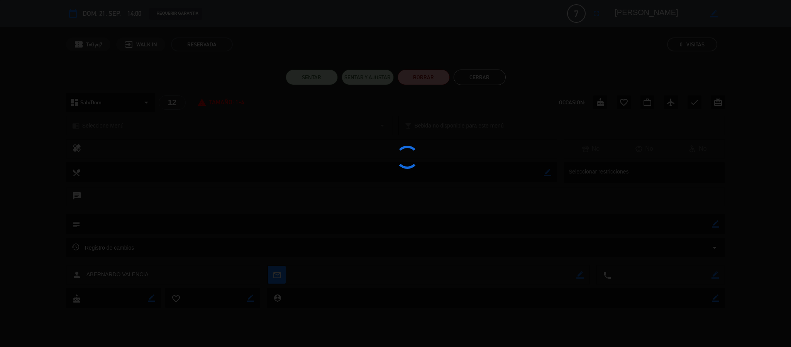
type textarea "AGUILAR"
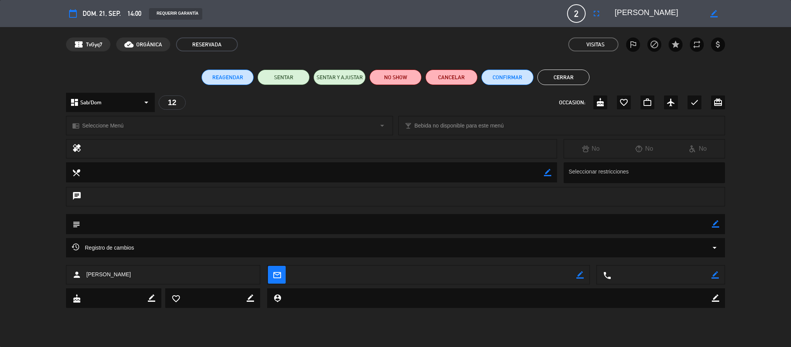
click at [569, 78] on button "Cerrar" at bounding box center [564, 77] width 52 height 15
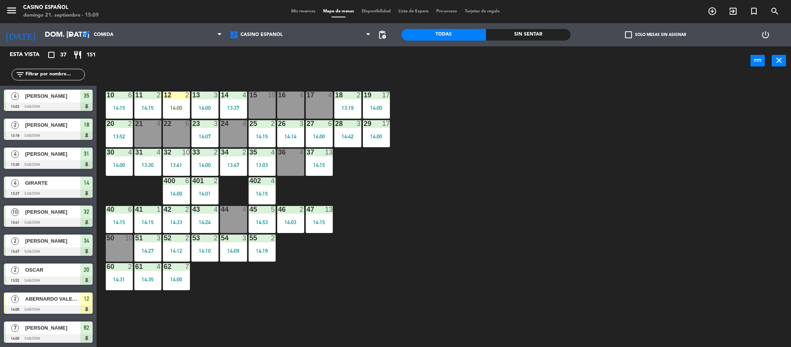
click at [176, 97] on div at bounding box center [176, 95] width 13 height 7
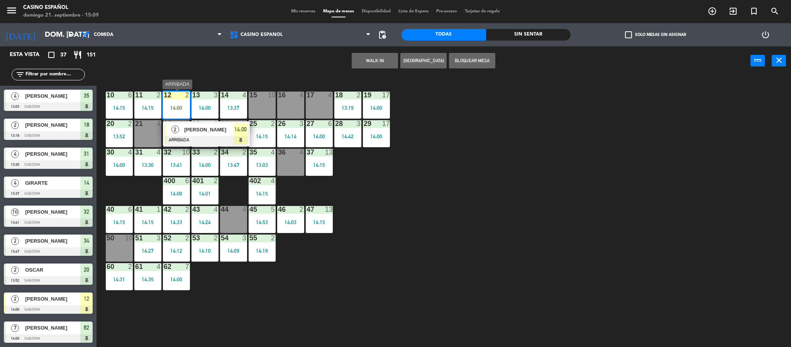
click at [177, 103] on div "12 2 14:00" at bounding box center [176, 105] width 27 height 27
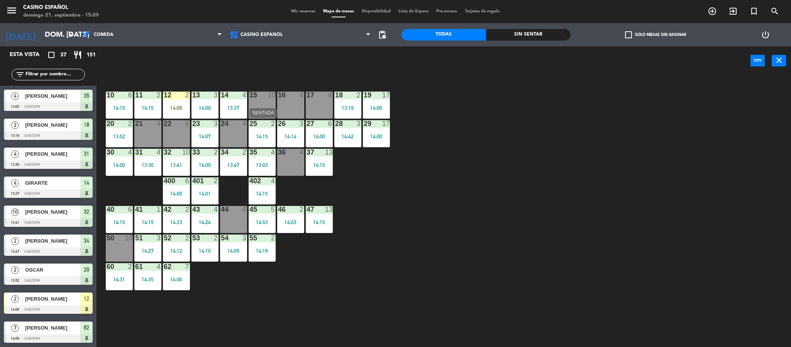
click at [252, 132] on div "25 2 14:15" at bounding box center [262, 133] width 27 height 27
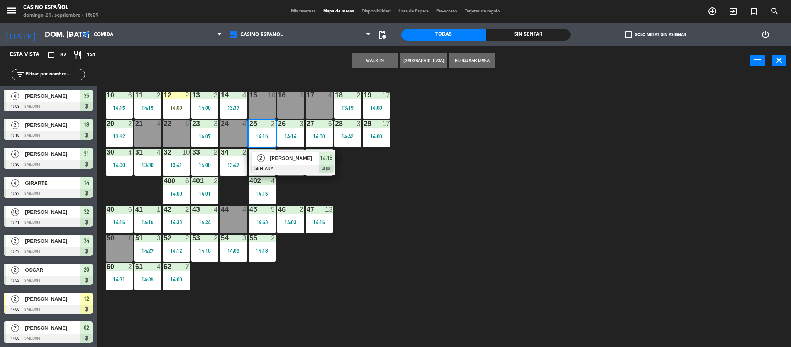
click at [276, 154] on span "[PERSON_NAME]" at bounding box center [294, 158] width 49 height 8
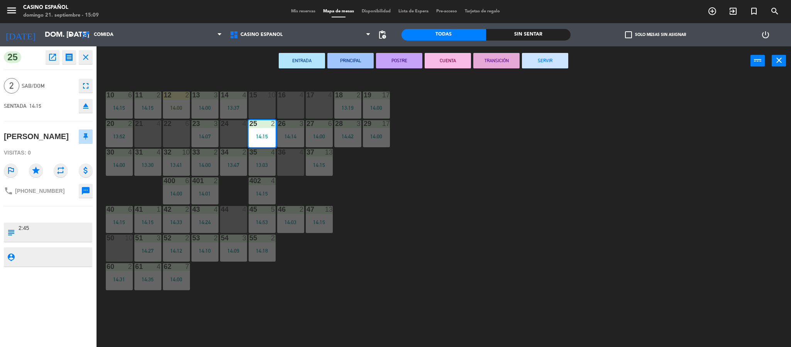
click at [529, 61] on button "SERVIR" at bounding box center [545, 60] width 46 height 15
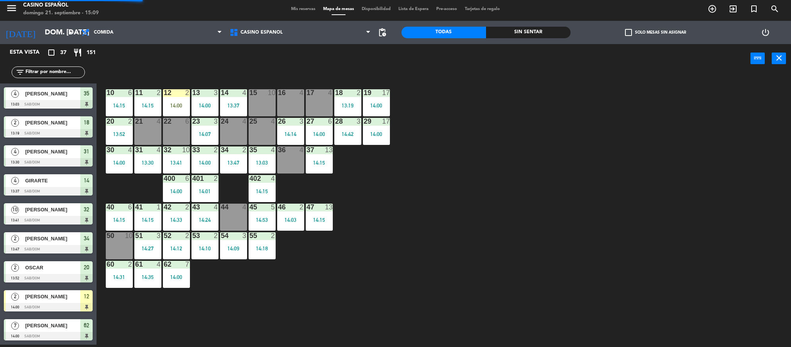
scroll to position [2, 0]
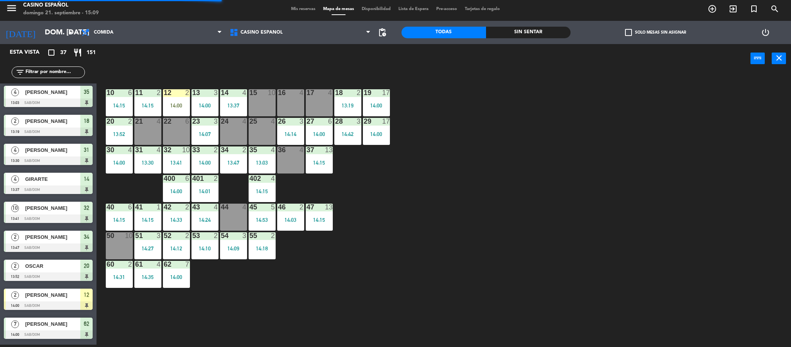
click at [177, 97] on div "12 2" at bounding box center [176, 93] width 27 height 8
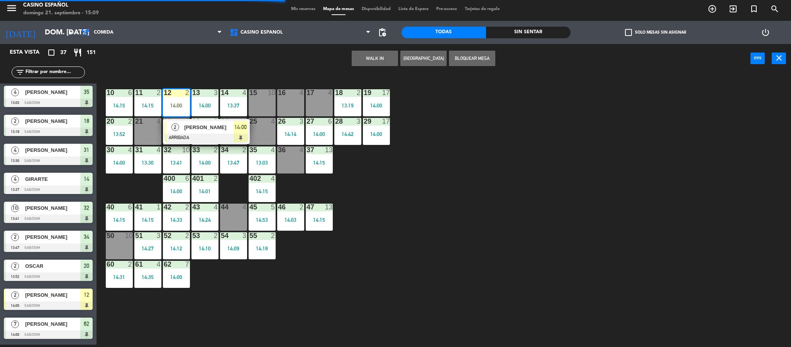
click at [254, 122] on div "2 AGUILAR ARRIBADA 14:00" at bounding box center [206, 131] width 98 height 25
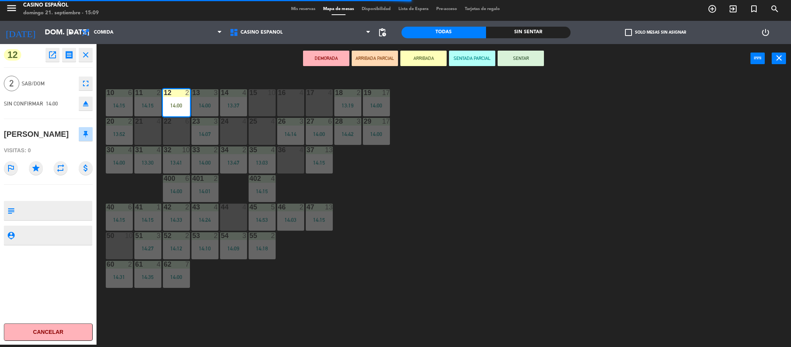
click at [269, 129] on div "25 4" at bounding box center [262, 131] width 27 height 27
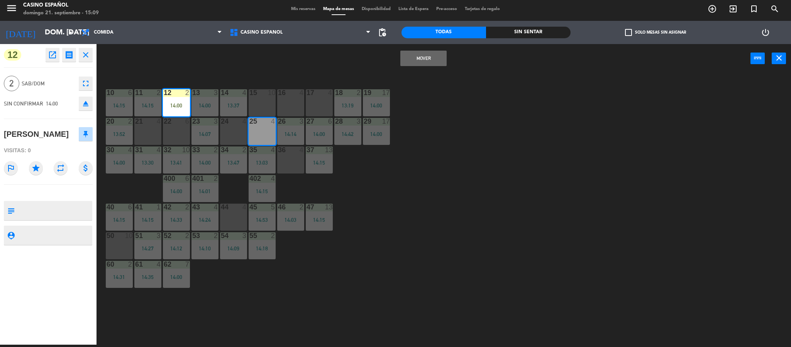
click at [408, 56] on button "Mover" at bounding box center [423, 58] width 46 height 15
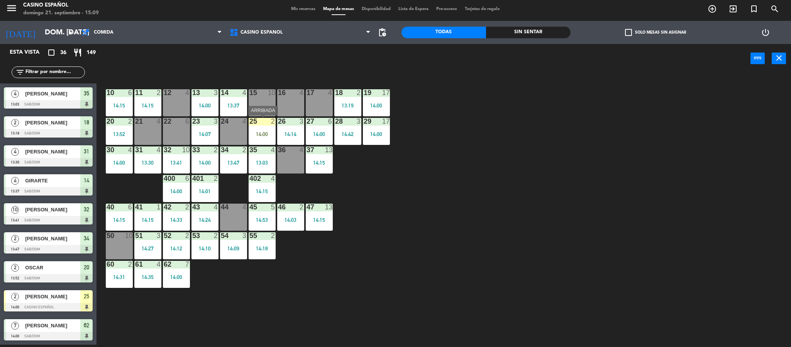
click at [254, 129] on div "25 2 14:00" at bounding box center [262, 131] width 27 height 27
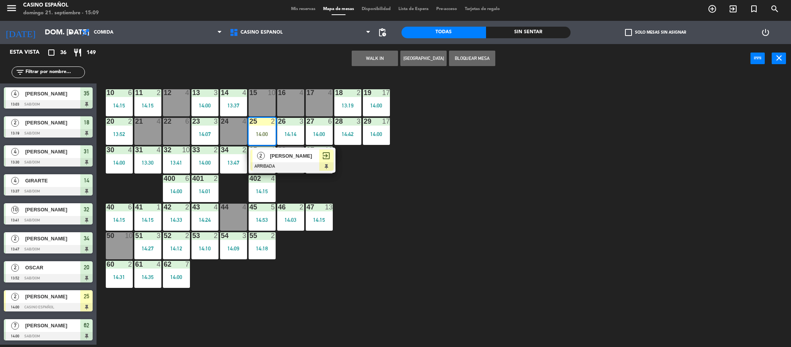
click at [272, 156] on span "AGUILAR" at bounding box center [294, 156] width 49 height 8
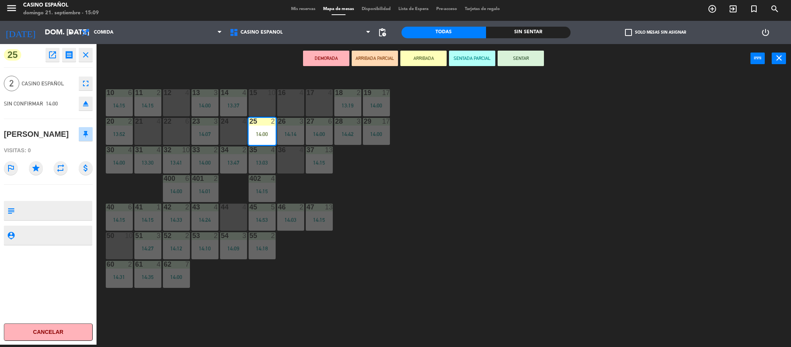
click at [522, 58] on button "SENTAR" at bounding box center [521, 58] width 46 height 15
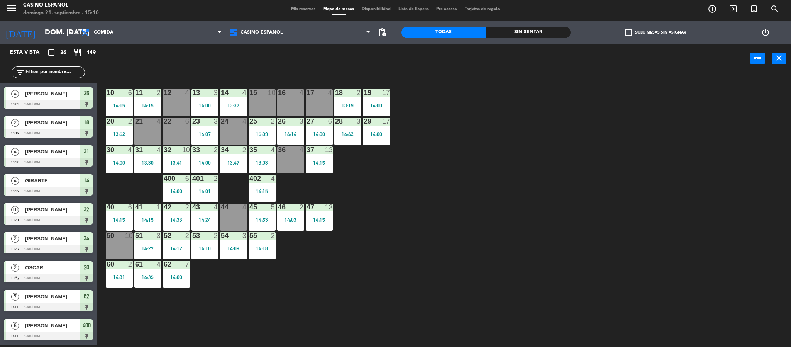
click at [250, 92] on div "15" at bounding box center [249, 92] width 0 height 7
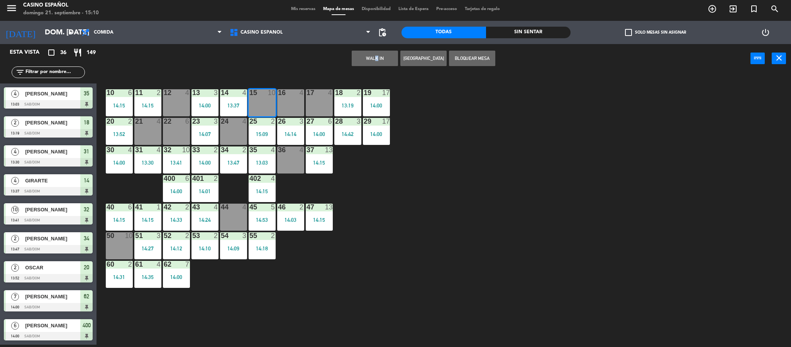
click at [373, 50] on div "WALK IN Crear Reserva Bloquear Mesa power_input close" at bounding box center [424, 58] width 654 height 29
click at [372, 55] on button "WALK IN" at bounding box center [375, 58] width 46 height 15
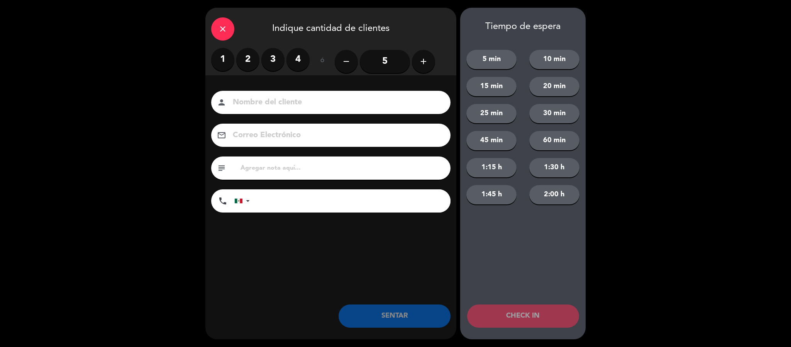
click at [418, 59] on button "add" at bounding box center [423, 61] width 23 height 23
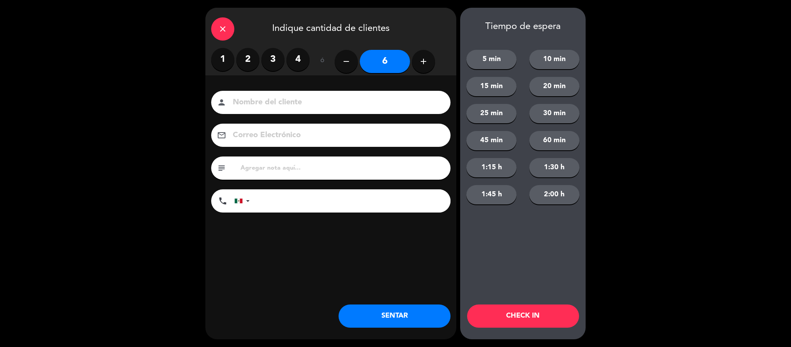
click at [418, 59] on button "add" at bounding box center [423, 61] width 23 height 23
type input "7"
click at [291, 105] on input at bounding box center [336, 103] width 209 height 14
type input "MINO"
click at [408, 313] on button "SENTAR" at bounding box center [395, 315] width 112 height 23
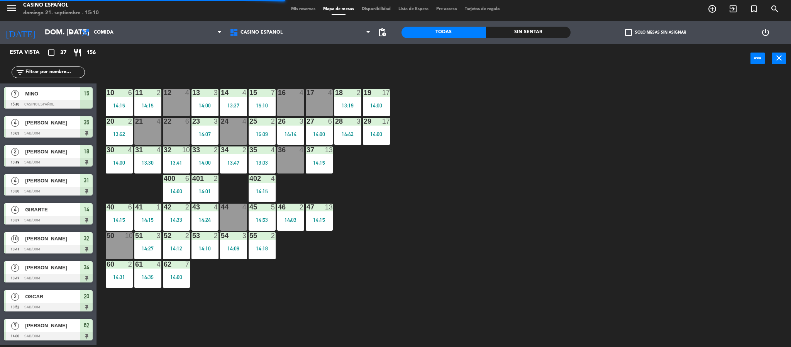
click at [273, 155] on div "35 4 13:03" at bounding box center [262, 159] width 27 height 27
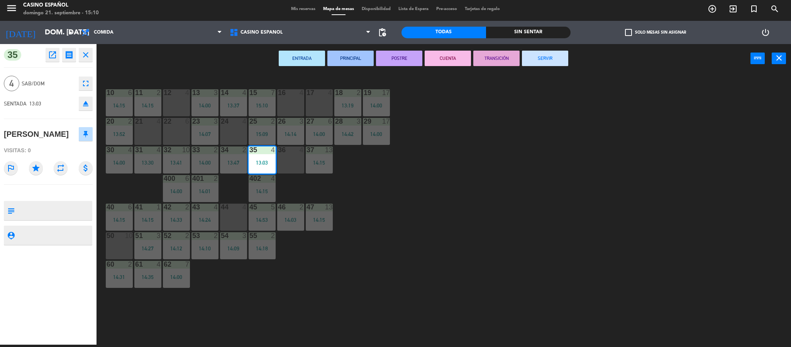
click at [549, 63] on button "SERVIR" at bounding box center [545, 58] width 46 height 15
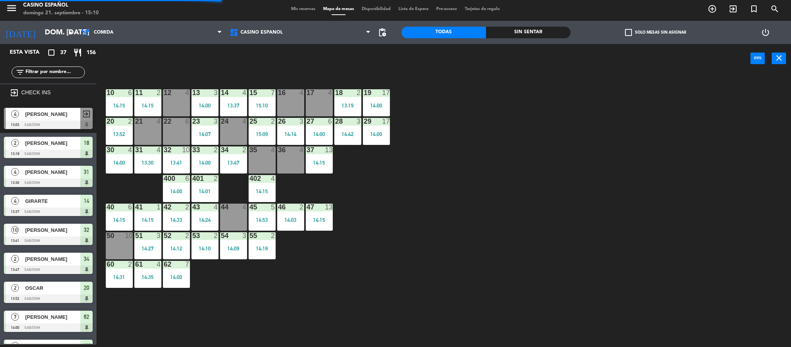
click at [263, 152] on div at bounding box center [262, 149] width 13 height 7
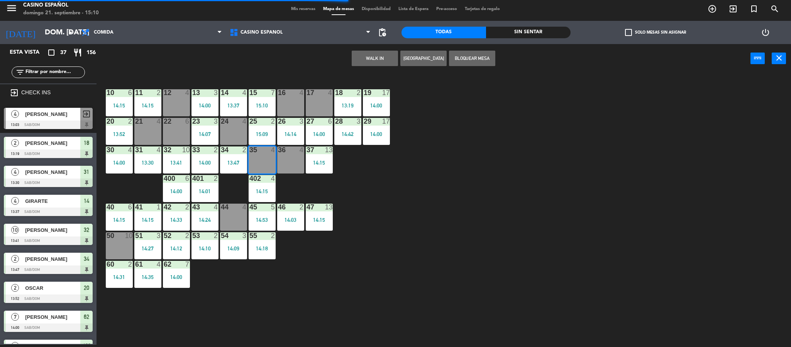
click at [357, 55] on button "WALK IN" at bounding box center [375, 58] width 46 height 15
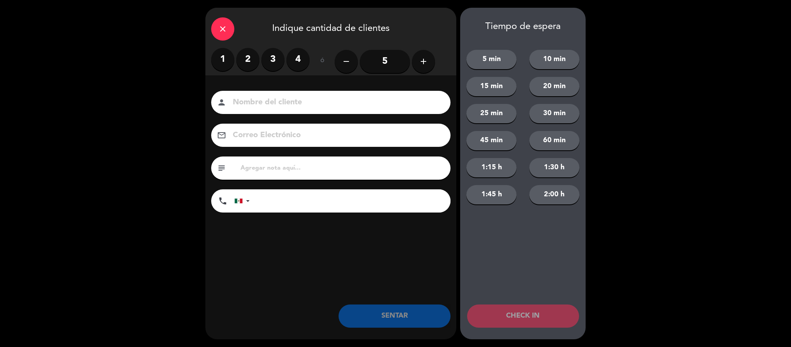
click at [224, 52] on label "1" at bounding box center [222, 59] width 23 height 23
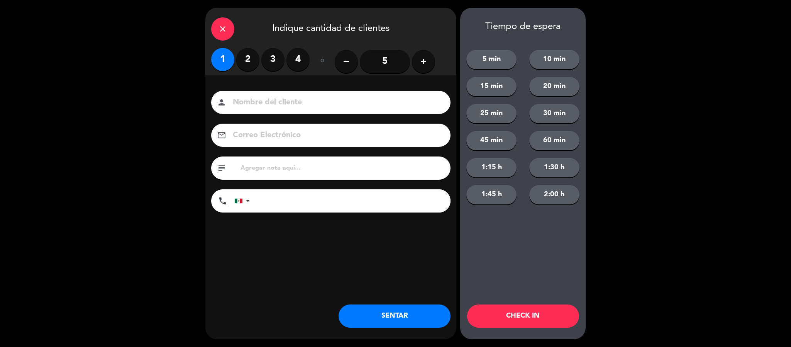
click at [239, 104] on input at bounding box center [336, 103] width 209 height 14
type input "PIO"
click at [401, 322] on button "SENTAR" at bounding box center [395, 315] width 112 height 23
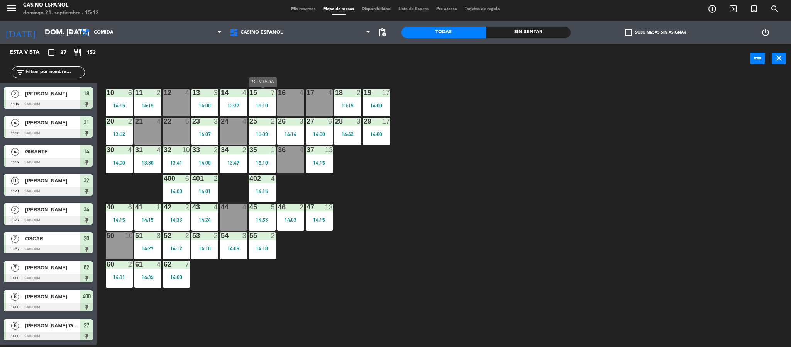
click at [254, 101] on div "15 7 15:10" at bounding box center [262, 102] width 27 height 27
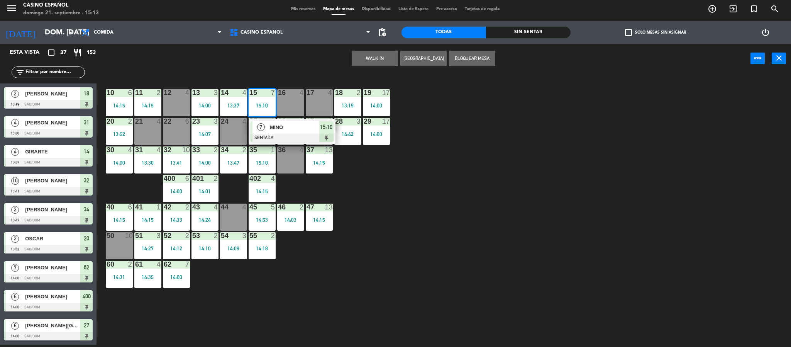
click at [254, 101] on div "15 7 15:10" at bounding box center [262, 102] width 27 height 27
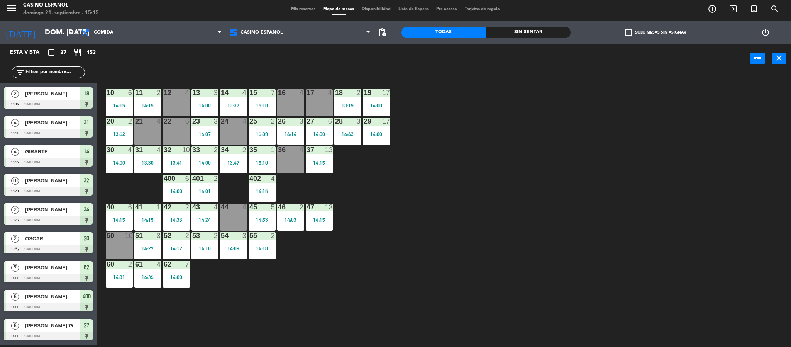
click at [287, 97] on div "16 4" at bounding box center [290, 102] width 27 height 27
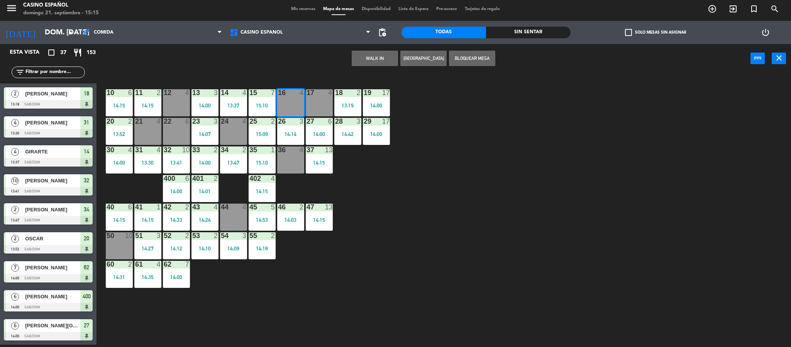
click at [378, 56] on button "WALK IN" at bounding box center [375, 58] width 46 height 15
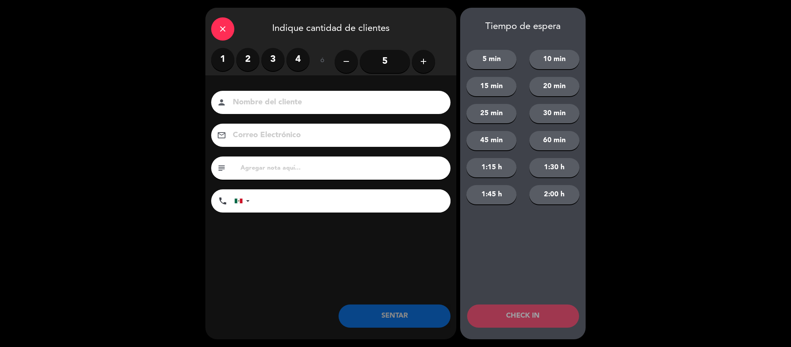
click at [300, 58] on label "4" at bounding box center [298, 59] width 23 height 23
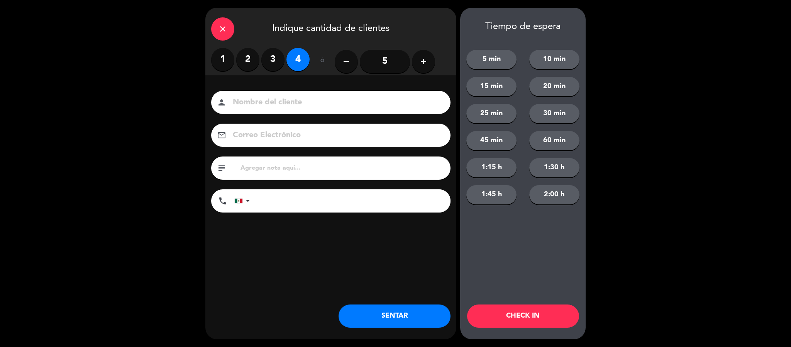
click at [254, 100] on input at bounding box center [336, 103] width 209 height 14
type input "ARMANDO"
click at [382, 313] on button "SENTAR" at bounding box center [395, 315] width 112 height 23
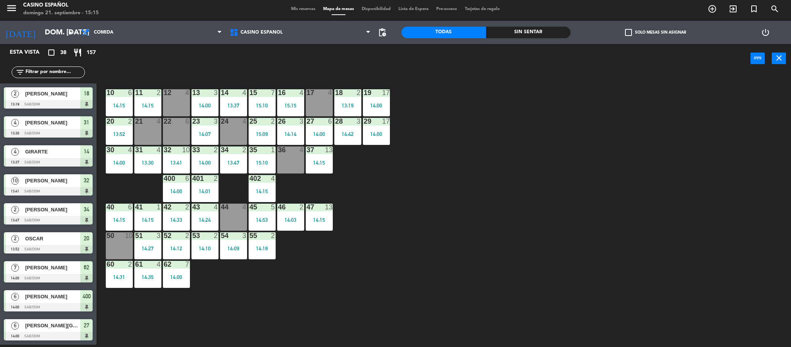
click at [222, 138] on div "24 4" at bounding box center [233, 131] width 27 height 27
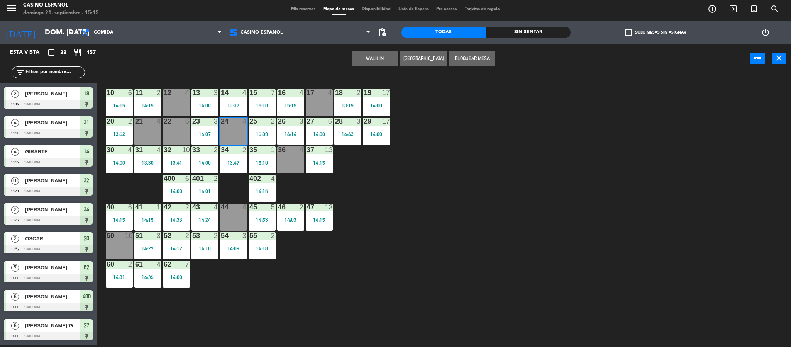
click at [362, 58] on button "WALK IN" at bounding box center [375, 58] width 46 height 15
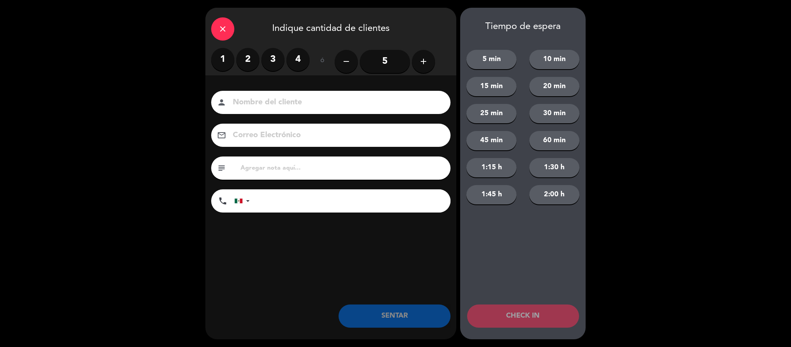
click at [269, 61] on label "3" at bounding box center [272, 59] width 23 height 23
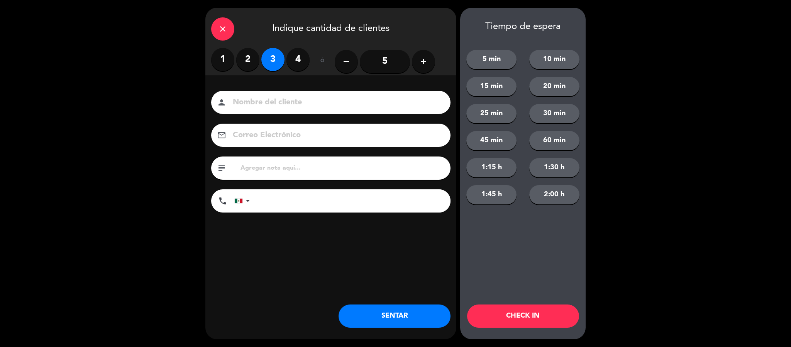
click at [253, 107] on input at bounding box center [336, 103] width 209 height 14
type input "[PERSON_NAME]"
click at [349, 318] on button "SENTAR" at bounding box center [395, 315] width 112 height 23
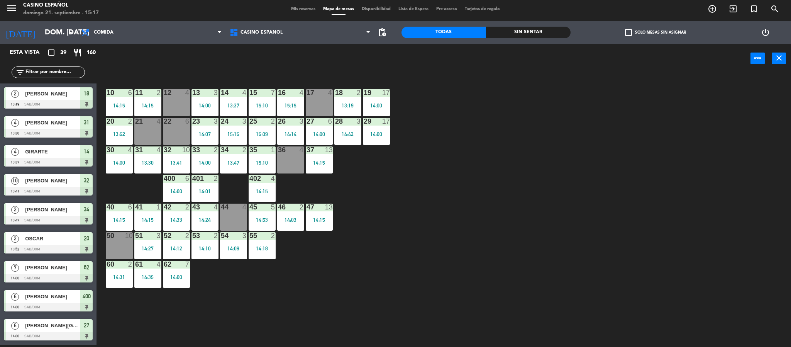
click at [292, 158] on div "36 4" at bounding box center [290, 159] width 27 height 27
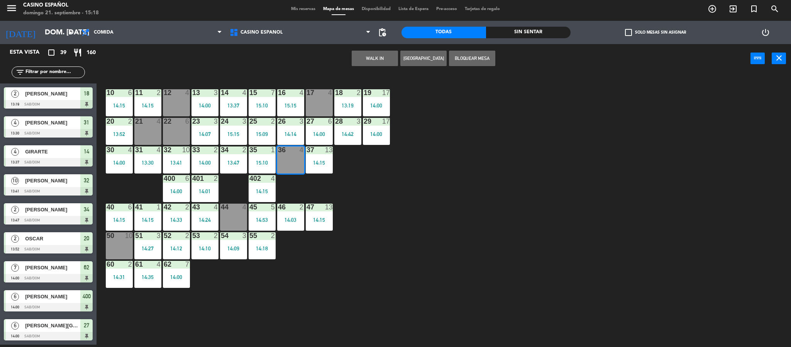
click at [364, 51] on button "WALK IN" at bounding box center [375, 58] width 46 height 15
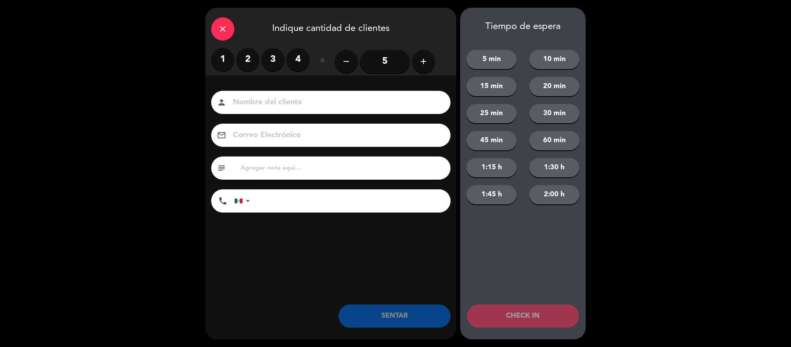
click at [244, 56] on label "2" at bounding box center [247, 59] width 23 height 23
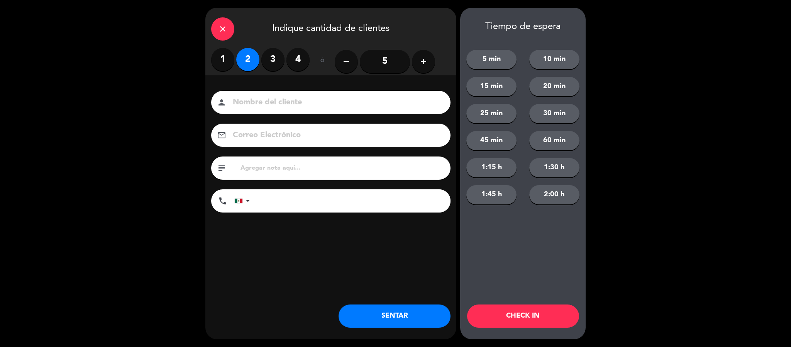
click at [235, 100] on input at bounding box center [336, 103] width 209 height 14
type input "ANTONIO OCTAVO"
click at [371, 312] on button "SENTAR" at bounding box center [395, 315] width 112 height 23
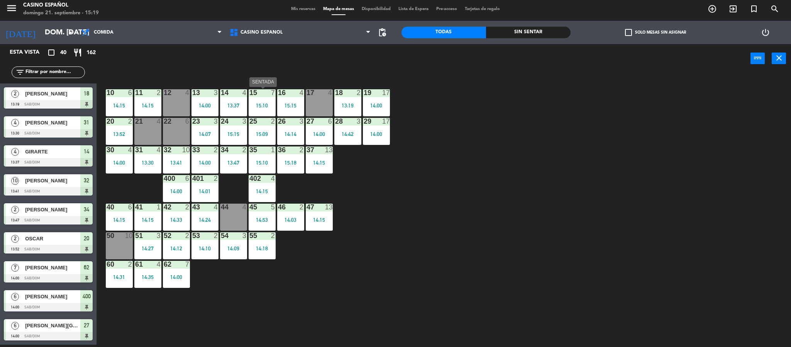
click at [267, 106] on div "15:10" at bounding box center [262, 105] width 27 height 5
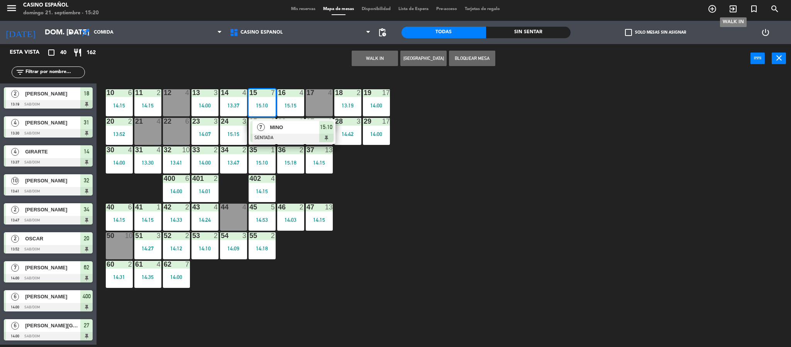
click at [737, 13] on icon "exit_to_app" at bounding box center [733, 8] width 9 height 9
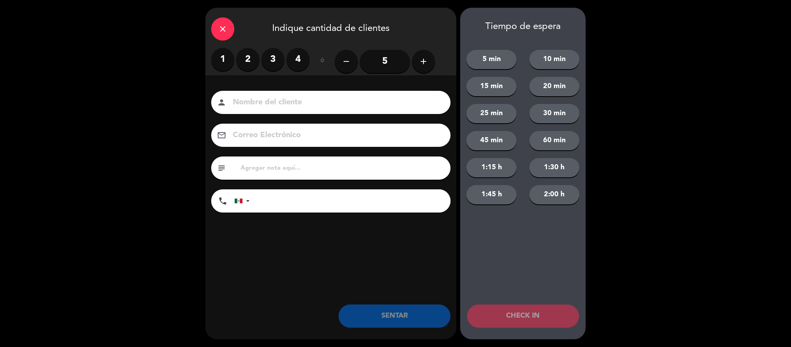
click at [252, 56] on label "2" at bounding box center [247, 59] width 23 height 23
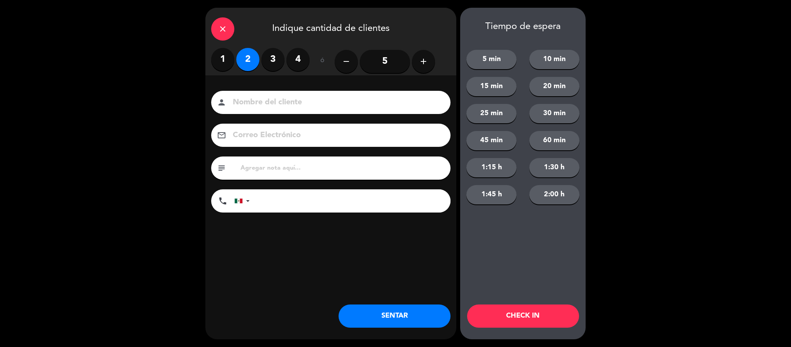
click at [253, 94] on div "person" at bounding box center [330, 102] width 239 height 23
click at [247, 106] on input at bounding box center [336, 103] width 209 height 14
type input "BILDO SANCHEZ"
click at [394, 315] on button "SENTAR" at bounding box center [395, 315] width 112 height 23
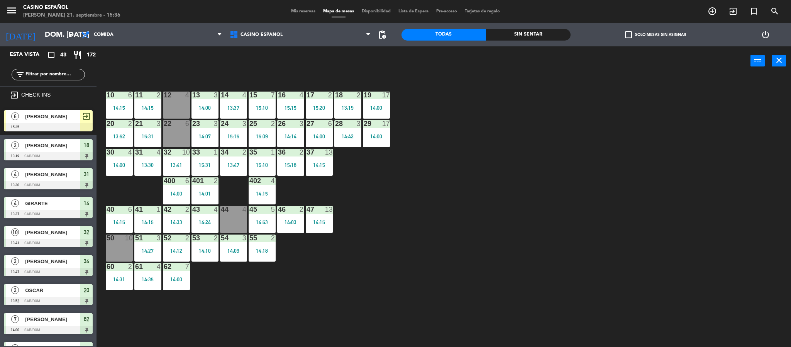
click at [49, 123] on div at bounding box center [48, 127] width 89 height 8
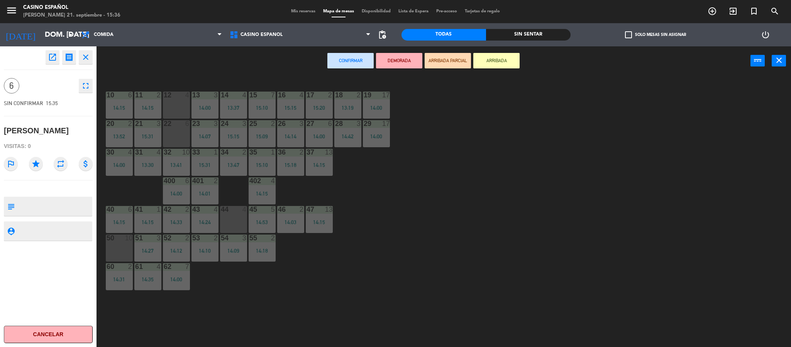
click at [233, 220] on div "44 4" at bounding box center [233, 219] width 27 height 27
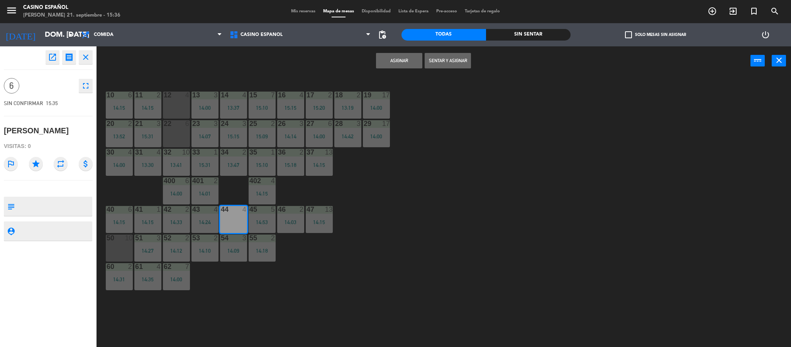
click at [428, 57] on button "Sentar y Asignar" at bounding box center [448, 60] width 46 height 15
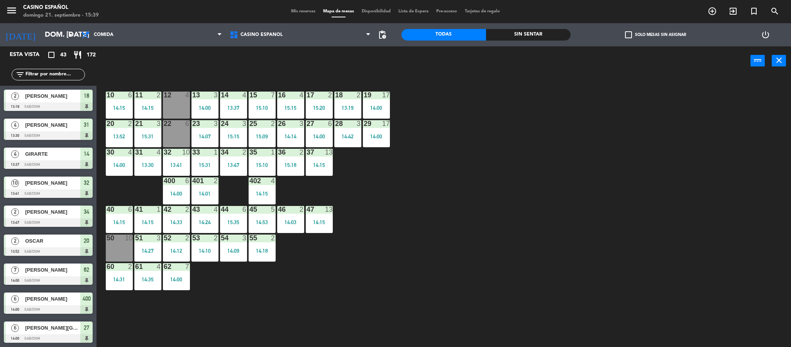
click at [300, 12] on span "Mis reservas" at bounding box center [303, 11] width 32 height 4
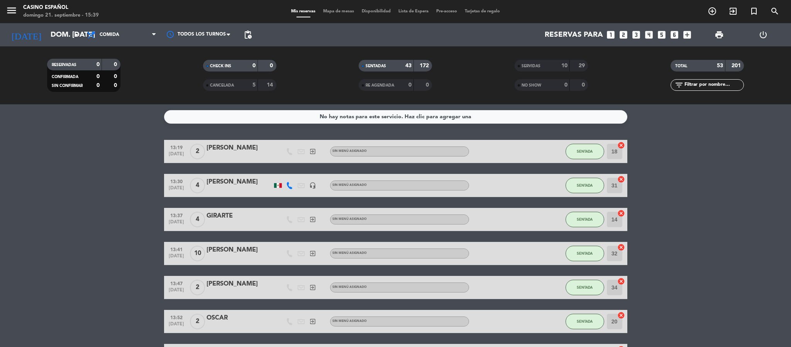
click at [337, 10] on span "Mapa de mesas" at bounding box center [338, 11] width 39 height 4
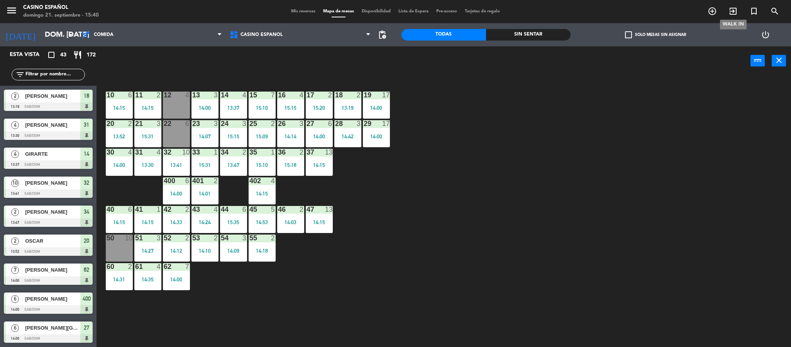
click at [730, 11] on icon "exit_to_app" at bounding box center [733, 11] width 9 height 9
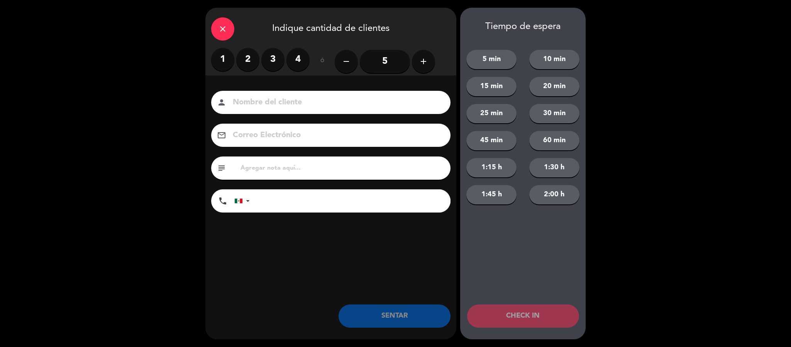
click at [295, 60] on label "4" at bounding box center [298, 59] width 23 height 23
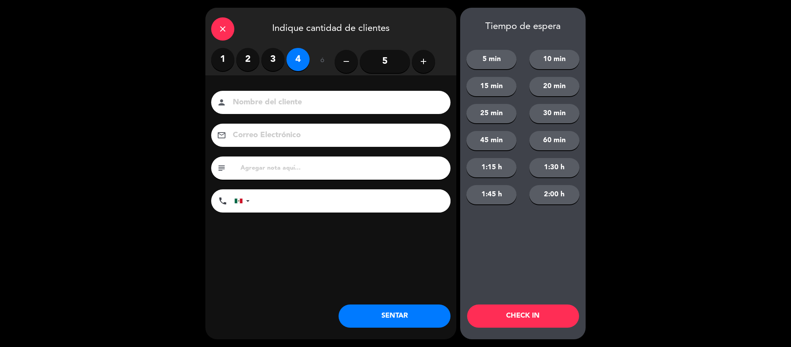
click at [249, 101] on input at bounding box center [336, 103] width 209 height 14
type input "ANIBAL"
click at [361, 313] on button "SENTAR" at bounding box center [395, 315] width 112 height 23
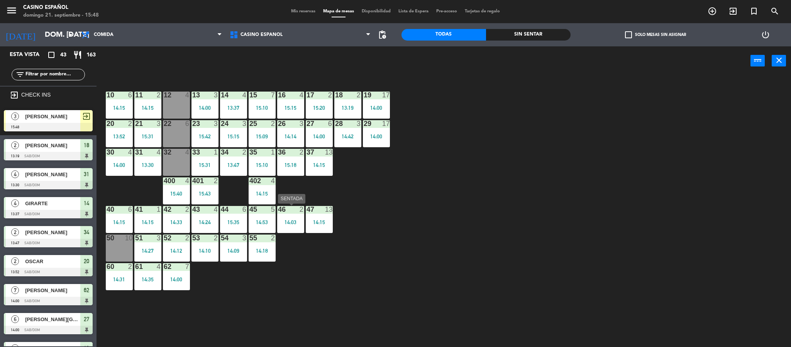
click at [290, 231] on div "46 2 14:03" at bounding box center [290, 219] width 27 height 27
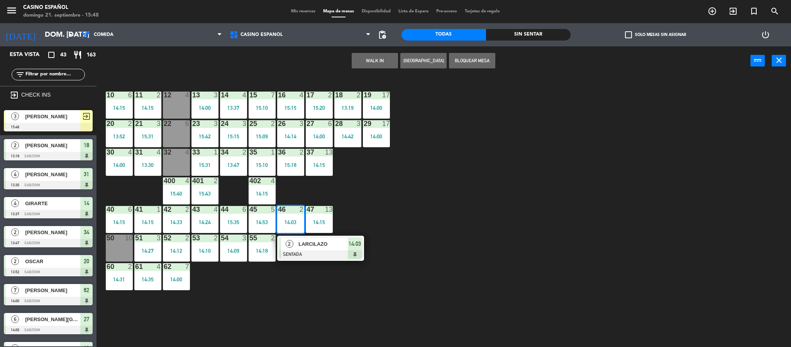
click at [301, 246] on span "LARCILAZO" at bounding box center [322, 244] width 49 height 8
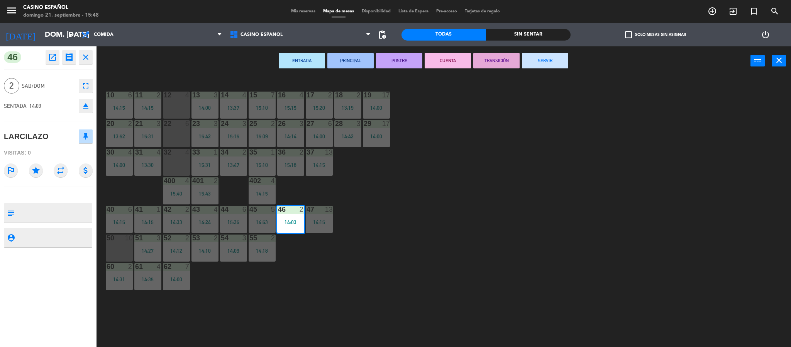
click at [532, 58] on button "SERVIR" at bounding box center [545, 60] width 46 height 15
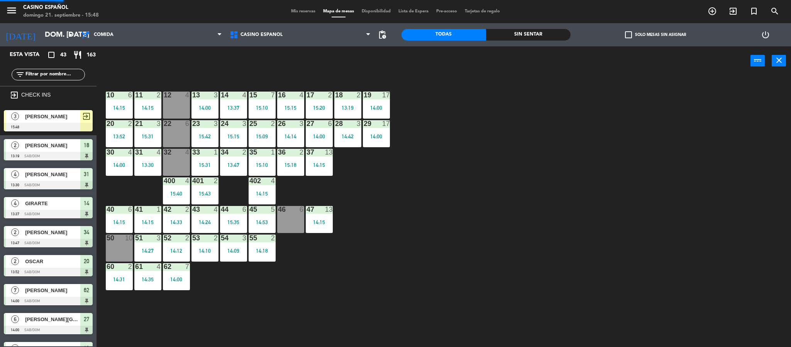
scroll to position [2, 0]
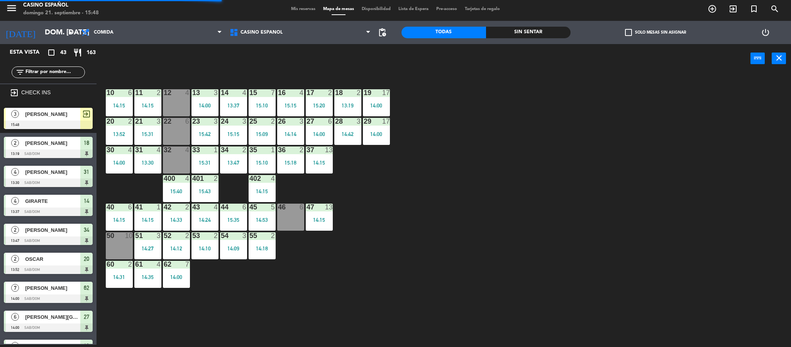
click at [63, 120] on div "ARMANDO" at bounding box center [52, 114] width 56 height 13
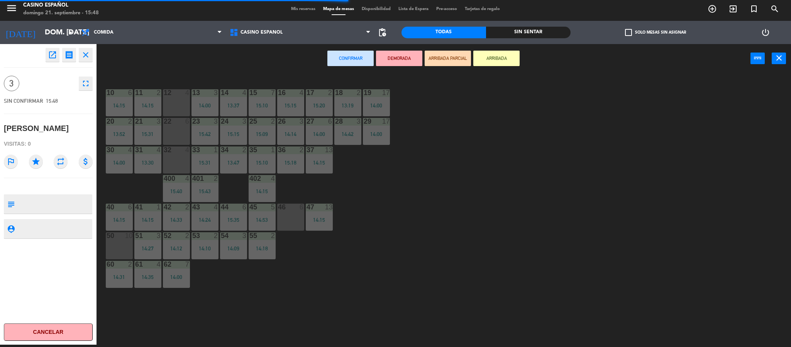
click at [300, 215] on div "46 6" at bounding box center [290, 217] width 27 height 27
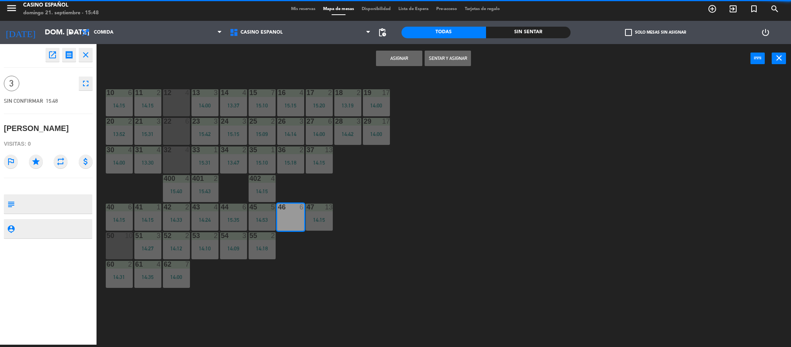
click at [432, 54] on button "Sentar y Asignar" at bounding box center [448, 58] width 46 height 15
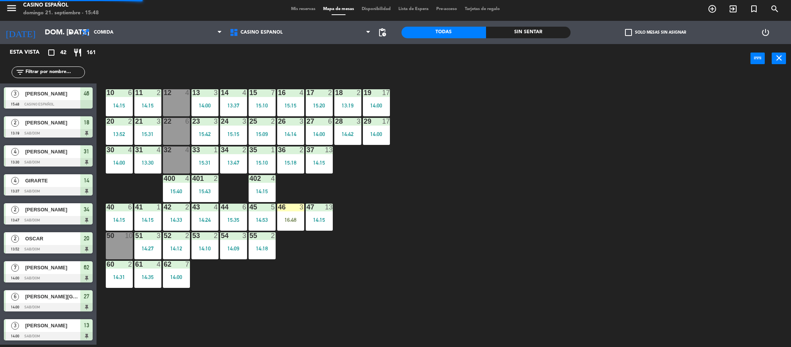
click at [295, 6] on div "Mis reservas Mapa de mesas Disponibilidad Lista de Espera Pre-acceso Tarjetas d…" at bounding box center [395, 9] width 217 height 7
click at [293, 7] on span "Mis reservas" at bounding box center [303, 9] width 32 height 4
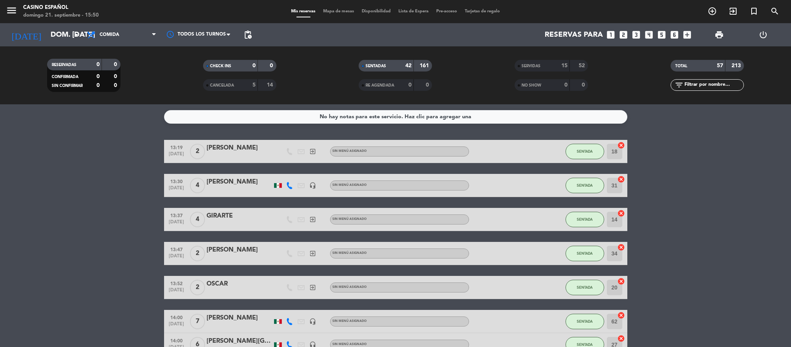
click at [321, 12] on span "Mapa de mesas" at bounding box center [338, 11] width 39 height 4
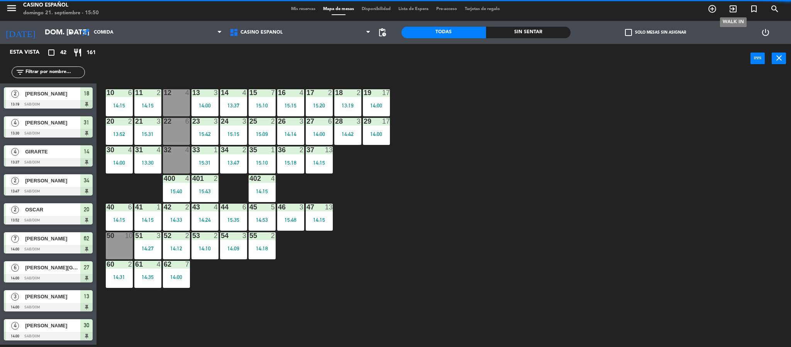
click at [733, 7] on icon "exit_to_app" at bounding box center [733, 8] width 9 height 9
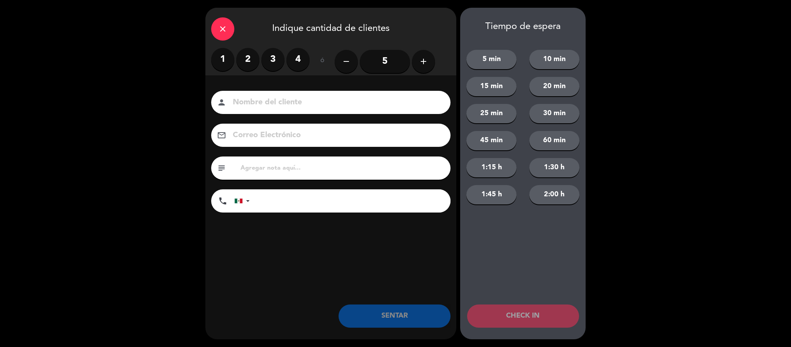
click at [254, 55] on label "2" at bounding box center [247, 59] width 23 height 23
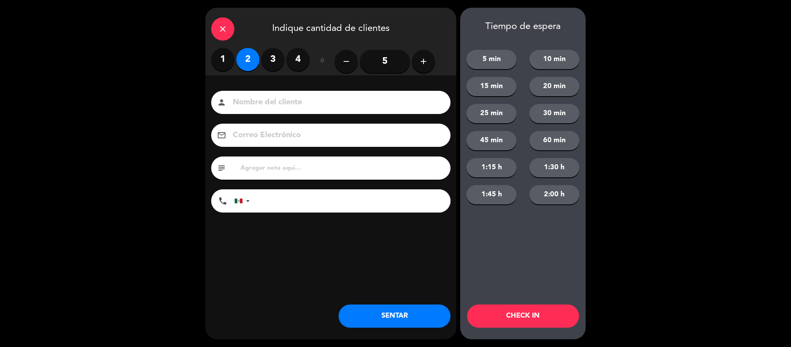
click at [243, 102] on input at bounding box center [336, 103] width 209 height 14
type input "MARINA"
click at [380, 308] on button "SENTAR" at bounding box center [395, 315] width 112 height 23
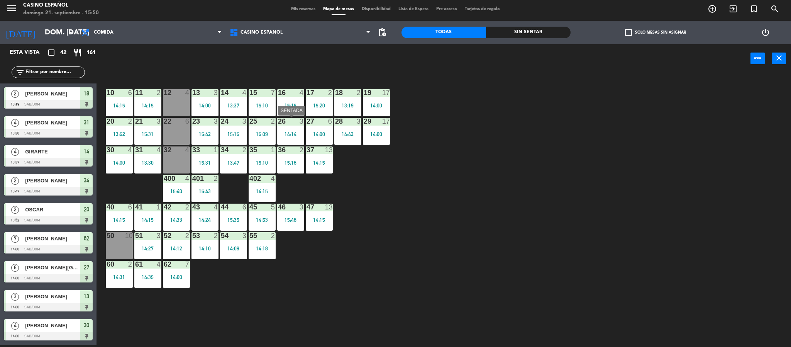
click at [292, 142] on div "26 3 14:14" at bounding box center [290, 131] width 27 height 27
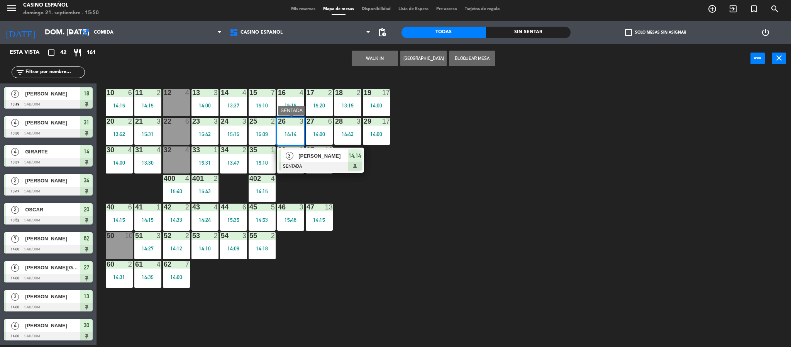
click at [318, 168] on div at bounding box center [320, 166] width 83 height 8
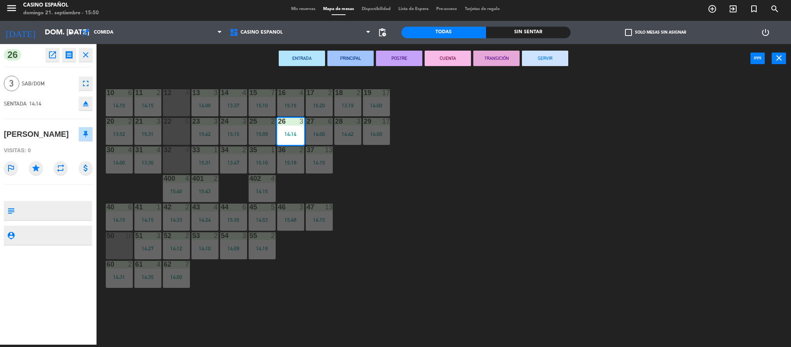
click at [525, 62] on button "SERVIR" at bounding box center [545, 58] width 46 height 15
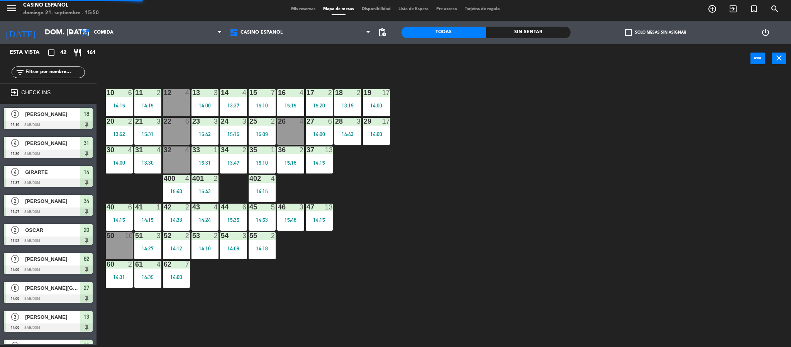
scroll to position [2, 0]
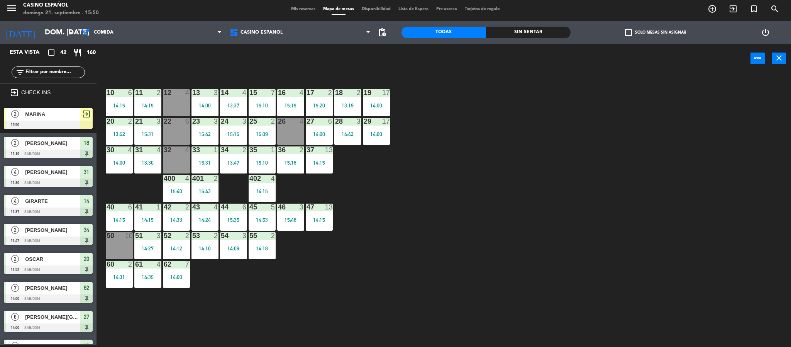
click at [65, 125] on div at bounding box center [48, 124] width 89 height 8
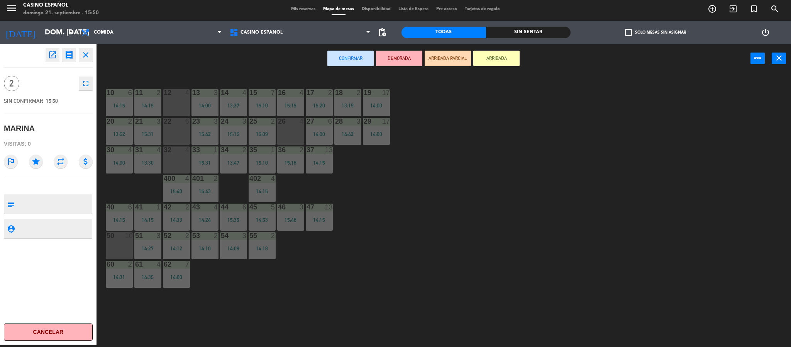
click at [285, 131] on div "26 4" at bounding box center [290, 131] width 27 height 27
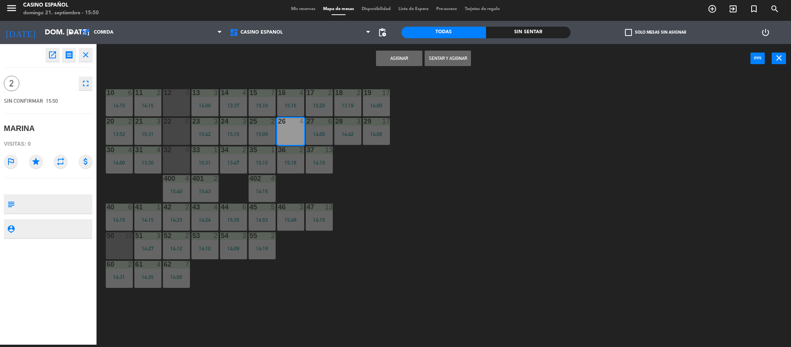
click at [435, 54] on button "Sentar y Asignar" at bounding box center [448, 58] width 46 height 15
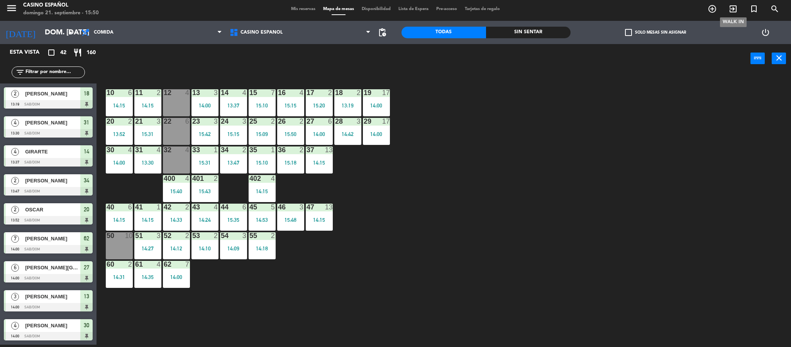
click at [730, 12] on icon "exit_to_app" at bounding box center [733, 8] width 9 height 9
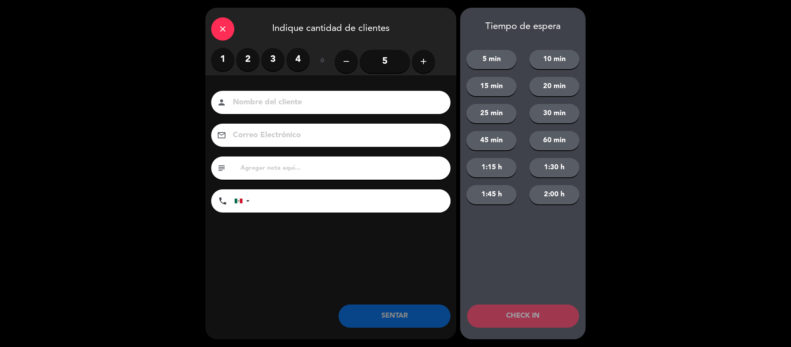
click at [244, 58] on label "2" at bounding box center [247, 59] width 23 height 23
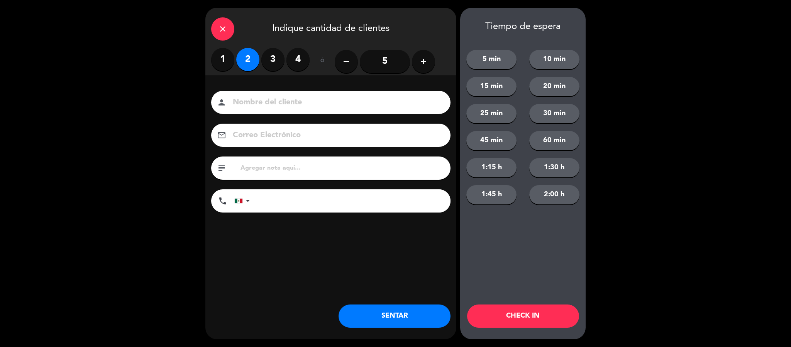
click at [257, 107] on input at bounding box center [336, 103] width 209 height 14
click at [253, 100] on input "NATHASHA" at bounding box center [336, 103] width 209 height 14
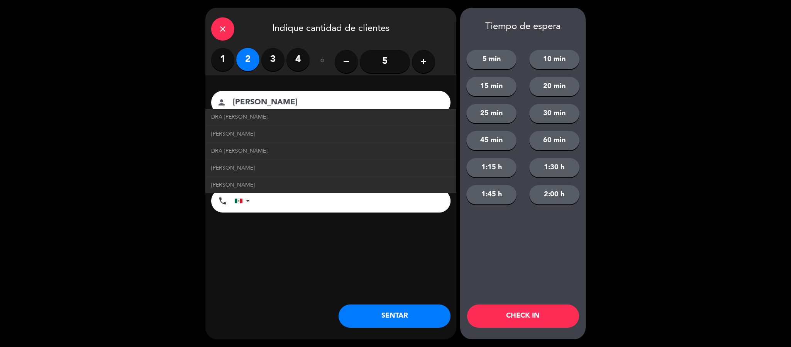
type input "NATASHA"
click at [365, 315] on button "SENTAR" at bounding box center [395, 315] width 112 height 23
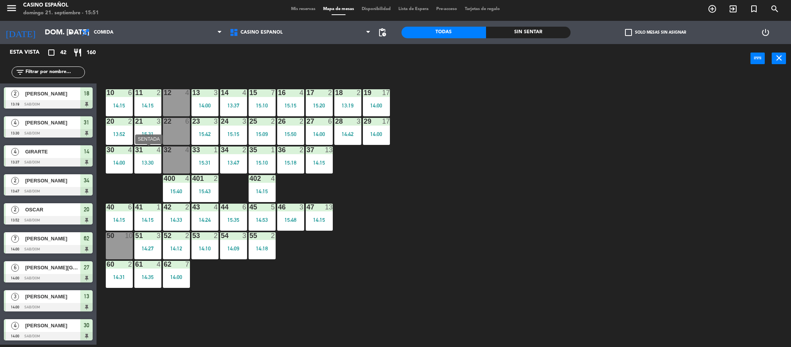
click at [153, 158] on div "31 4 13:30" at bounding box center [147, 159] width 27 height 27
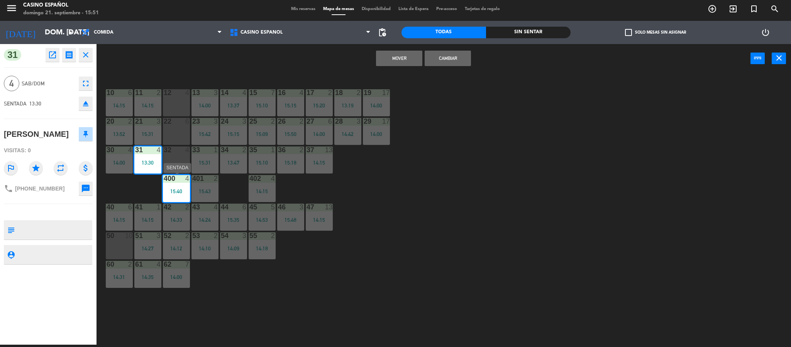
click at [177, 184] on div "400 4 15:40" at bounding box center [176, 188] width 27 height 27
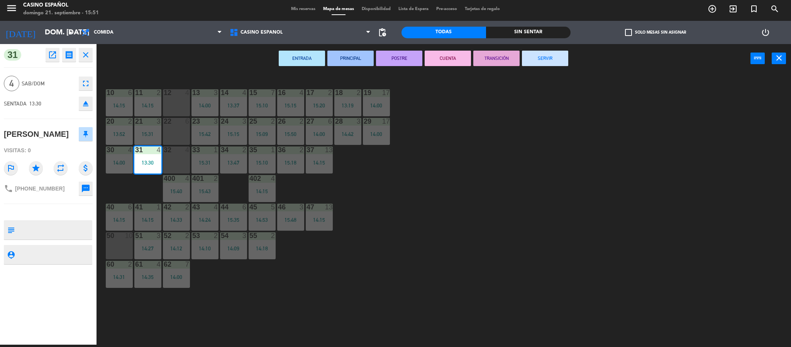
click at [547, 57] on button "SERVIR" at bounding box center [545, 58] width 46 height 15
